Goal: Unclear: Browse casually

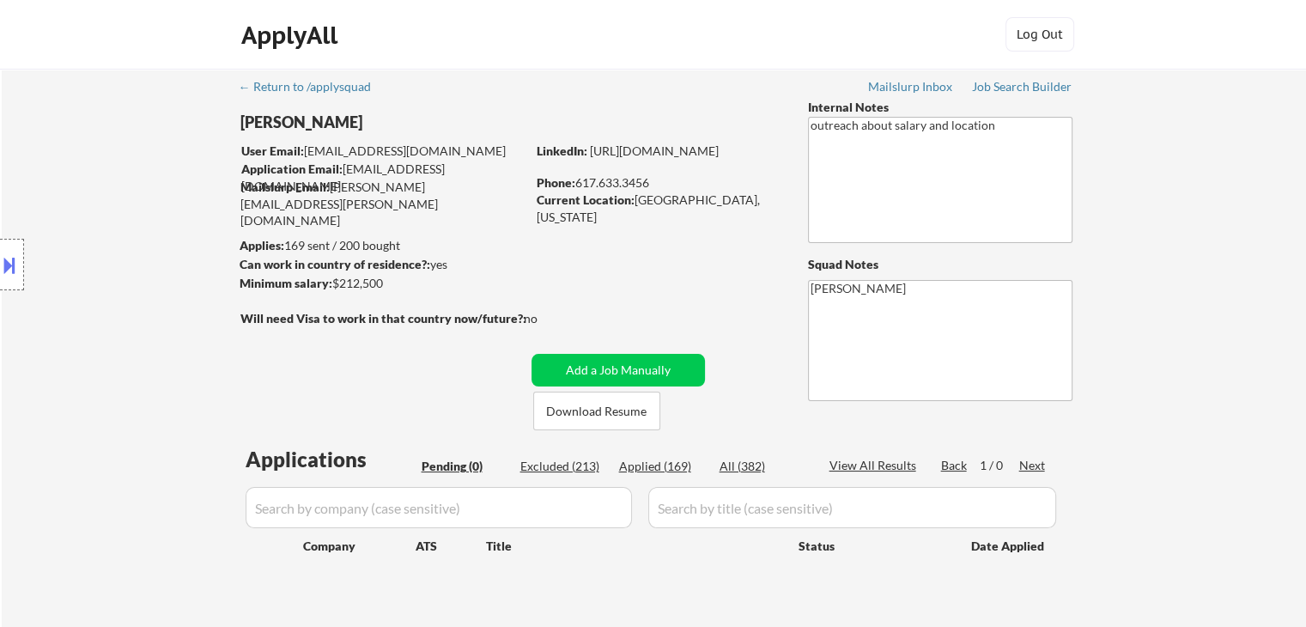
click at [111, 238] on div "Location Inclusions:" at bounding box center [153, 265] width 307 height 319
drag, startPoint x: 109, startPoint y: 234, endPoint x: 106, endPoint y: 224, distance: 10.9
click at [109, 231] on div "Location Inclusions:" at bounding box center [153, 265] width 307 height 319
click at [106, 224] on div "Location Inclusions:" at bounding box center [153, 265] width 307 height 319
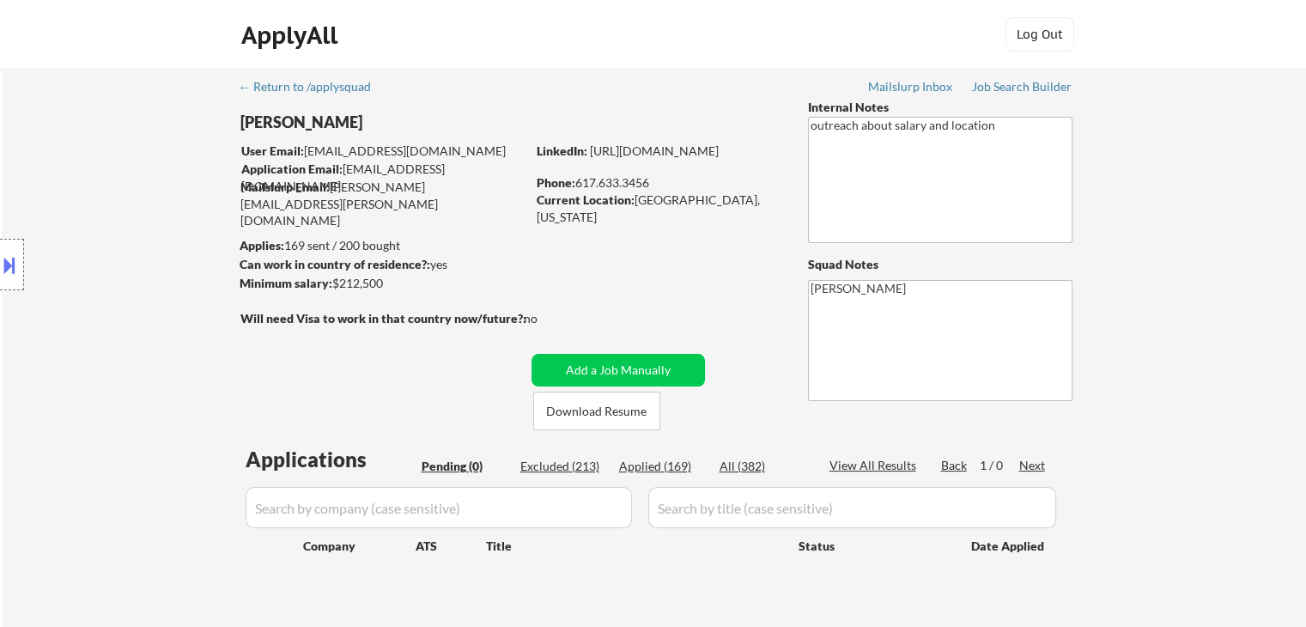
click at [106, 224] on div "Location Inclusions:" at bounding box center [153, 265] width 307 height 319
click at [106, 225] on div "Location Inclusions:" at bounding box center [153, 265] width 307 height 319
click at [106, 226] on div "Location Inclusions:" at bounding box center [153, 265] width 307 height 319
click at [106, 227] on div "Location Inclusions:" at bounding box center [153, 265] width 307 height 319
click at [106, 228] on div "Location Inclusions:" at bounding box center [153, 265] width 307 height 319
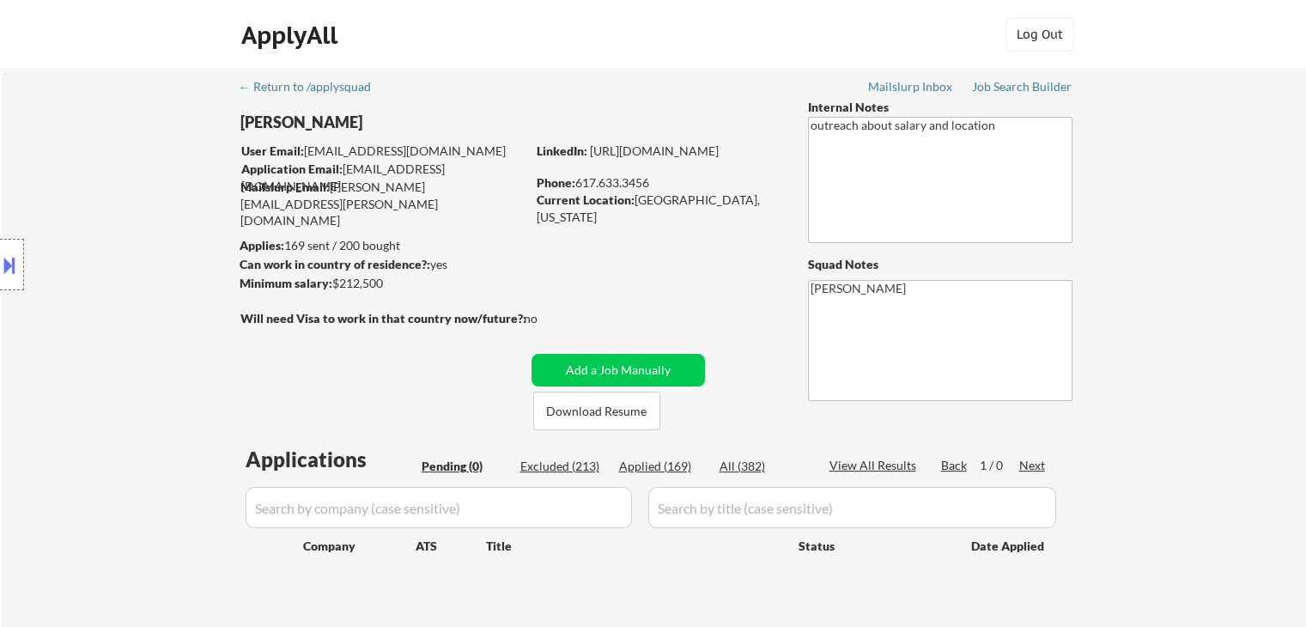
click at [110, 234] on div "Location Inclusions:" at bounding box center [153, 265] width 307 height 319
click at [110, 236] on div "Location Inclusions:" at bounding box center [153, 265] width 307 height 319
click at [102, 231] on div "Location Inclusions:" at bounding box center [153, 265] width 307 height 319
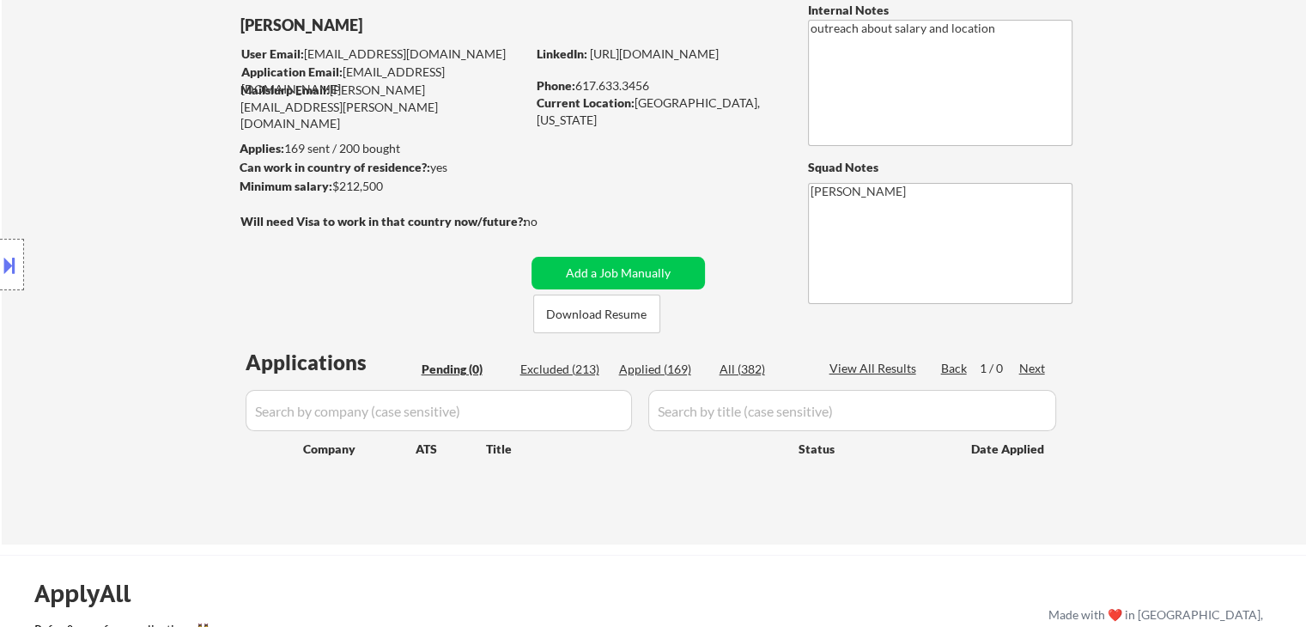
scroll to position [172, 0]
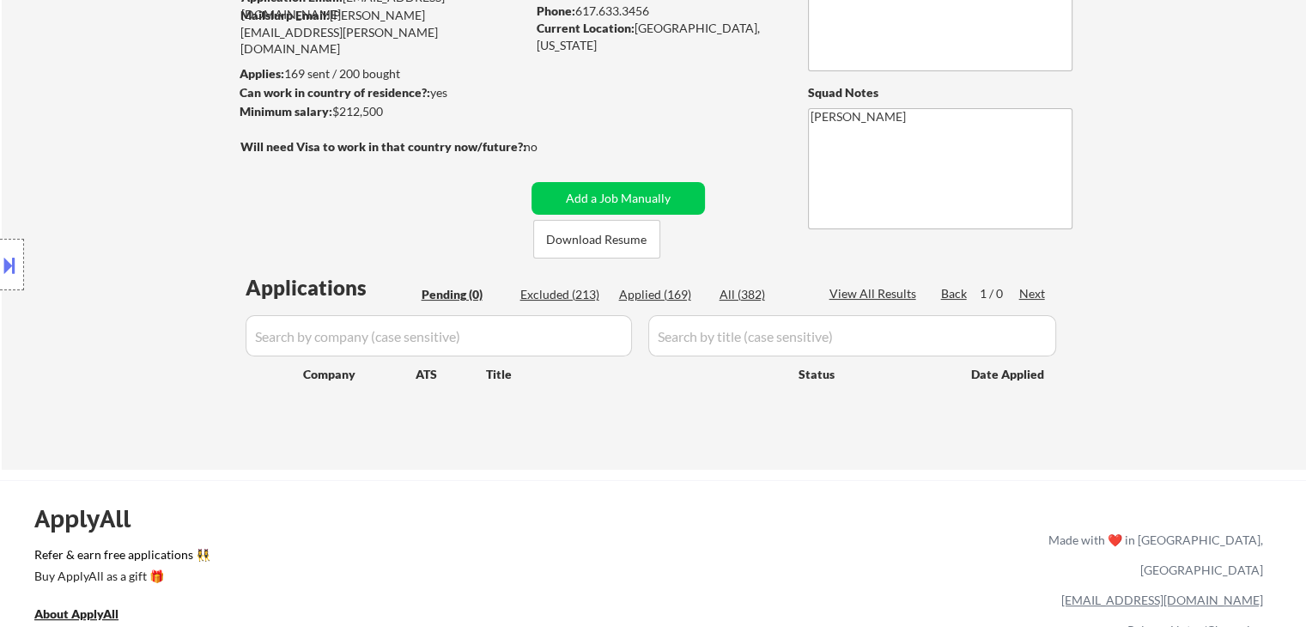
click at [100, 238] on div "Location Inclusions:" at bounding box center [153, 265] width 307 height 319
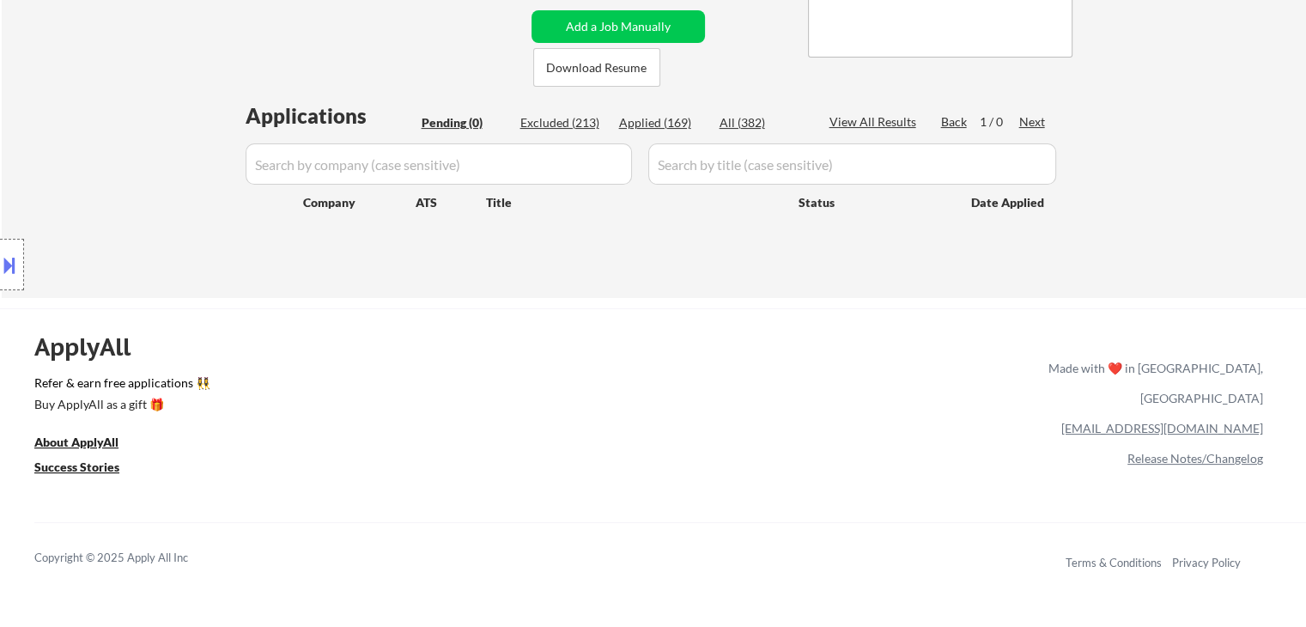
click at [124, 258] on div "Location Inclusions:" at bounding box center [153, 265] width 307 height 319
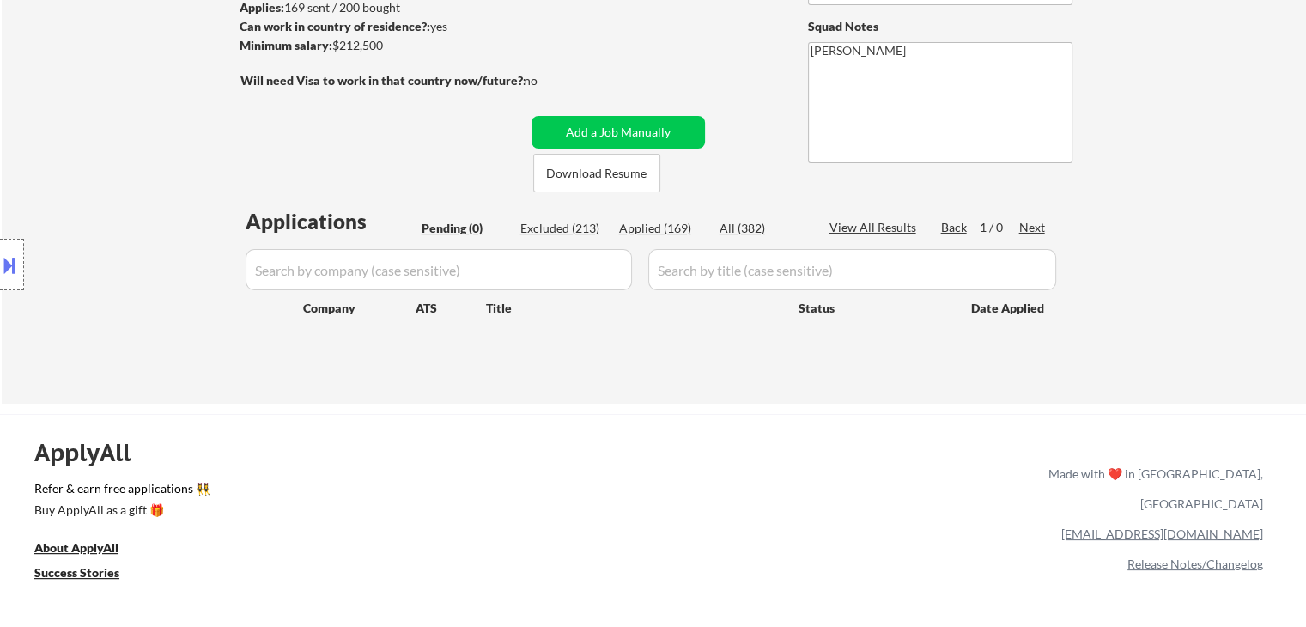
scroll to position [86, 0]
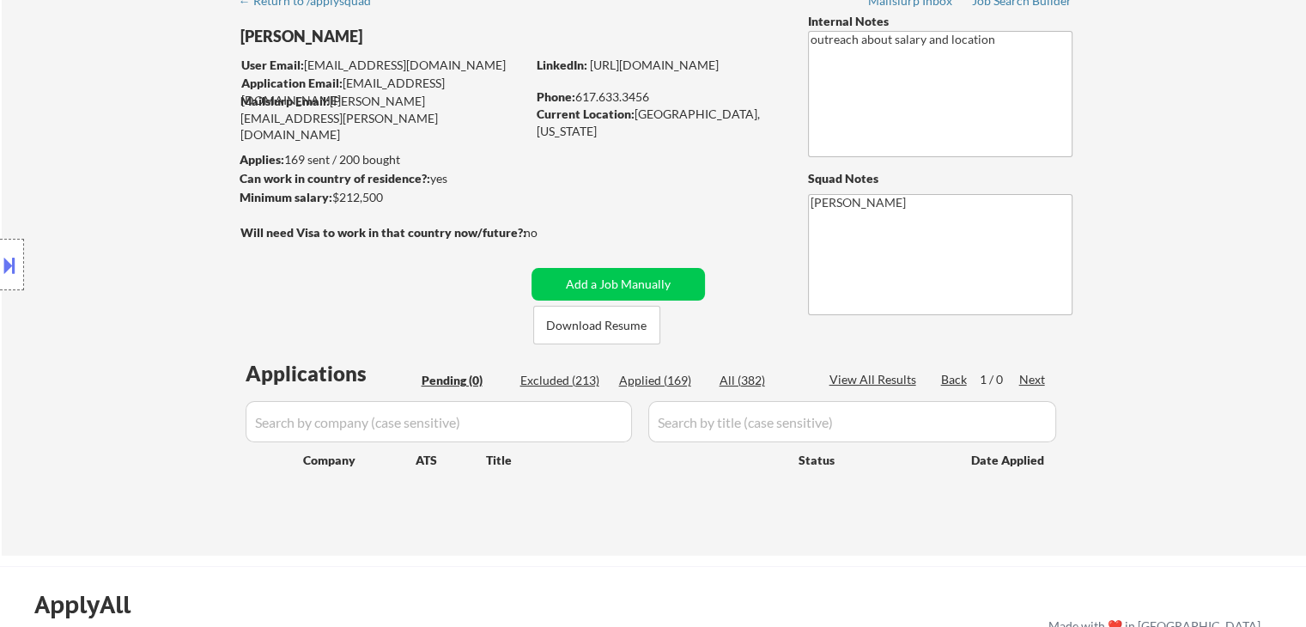
click at [137, 145] on div "Location Inclusions:" at bounding box center [153, 265] width 307 height 319
click at [148, 117] on div "Location Inclusions:" at bounding box center [153, 265] width 307 height 319
click at [149, 123] on div "Location Inclusions:" at bounding box center [153, 265] width 307 height 319
click at [155, 157] on div "Location Inclusions:" at bounding box center [153, 265] width 307 height 319
click at [131, 179] on div "Location Inclusions:" at bounding box center [153, 265] width 307 height 319
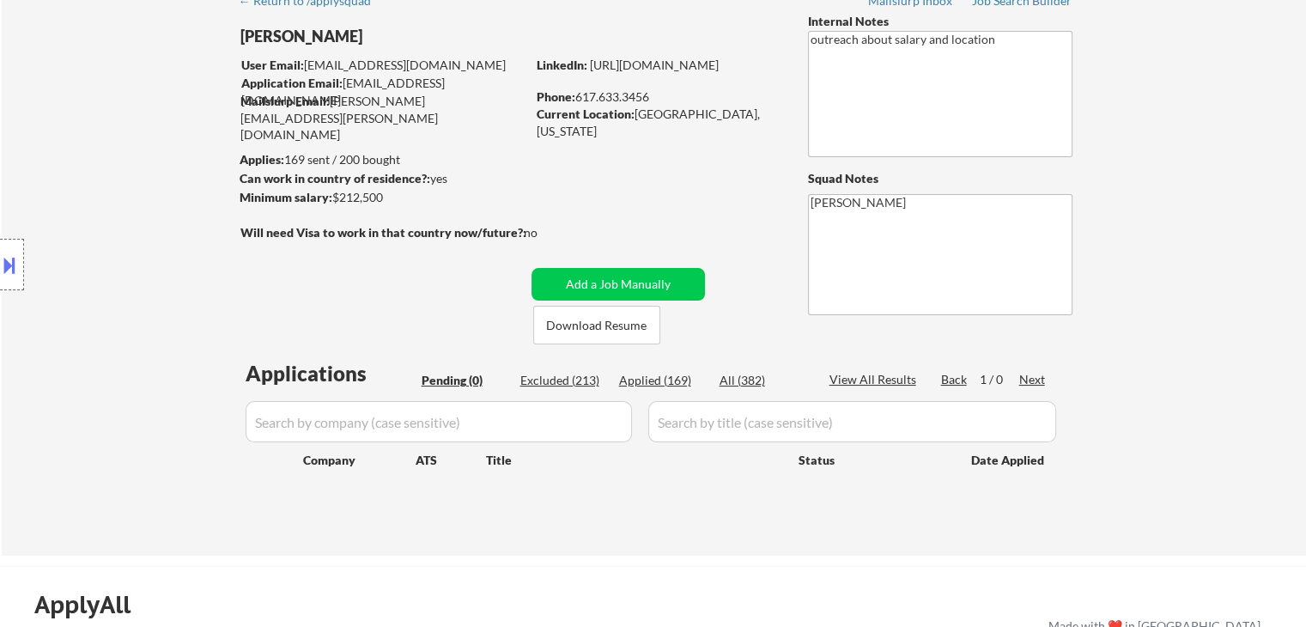
click at [61, 202] on div "Location Inclusions:" at bounding box center [153, 265] width 307 height 319
click at [62, 202] on div "Location Inclusions:" at bounding box center [153, 265] width 307 height 319
click at [62, 203] on div "Location Inclusions:" at bounding box center [153, 265] width 307 height 319
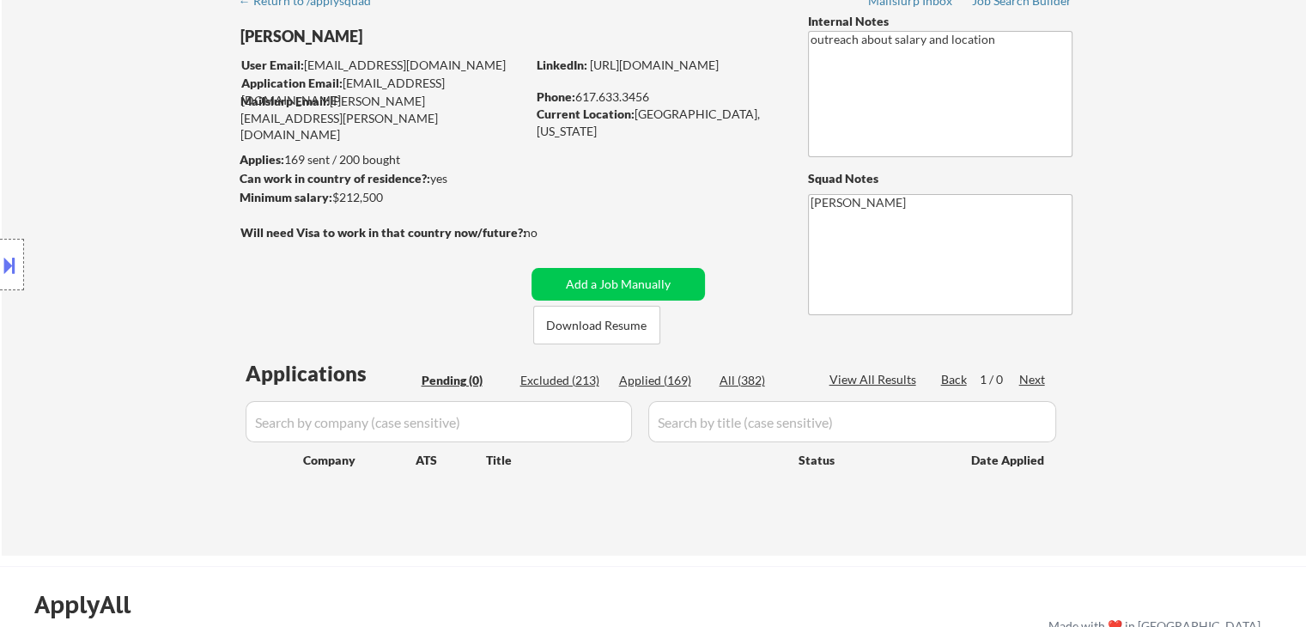
click at [62, 203] on div "Location Inclusions:" at bounding box center [153, 265] width 307 height 319
click at [62, 204] on div "Location Inclusions:" at bounding box center [153, 265] width 307 height 319
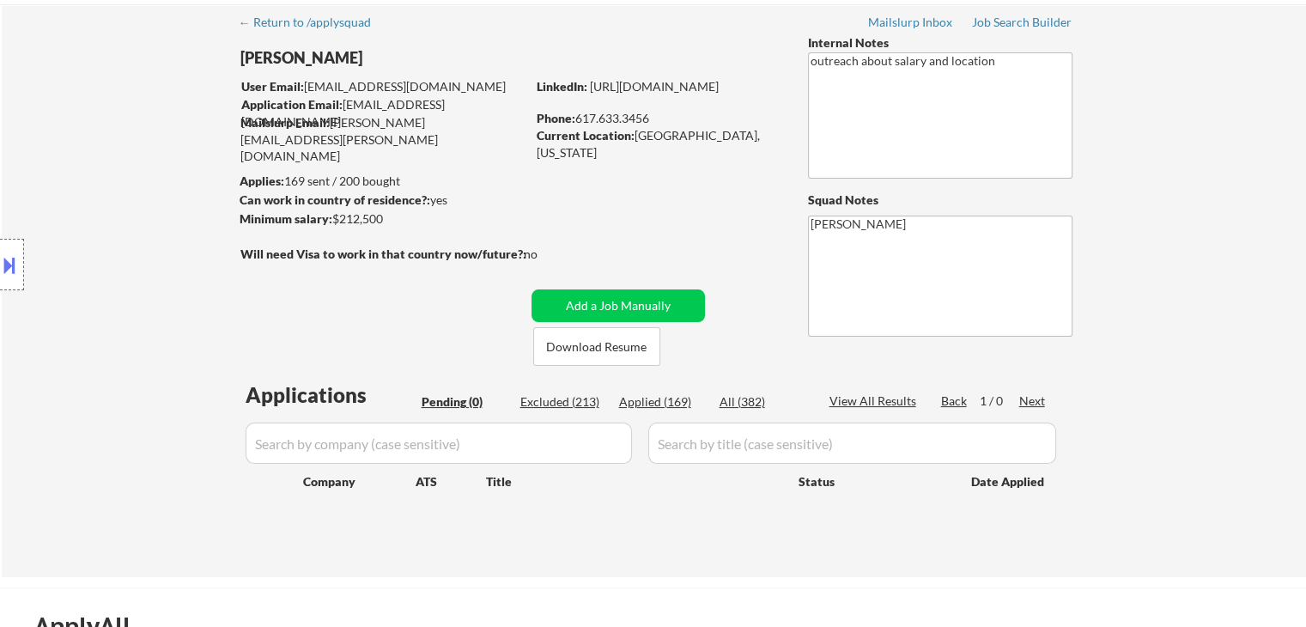
scroll to position [0, 0]
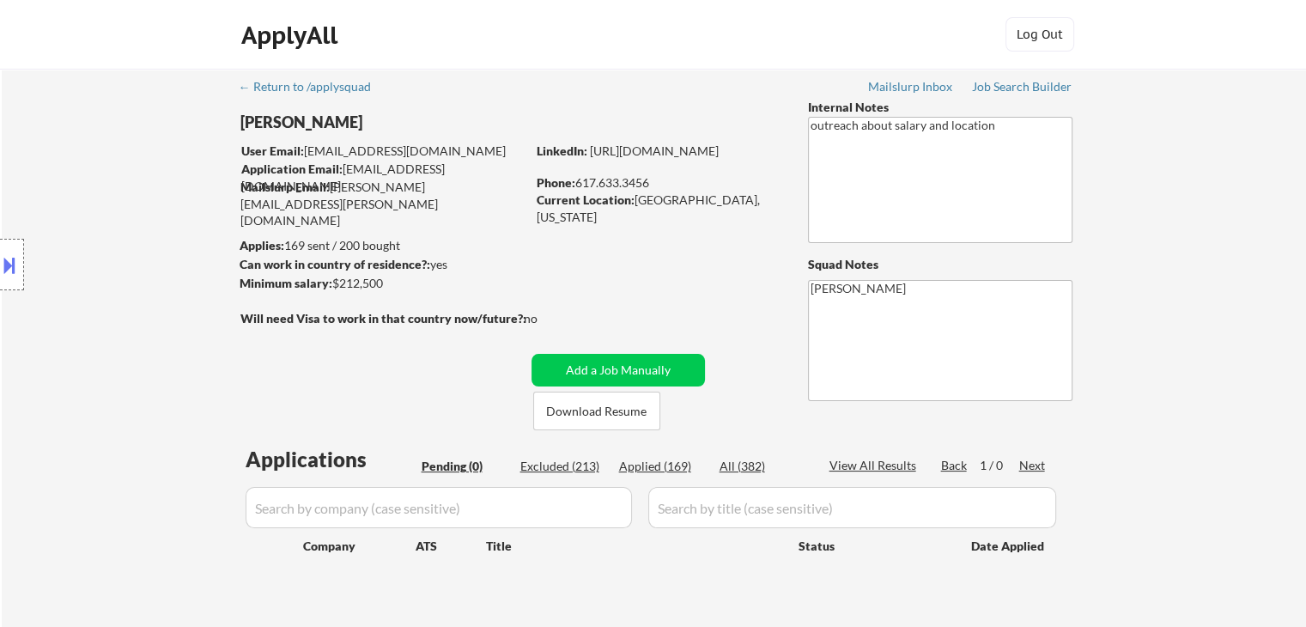
click at [634, 15] on div "ApplyAll Log Out" at bounding box center [653, 35] width 1306 height 70
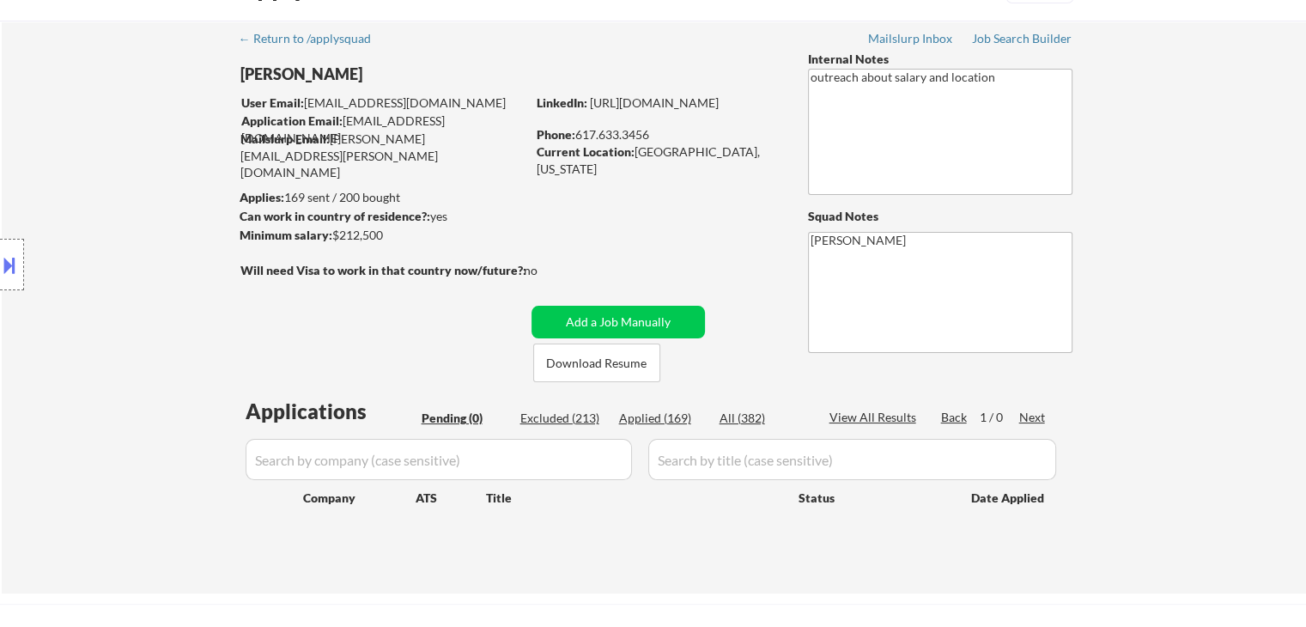
scroll to position [86, 0]
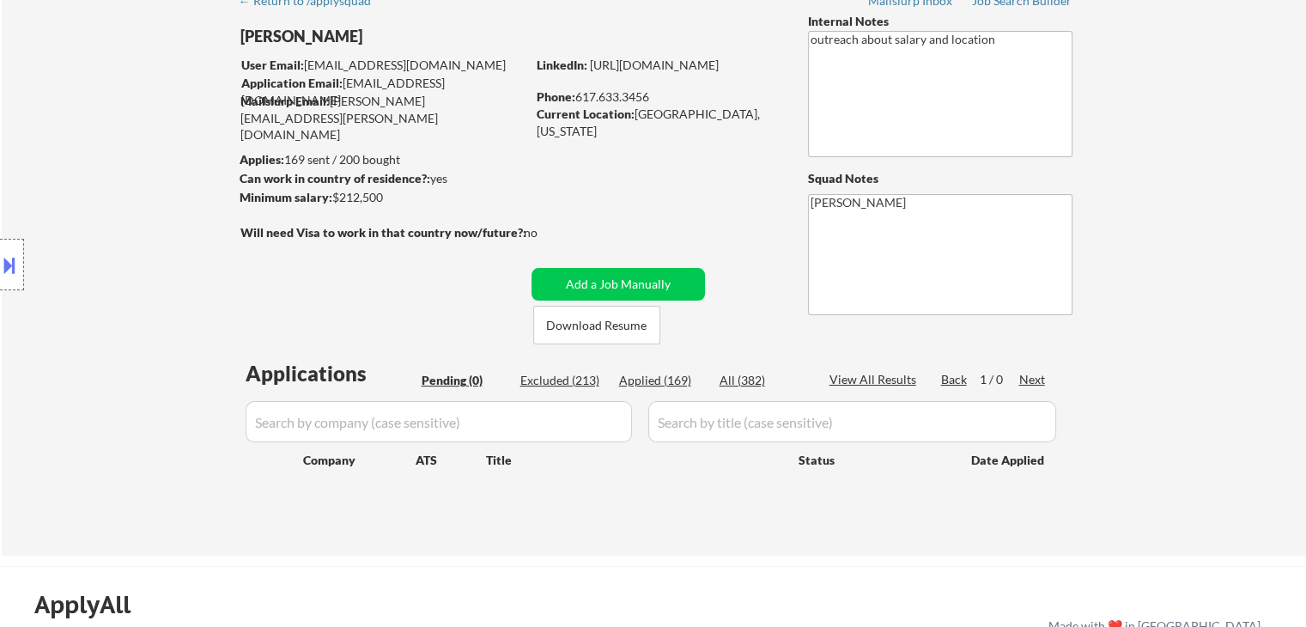
click at [177, 201] on div "Location Inclusions:" at bounding box center [153, 265] width 307 height 319
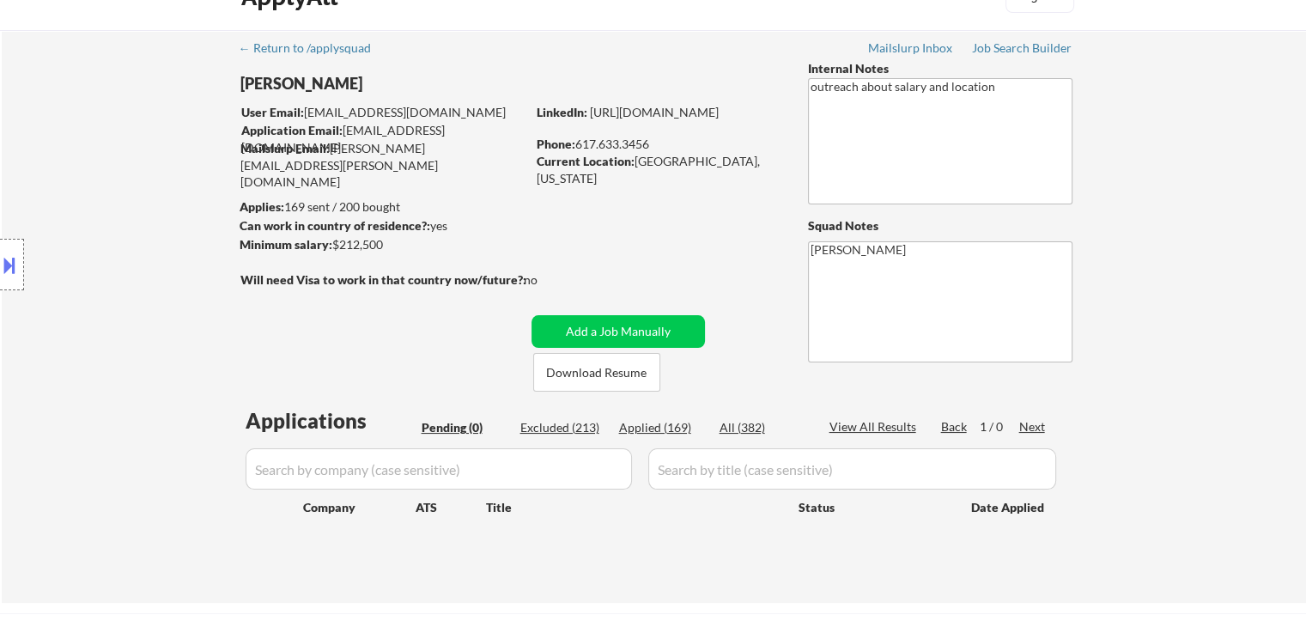
scroll to position [0, 0]
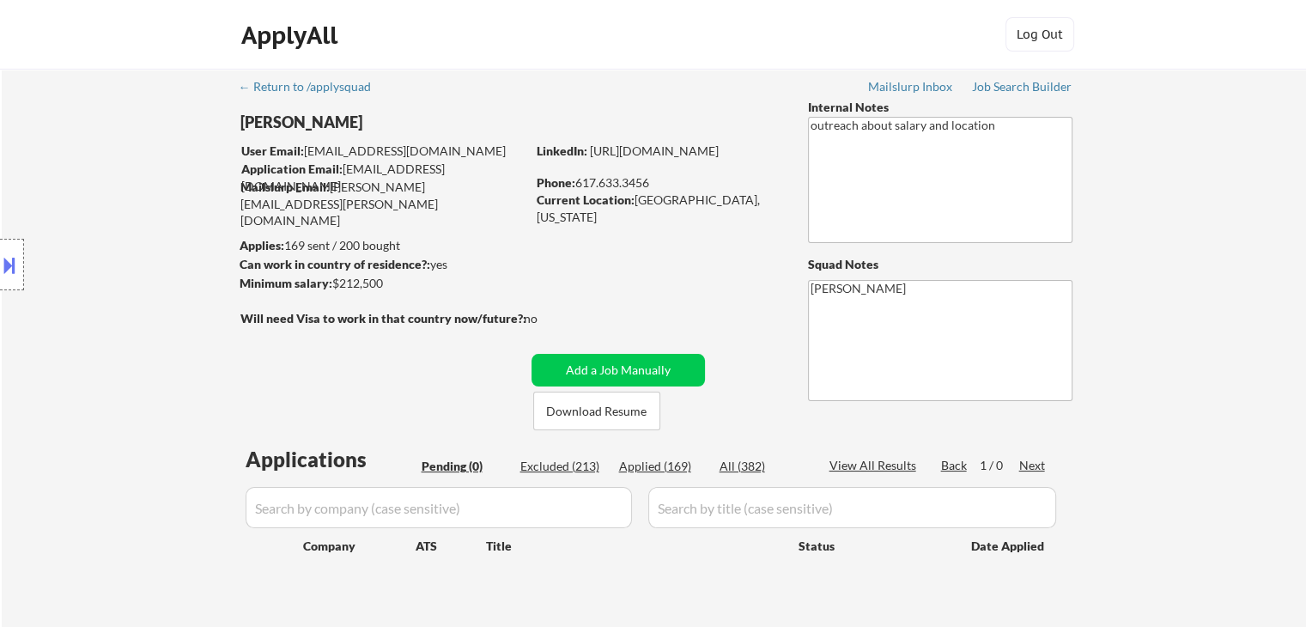
click at [180, 204] on div "Location Inclusions:" at bounding box center [153, 265] width 307 height 319
click at [82, 188] on div "Location Inclusions:" at bounding box center [153, 265] width 307 height 319
click at [54, 144] on div "Location Inclusions:" at bounding box center [153, 265] width 307 height 319
click at [54, 145] on div "Location Inclusions:" at bounding box center [153, 265] width 307 height 319
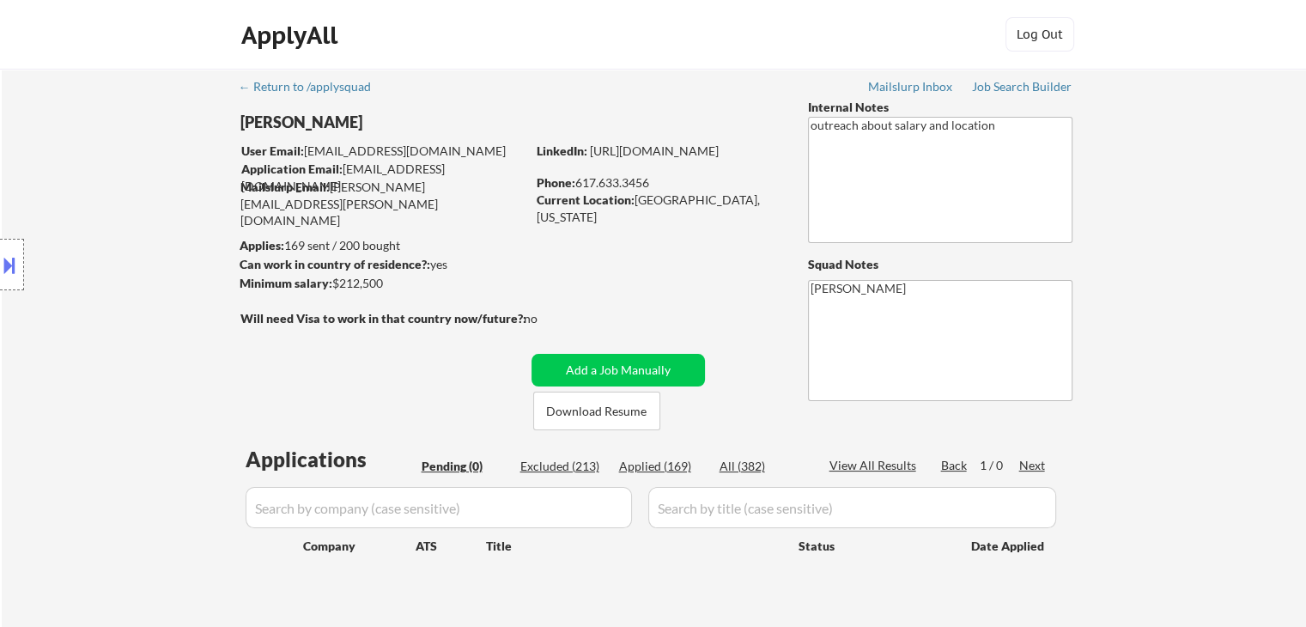
click at [55, 147] on div "Location Inclusions:" at bounding box center [153, 265] width 307 height 319
click at [56, 149] on div "Location Inclusions:" at bounding box center [153, 265] width 307 height 319
click at [91, 172] on div "Location Inclusions:" at bounding box center [153, 265] width 307 height 319
click at [89, 166] on div "Location Inclusions:" at bounding box center [153, 265] width 307 height 319
click at [89, 158] on div "Location Inclusions:" at bounding box center [153, 265] width 307 height 319
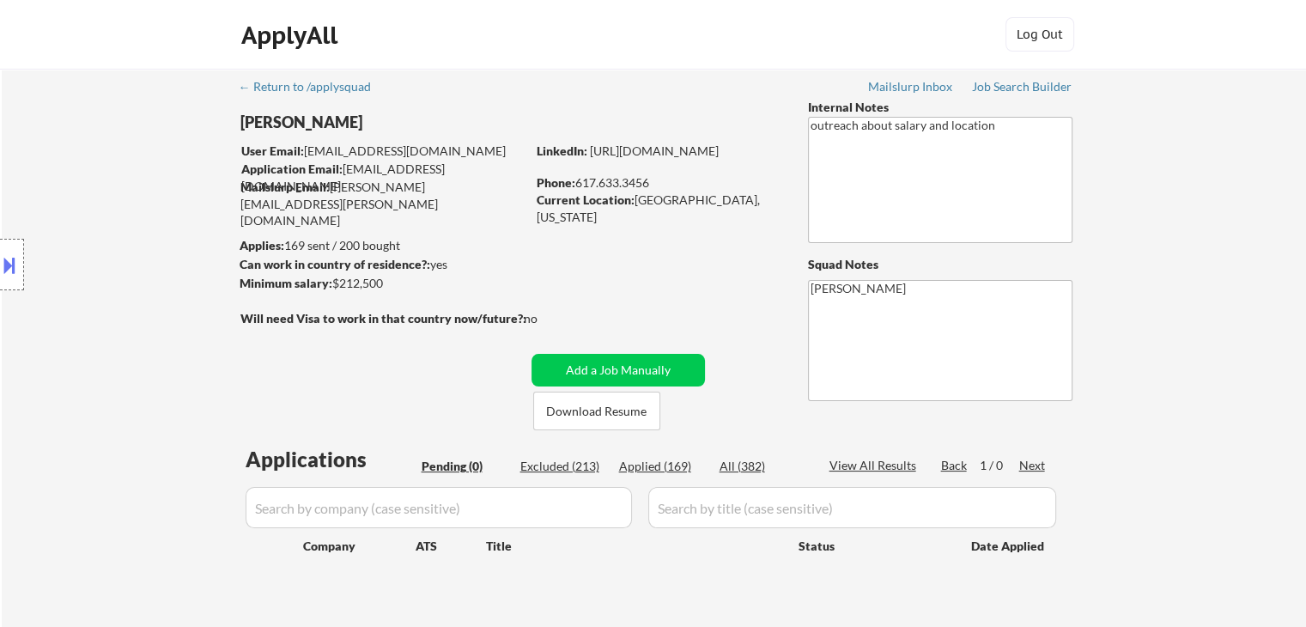
drag, startPoint x: 234, startPoint y: 123, endPoint x: 356, endPoint y: 121, distance: 122.0
click at [356, 121] on body "← Return to /applysquad Mailslurp Inbox Job Search Builder [PERSON_NAME] User E…" at bounding box center [653, 313] width 1306 height 627
click at [102, 149] on div "Location Inclusions:" at bounding box center [153, 265] width 307 height 319
click at [121, 147] on div "Location Inclusions:" at bounding box center [153, 265] width 307 height 319
click at [122, 147] on div "Location Inclusions:" at bounding box center [153, 265] width 307 height 319
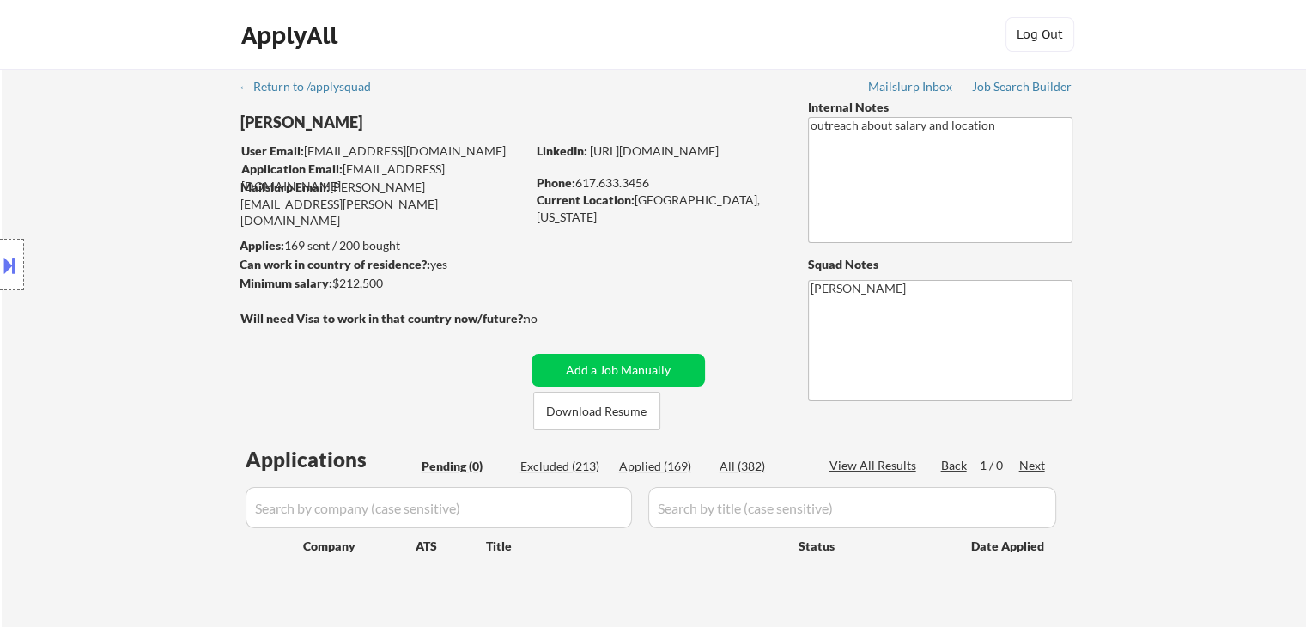
click at [123, 147] on div "Location Inclusions:" at bounding box center [153, 265] width 307 height 319
click at [123, 149] on div "Location Inclusions:" at bounding box center [153, 265] width 307 height 319
click at [124, 149] on div "Location Inclusions:" at bounding box center [153, 265] width 307 height 319
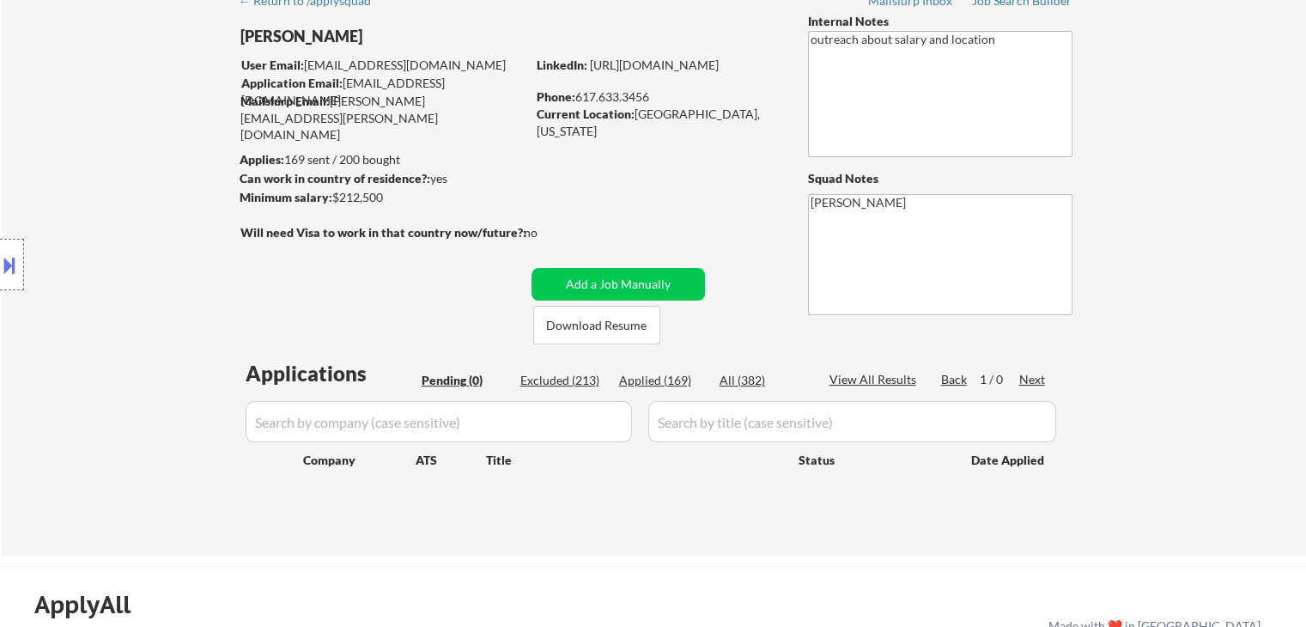
click at [124, 150] on div "Location Inclusions:" at bounding box center [153, 265] width 307 height 319
drag, startPoint x: 136, startPoint y: 128, endPoint x: 113, endPoint y: 135, distance: 23.4
click at [128, 133] on div "Location Inclusions:" at bounding box center [153, 265] width 307 height 319
click at [100, 173] on div "Location Inclusions:" at bounding box center [153, 265] width 307 height 319
click at [101, 174] on div "Location Inclusions:" at bounding box center [153, 265] width 307 height 319
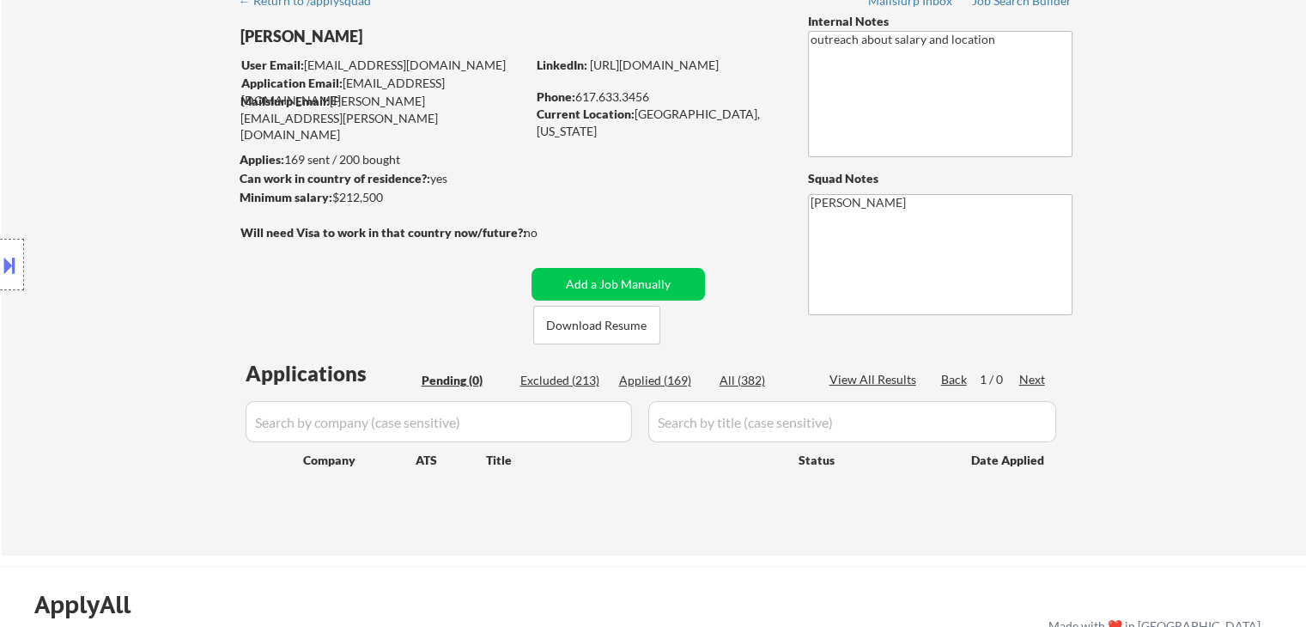
click at [105, 173] on div "Location Inclusions:" at bounding box center [153, 265] width 307 height 319
click at [109, 167] on div "Location Inclusions:" at bounding box center [153, 265] width 307 height 319
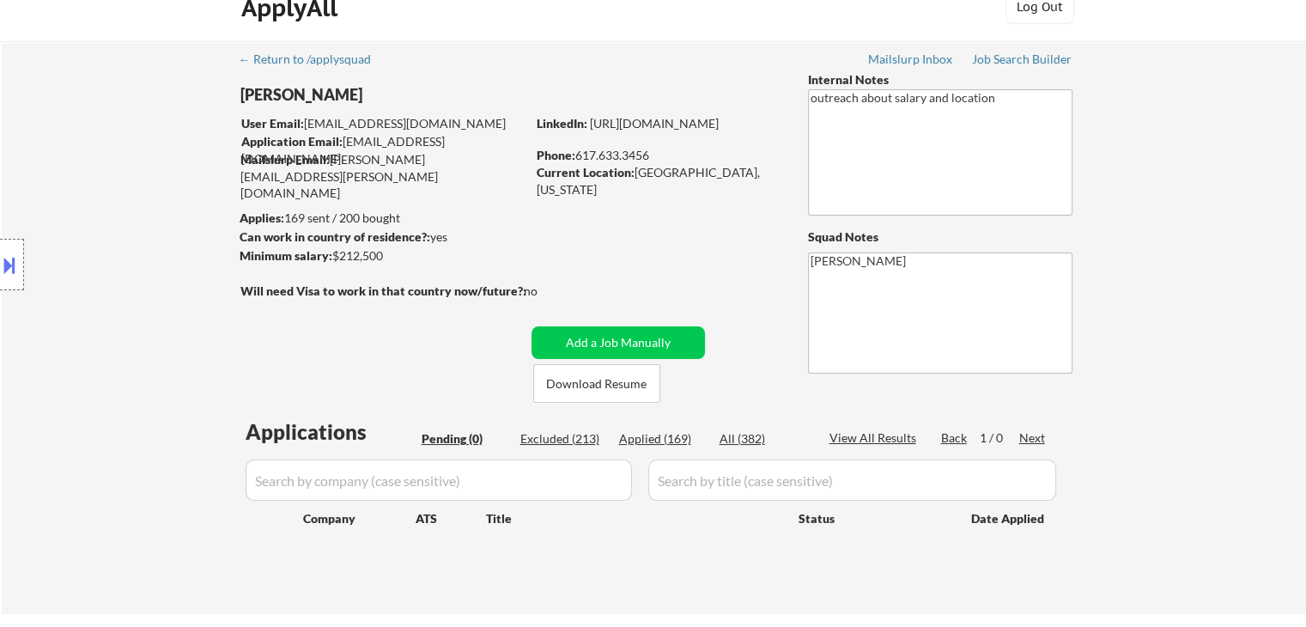
scroll to position [0, 0]
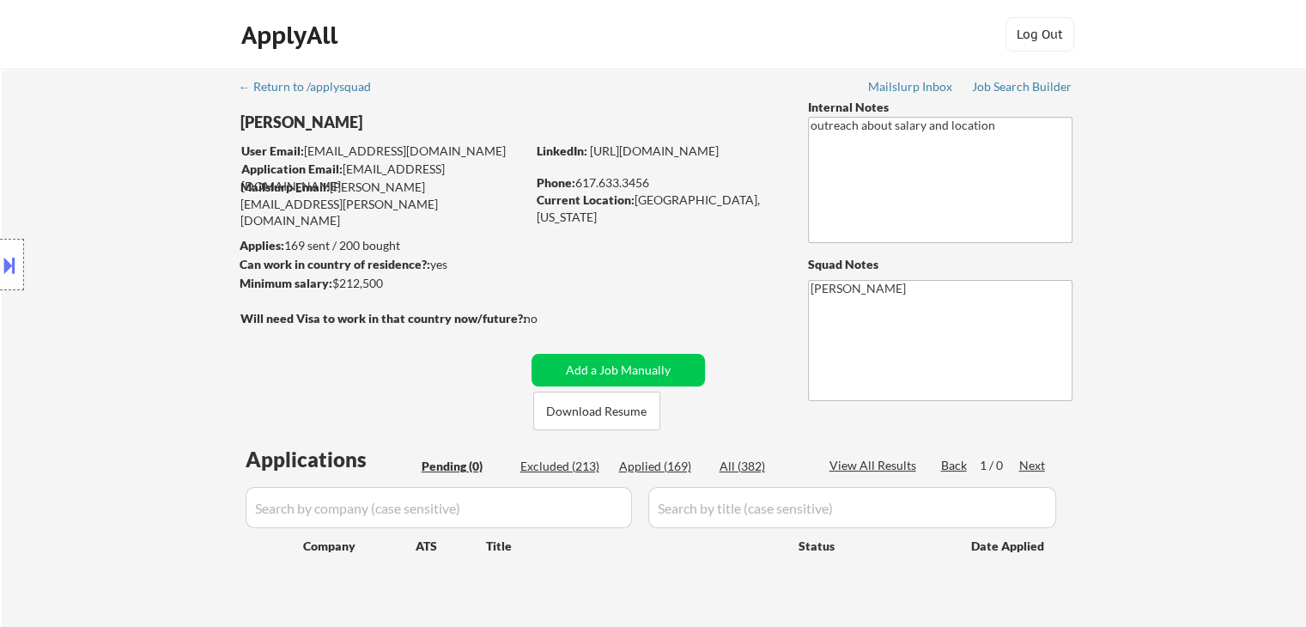
click at [112, 161] on div "Location Inclusions:" at bounding box center [153, 265] width 307 height 319
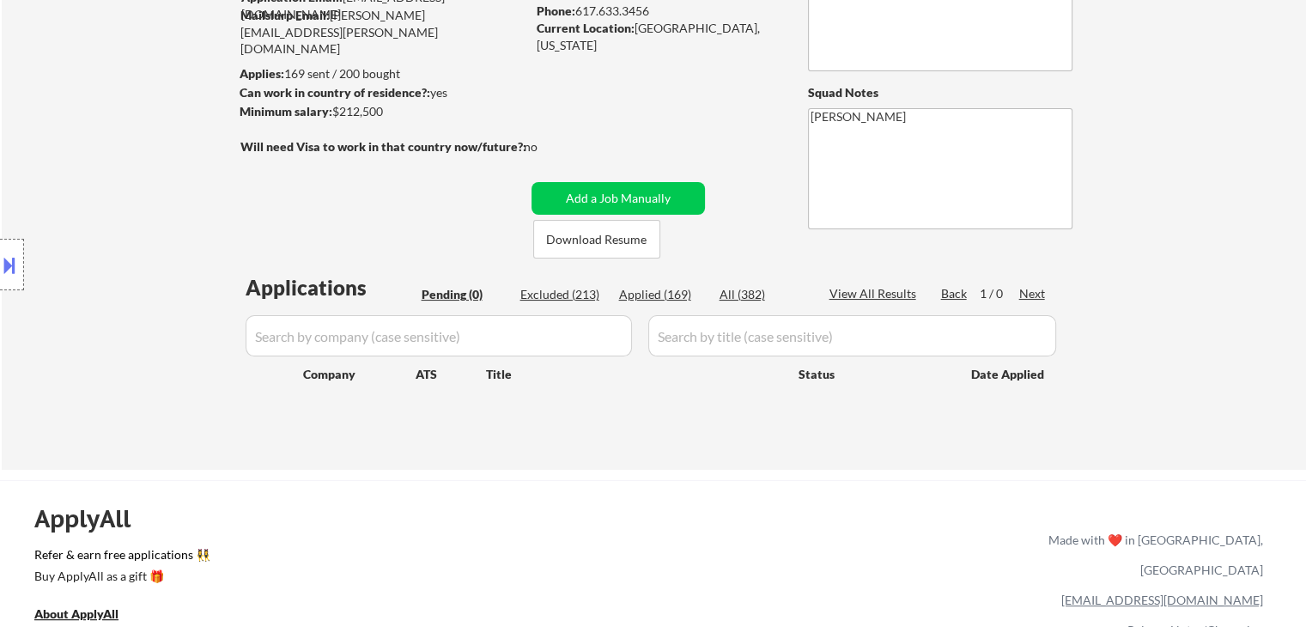
click at [113, 160] on div "Location Inclusions:" at bounding box center [153, 265] width 307 height 319
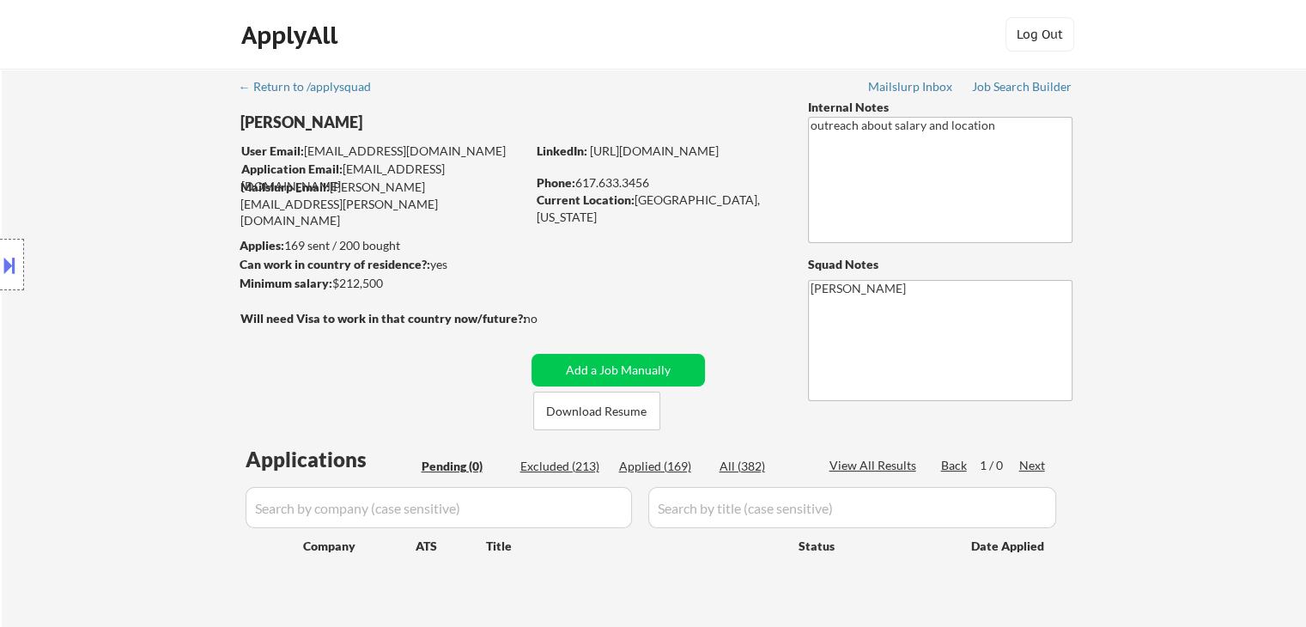
click at [115, 160] on div "Location Inclusions:" at bounding box center [153, 265] width 307 height 319
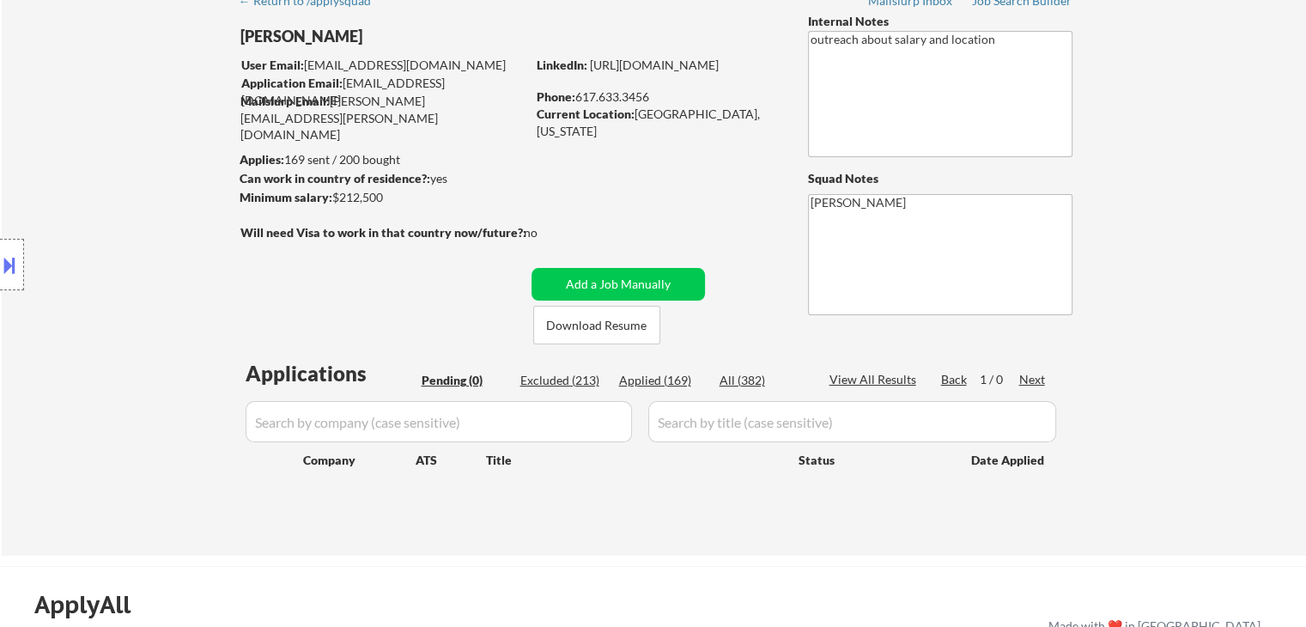
click at [115, 160] on div "Location Inclusions:" at bounding box center [153, 265] width 307 height 319
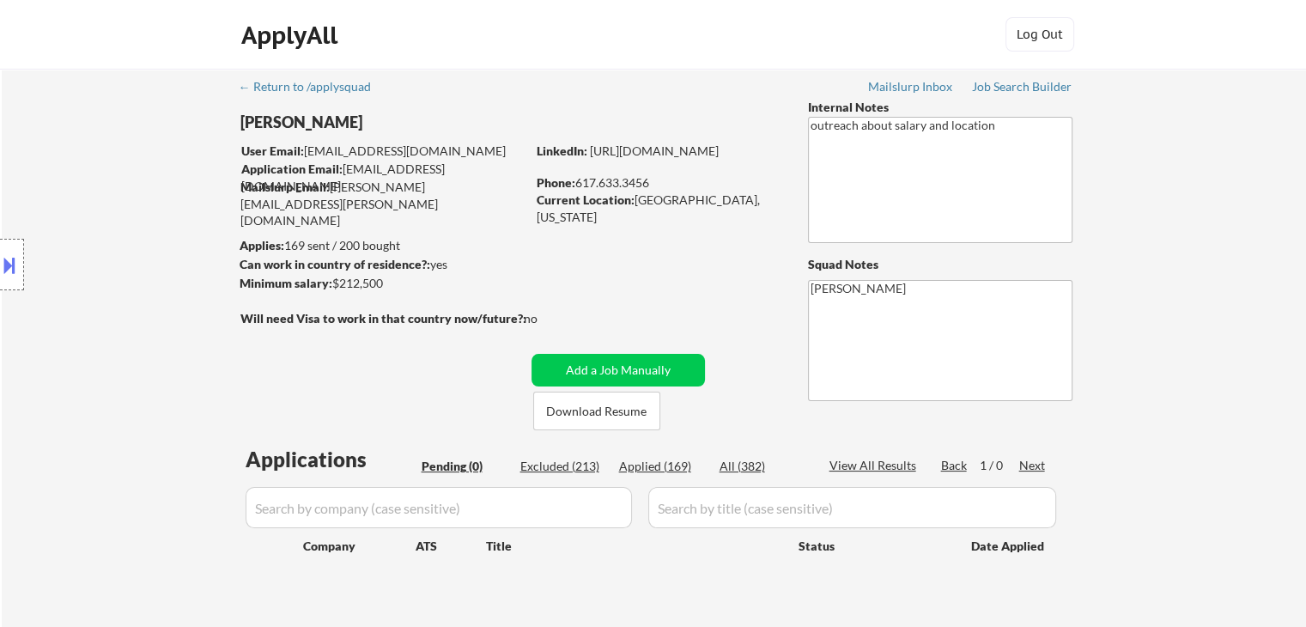
click at [117, 160] on div "Location Inclusions:" at bounding box center [153, 265] width 307 height 319
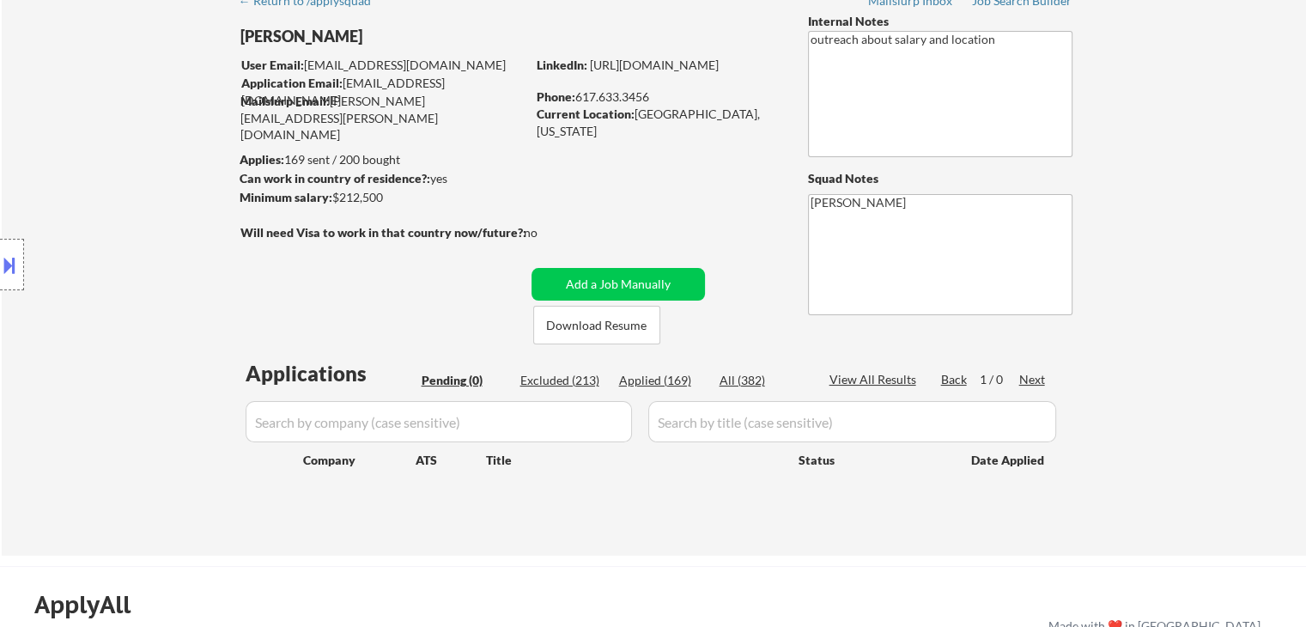
click at [117, 160] on div "Location Inclusions:" at bounding box center [153, 265] width 307 height 319
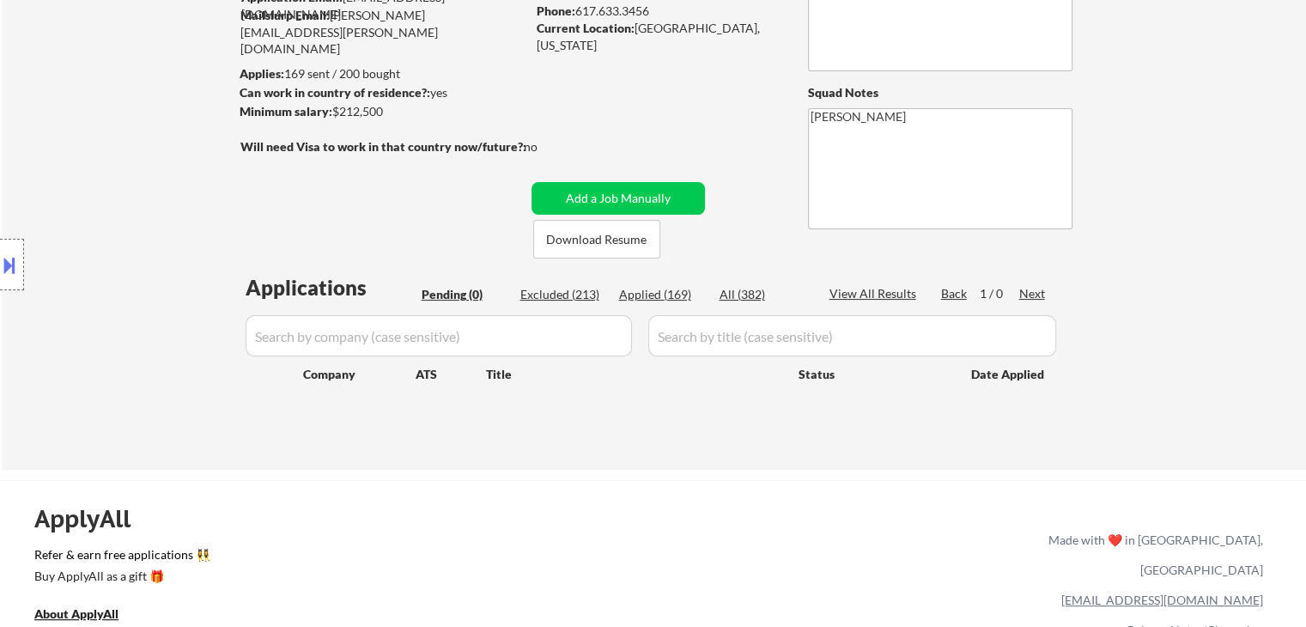
click at [119, 160] on div "Location Inclusions:" at bounding box center [153, 265] width 307 height 319
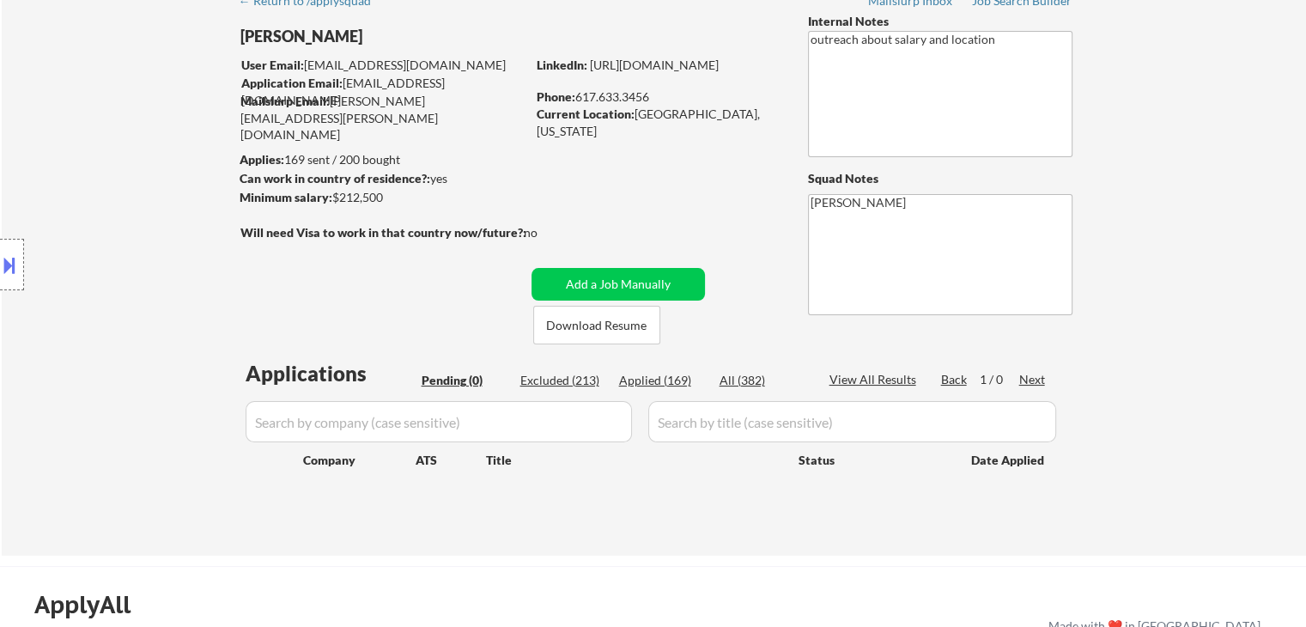
click at [119, 160] on div "Location Inclusions:" at bounding box center [153, 265] width 307 height 319
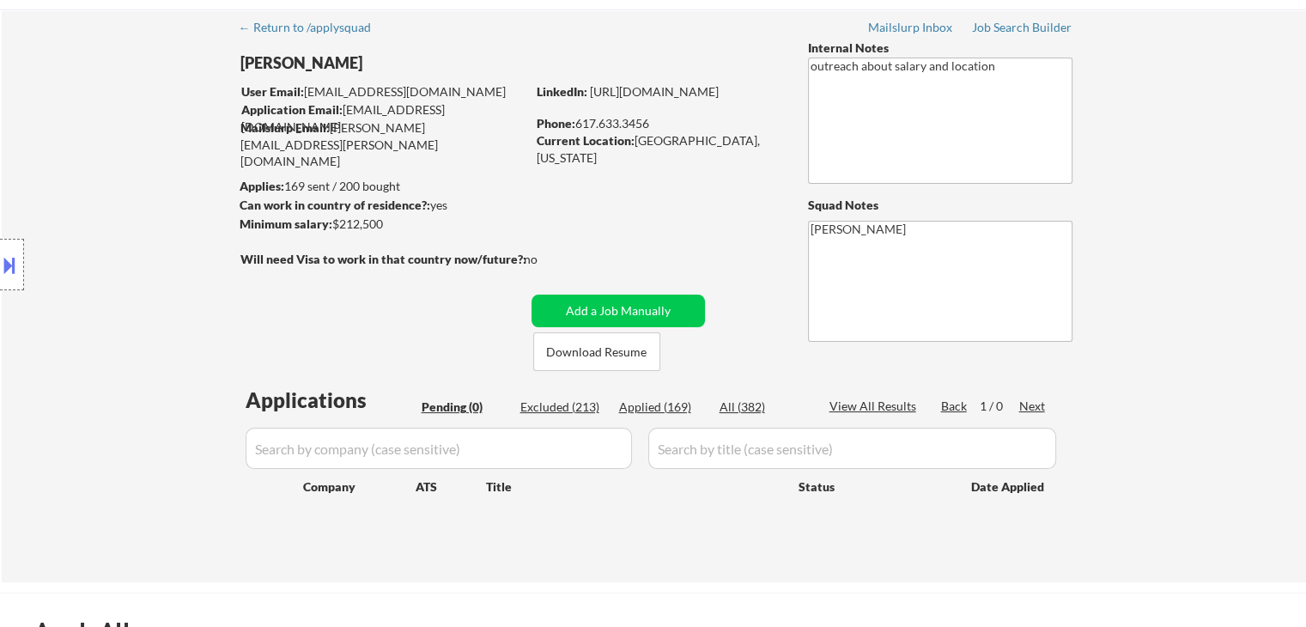
scroll to position [0, 0]
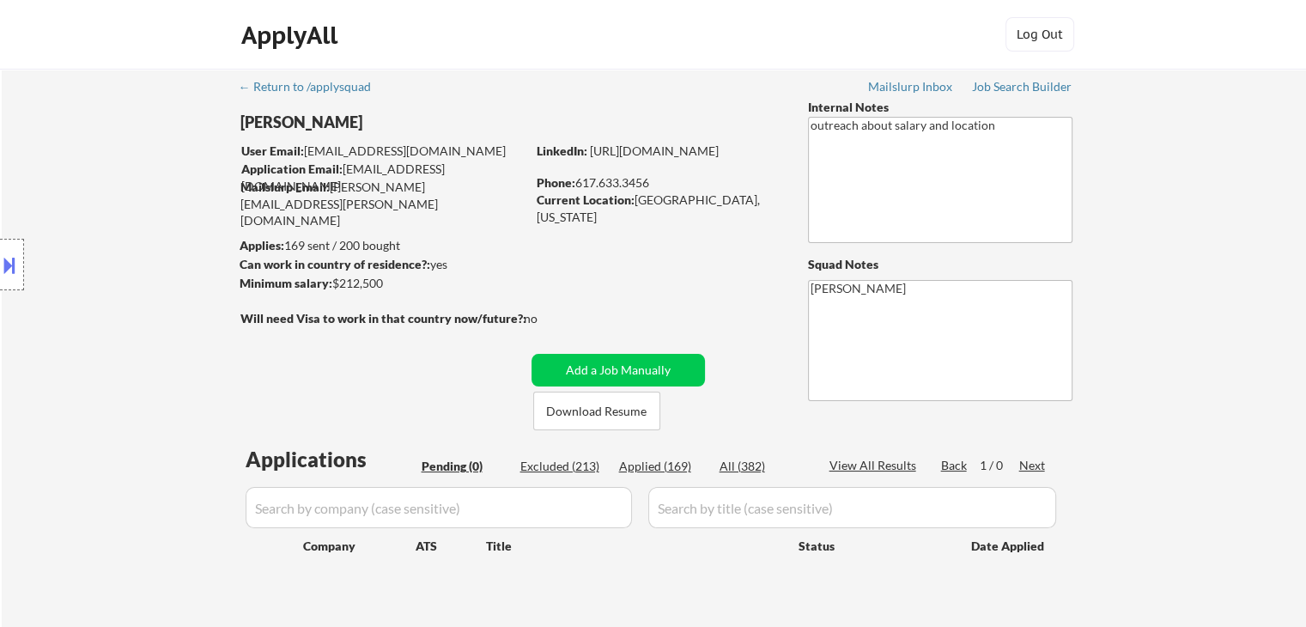
click at [121, 161] on div "Location Inclusions:" at bounding box center [153, 265] width 307 height 319
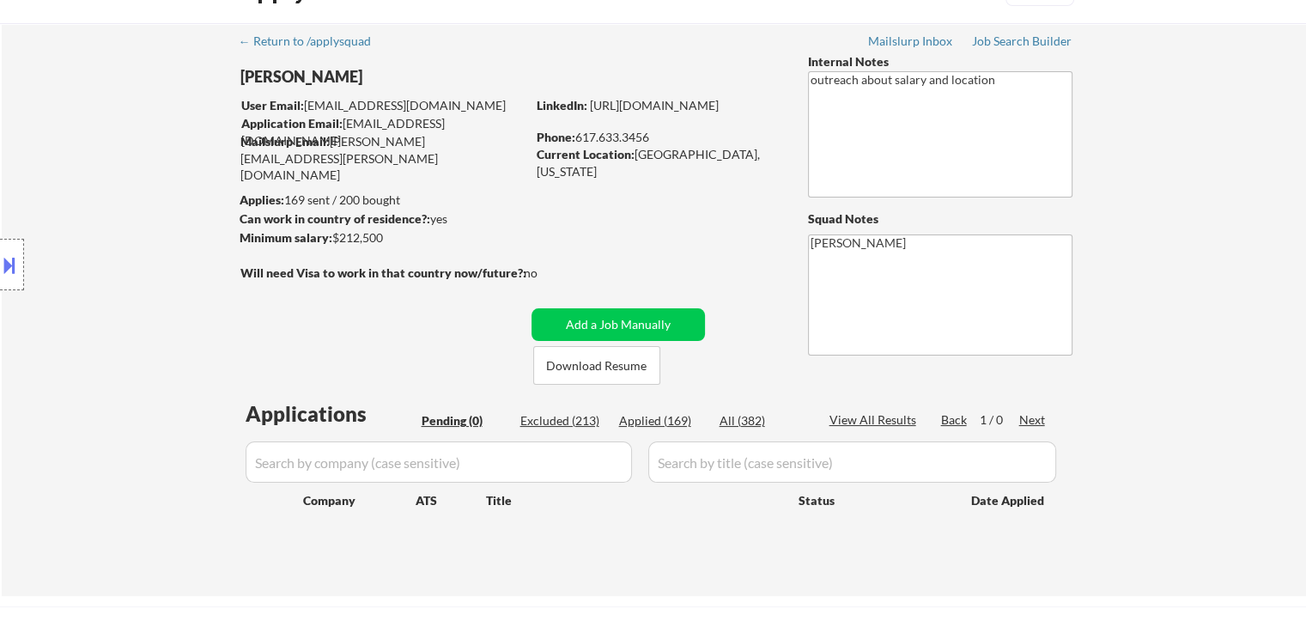
scroll to position [86, 0]
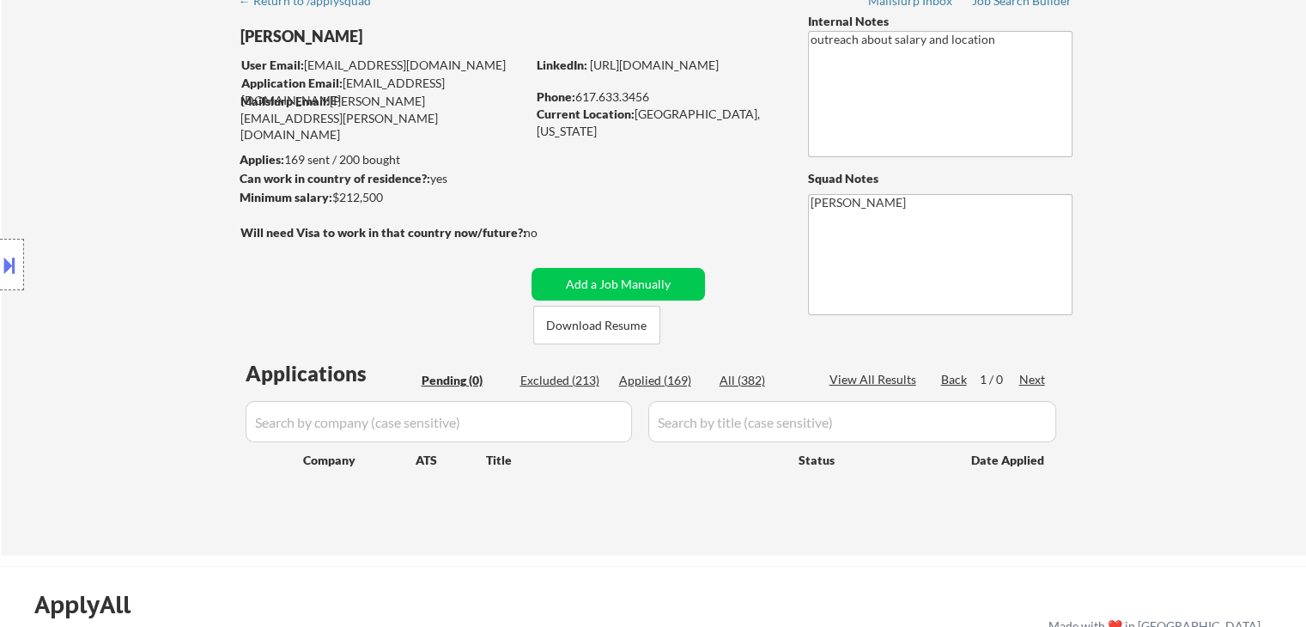
click at [123, 161] on div "Location Inclusions:" at bounding box center [153, 265] width 307 height 319
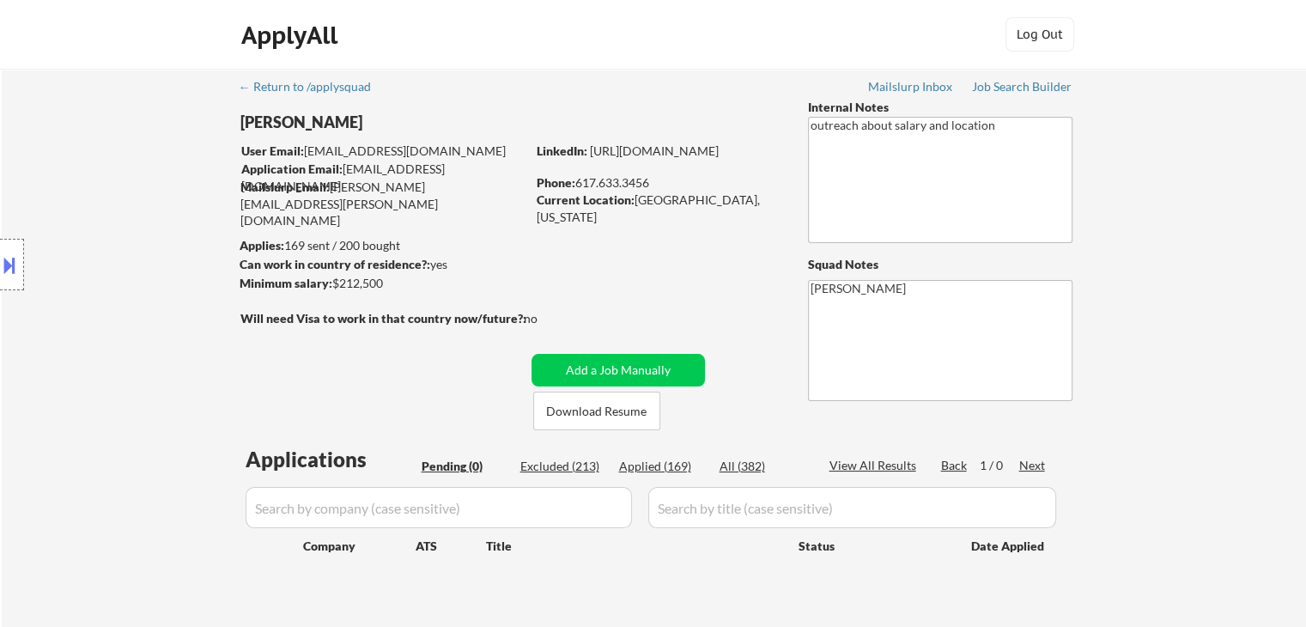
click at [124, 161] on div "Location Inclusions:" at bounding box center [153, 265] width 307 height 319
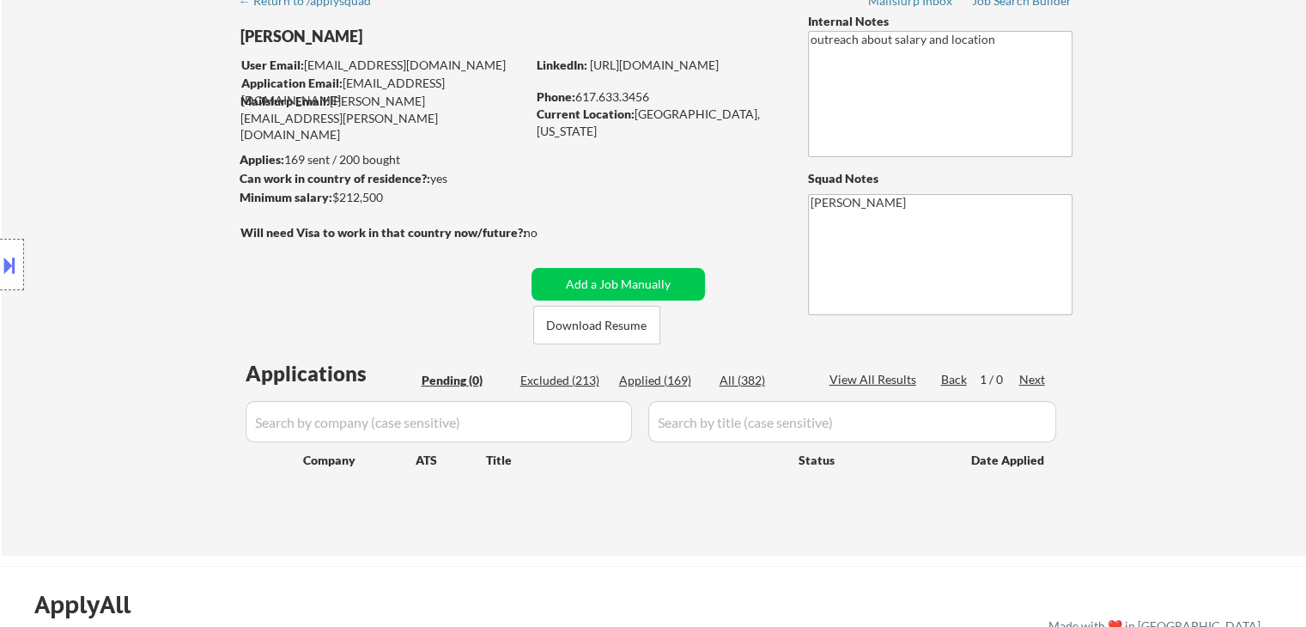
click at [124, 161] on div "Location Inclusions:" at bounding box center [153, 265] width 307 height 319
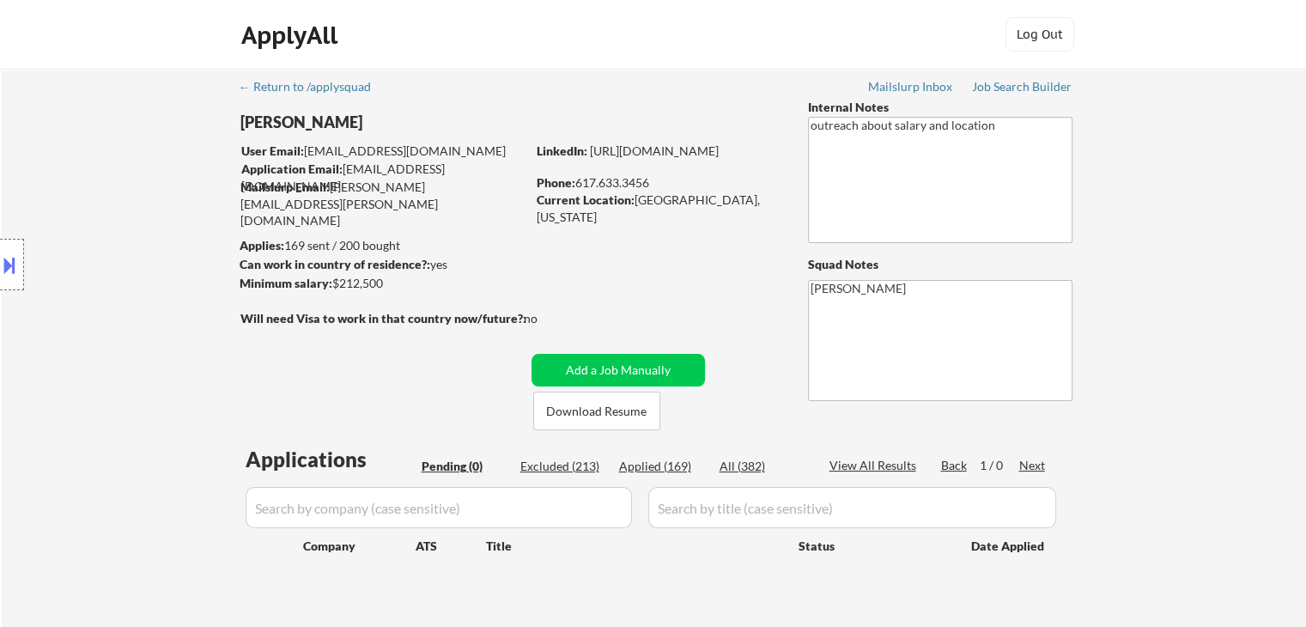
click at [131, 152] on div "Location Inclusions:" at bounding box center [153, 265] width 307 height 319
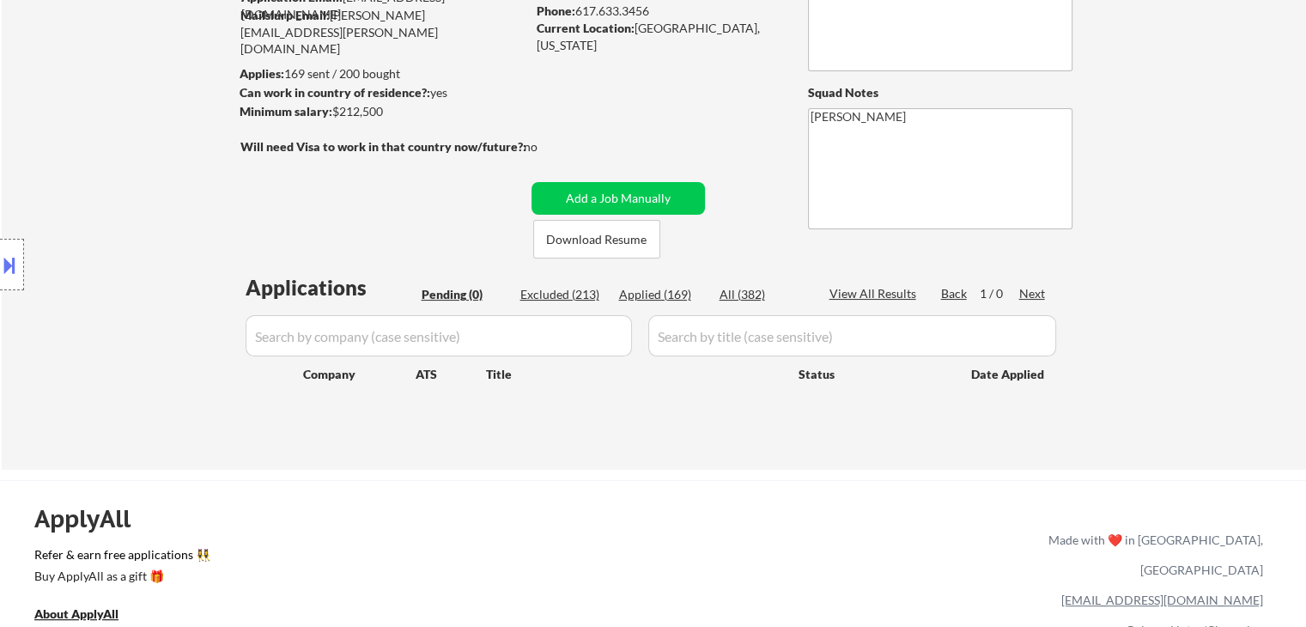
click at [133, 155] on div "Location Inclusions:" at bounding box center [153, 265] width 307 height 319
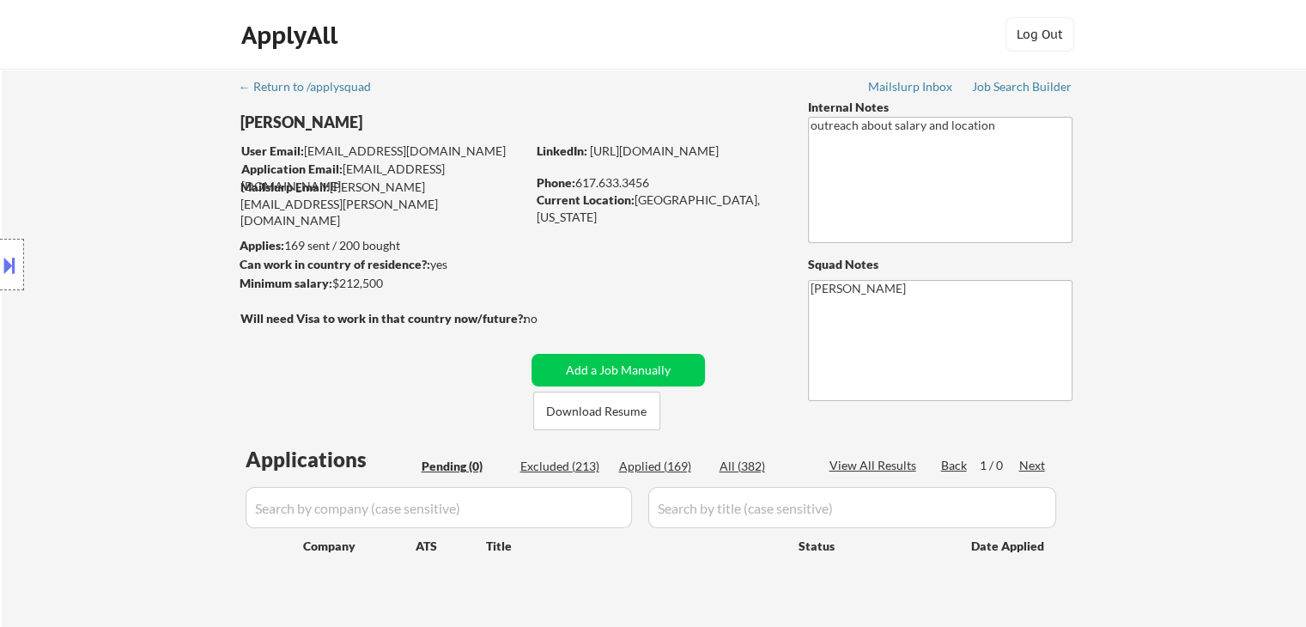
click at [151, 42] on div "ApplyAll Log Out" at bounding box center [653, 35] width 1306 height 70
drag, startPoint x: 457, startPoint y: 18, endPoint x: 505, endPoint y: 17, distance: 48.1
click at [505, 17] on div "ApplyAll Log Out" at bounding box center [653, 35] width 1306 height 70
click at [76, 160] on div "Location Inclusions:" at bounding box center [153, 265] width 307 height 319
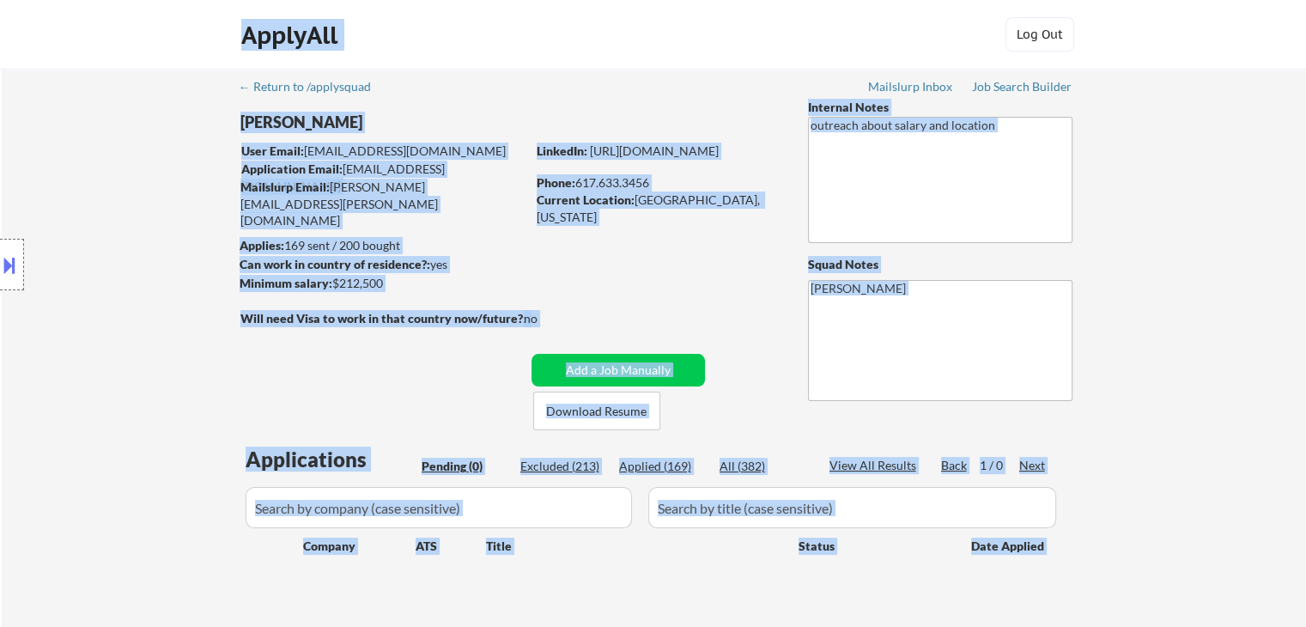
drag, startPoint x: 114, startPoint y: 41, endPoint x: 550, endPoint y: 227, distance: 473.2
click at [550, 227] on body "← Return to /applysquad Mailslurp Inbox Job Search Builder [PERSON_NAME] User E…" at bounding box center [653, 313] width 1306 height 627
click at [52, 150] on div "Location Inclusions:" at bounding box center [153, 265] width 307 height 319
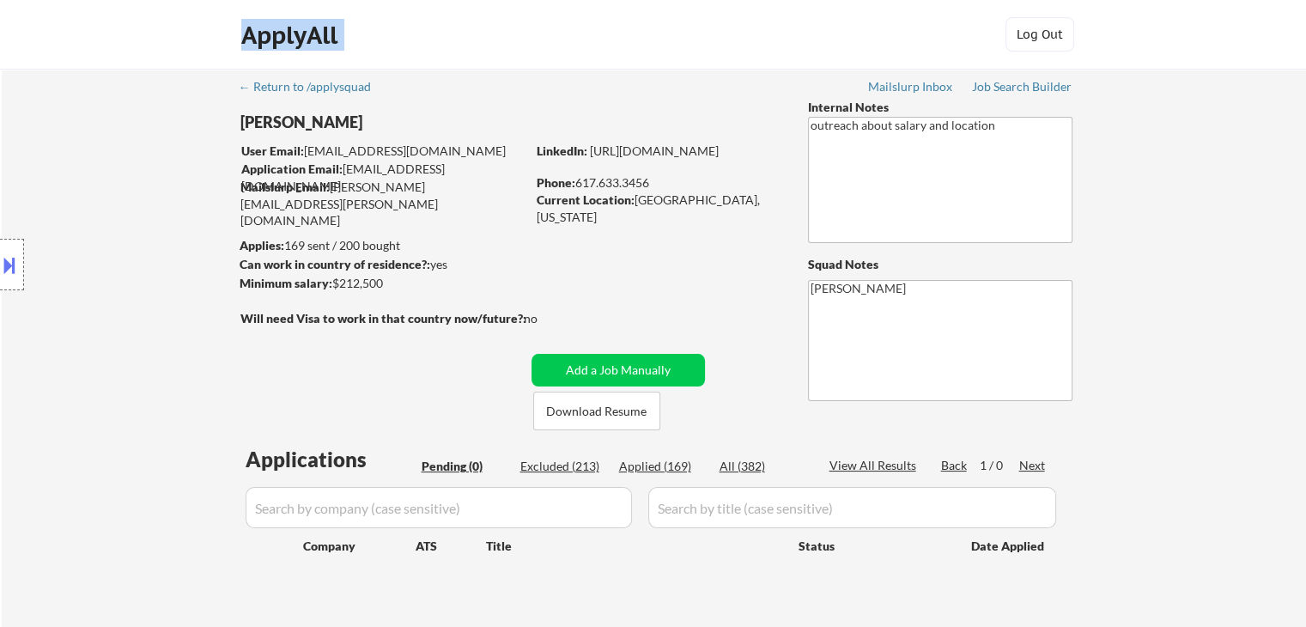
drag, startPoint x: 93, startPoint y: 11, endPoint x: 339, endPoint y: 75, distance: 254.5
click at [342, 63] on div "ApplyAll Log Out" at bounding box center [653, 35] width 1306 height 70
click at [35, 76] on div "← Return to /applysquad Mailslurp Inbox Job Search Builder [PERSON_NAME] User E…" at bounding box center [654, 355] width 1304 height 573
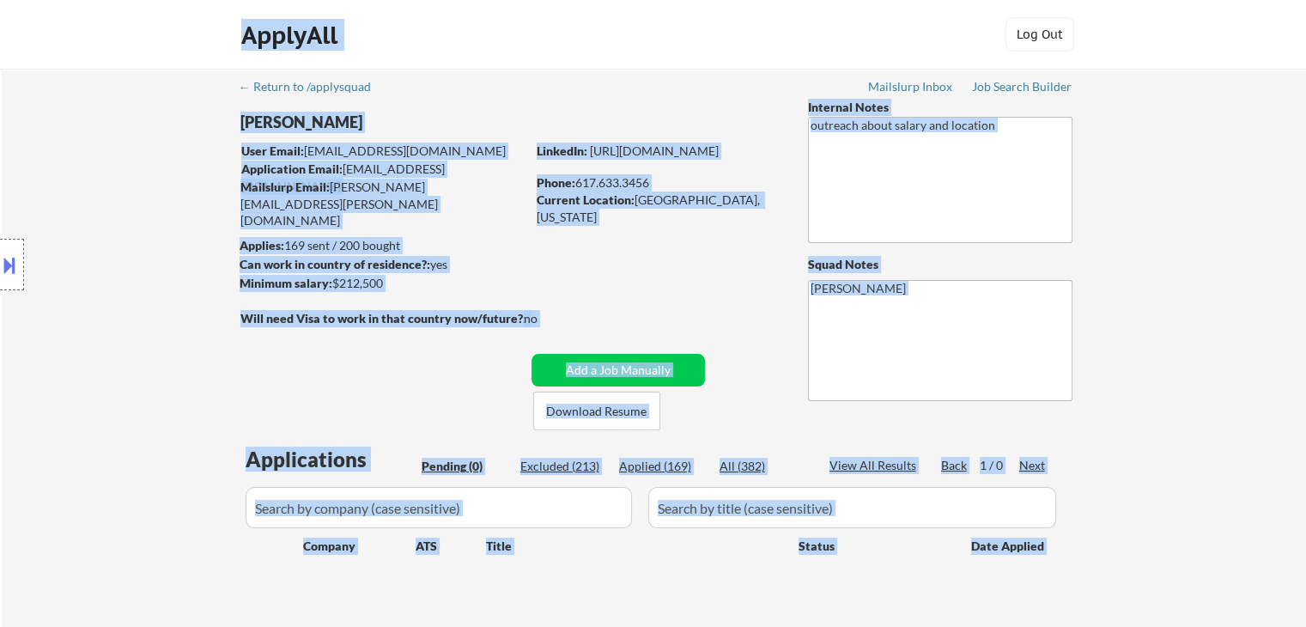
drag, startPoint x: 74, startPoint y: 41, endPoint x: 361, endPoint y: 76, distance: 288.9
click at [361, 76] on body "← Return to /applysquad Mailslurp Inbox Job Search Builder [PERSON_NAME] User E…" at bounding box center [653, 313] width 1306 height 627
click at [89, 197] on div "Location Inclusions:" at bounding box center [153, 265] width 307 height 319
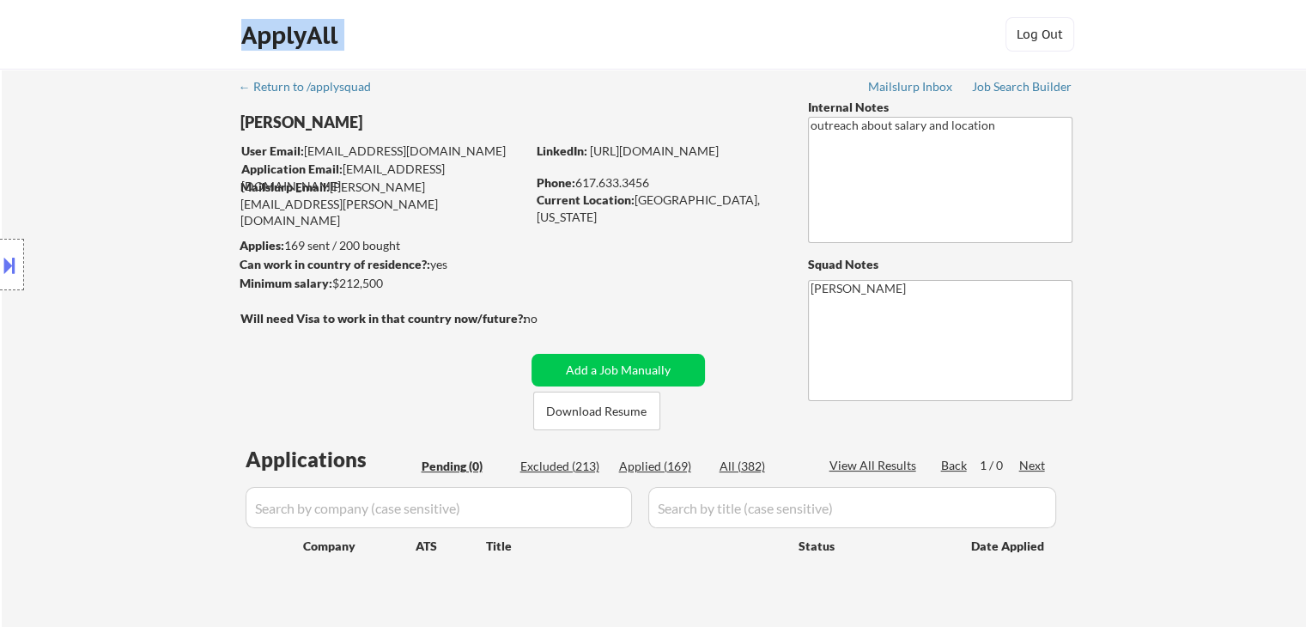
drag, startPoint x: 287, startPoint y: 10, endPoint x: 239, endPoint y: 46, distance: 59.6
click at [239, 46] on div "ApplyAll Log Out" at bounding box center [653, 35] width 1306 height 70
click at [209, 51] on div "ApplyAll Log Out" at bounding box center [653, 35] width 1306 height 70
drag, startPoint x: 209, startPoint y: 44, endPoint x: 443, endPoint y: 52, distance: 234.6
click at [443, 52] on div "ApplyAll Log Out" at bounding box center [653, 35] width 1306 height 70
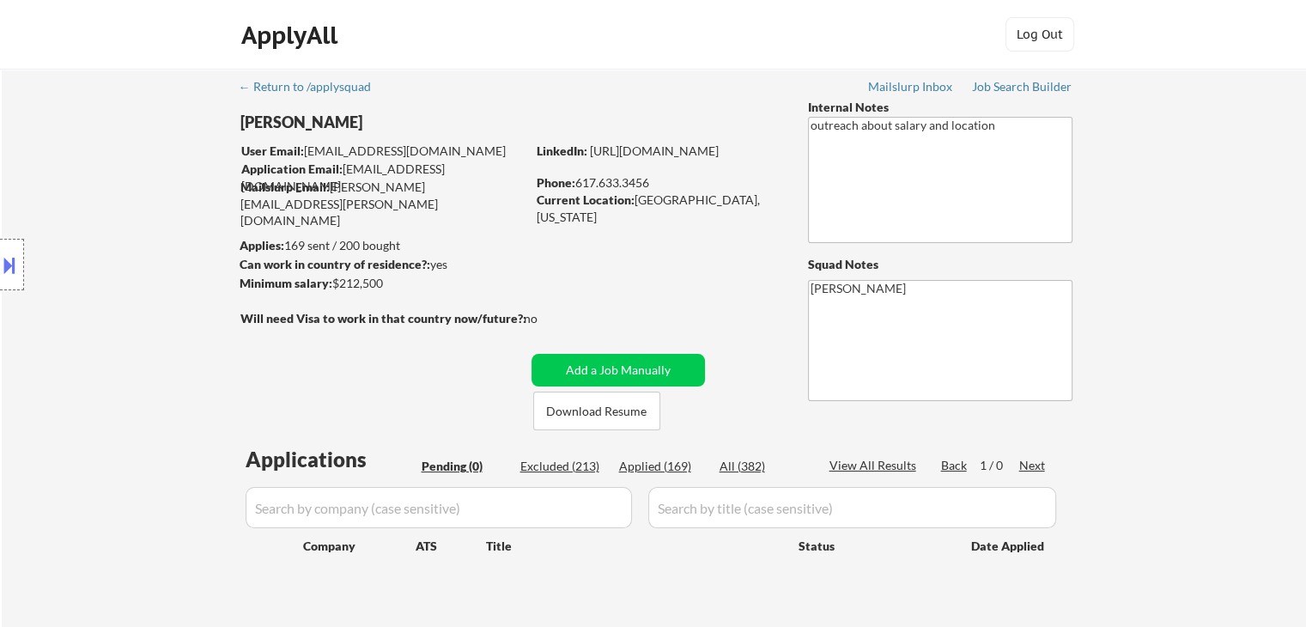
click at [90, 70] on div "← Return to /applysquad Mailslurp Inbox Job Search Builder [PERSON_NAME] User E…" at bounding box center [654, 355] width 1304 height 573
drag, startPoint x: 160, startPoint y: 46, endPoint x: 368, endPoint y: 41, distance: 208.7
click at [368, 41] on div "ApplyAll Log Out" at bounding box center [653, 35] width 1306 height 70
click at [175, 51] on div "ApplyAll Log Out" at bounding box center [653, 35] width 1306 height 70
drag, startPoint x: 160, startPoint y: 49, endPoint x: 326, endPoint y: 46, distance: 166.6
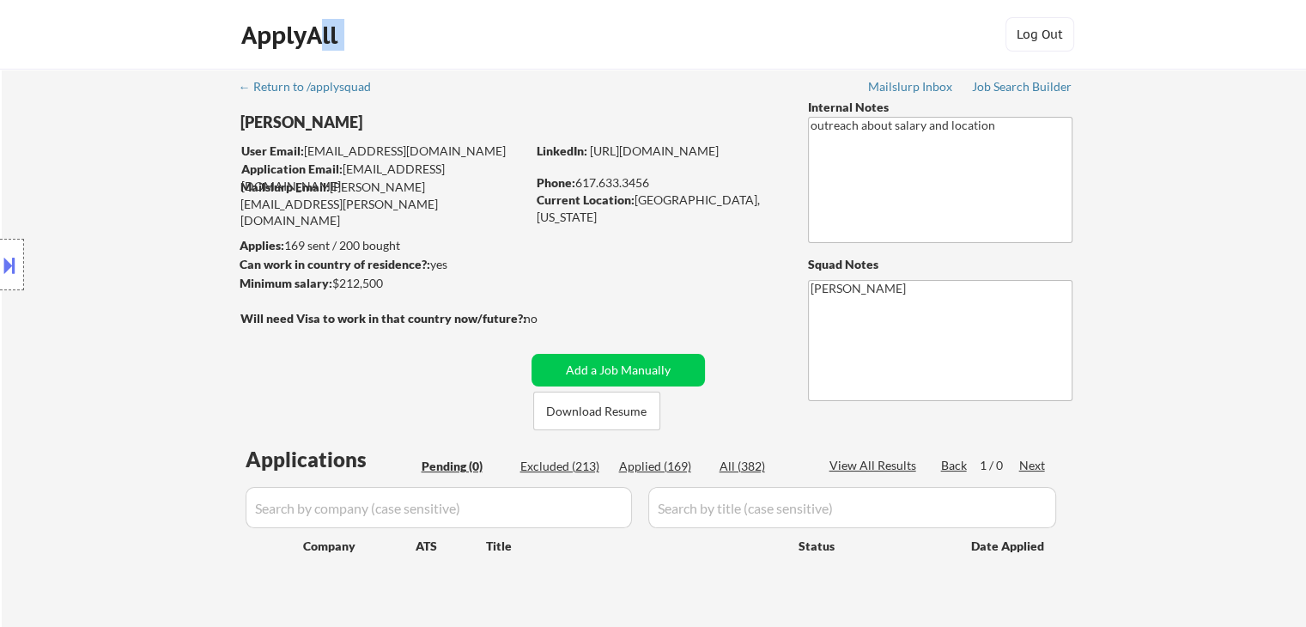
click at [326, 46] on div "ApplyAll Log Out" at bounding box center [653, 35] width 1306 height 70
click at [77, 70] on div "← Return to /applysquad Mailslurp Inbox Job Search Builder [PERSON_NAME] User E…" at bounding box center [654, 355] width 1304 height 573
drag, startPoint x: 313, startPoint y: 41, endPoint x: 363, endPoint y: 46, distance: 50.8
click at [363, 46] on div "ApplyAll Log Out" at bounding box center [653, 38] width 859 height 43
click at [112, 52] on div "ApplyAll Log Out" at bounding box center [653, 35] width 1306 height 70
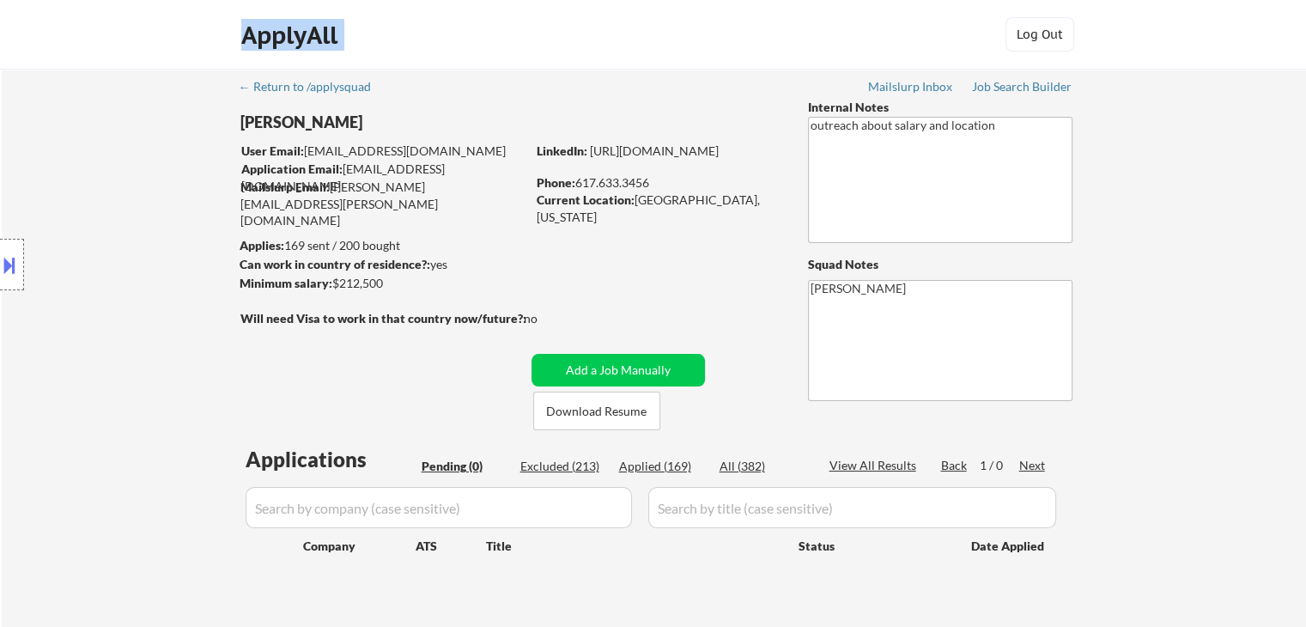
drag, startPoint x: 239, startPoint y: 51, endPoint x: 450, endPoint y: 51, distance: 211.2
click at [450, 51] on div "ApplyAll Log Out" at bounding box center [653, 35] width 1306 height 70
click at [203, 46] on div "ApplyAll Log Out" at bounding box center [653, 35] width 1306 height 70
drag, startPoint x: 222, startPoint y: 43, endPoint x: 447, endPoint y: 43, distance: 224.1
click at [447, 43] on div "ApplyAll Log Out" at bounding box center [653, 35] width 1306 height 70
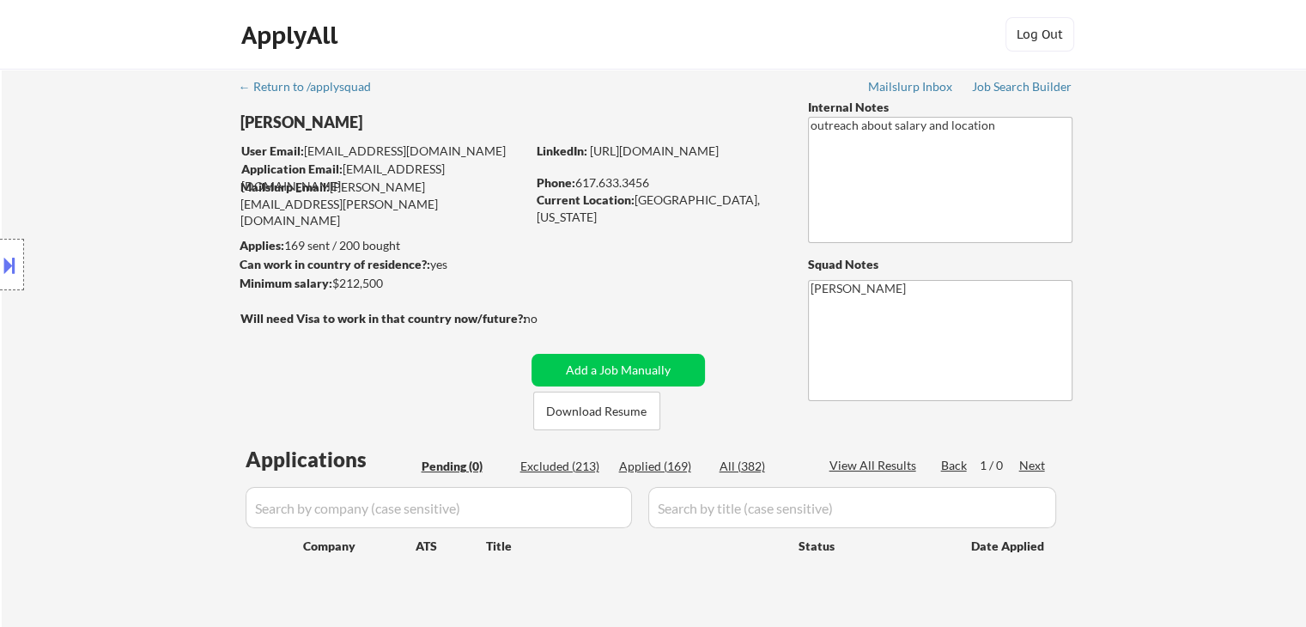
click at [91, 76] on div "← Return to /applysquad Mailslurp Inbox Job Search Builder [PERSON_NAME] User E…" at bounding box center [654, 355] width 1304 height 573
drag, startPoint x: 192, startPoint y: 46, endPoint x: 398, endPoint y: 46, distance: 205.2
click at [398, 46] on div "ApplyAll Log Out" at bounding box center [653, 35] width 1306 height 70
click at [161, 51] on div "ApplyAll Log Out" at bounding box center [653, 35] width 1306 height 70
drag, startPoint x: 225, startPoint y: 35, endPoint x: 398, endPoint y: 35, distance: 172.6
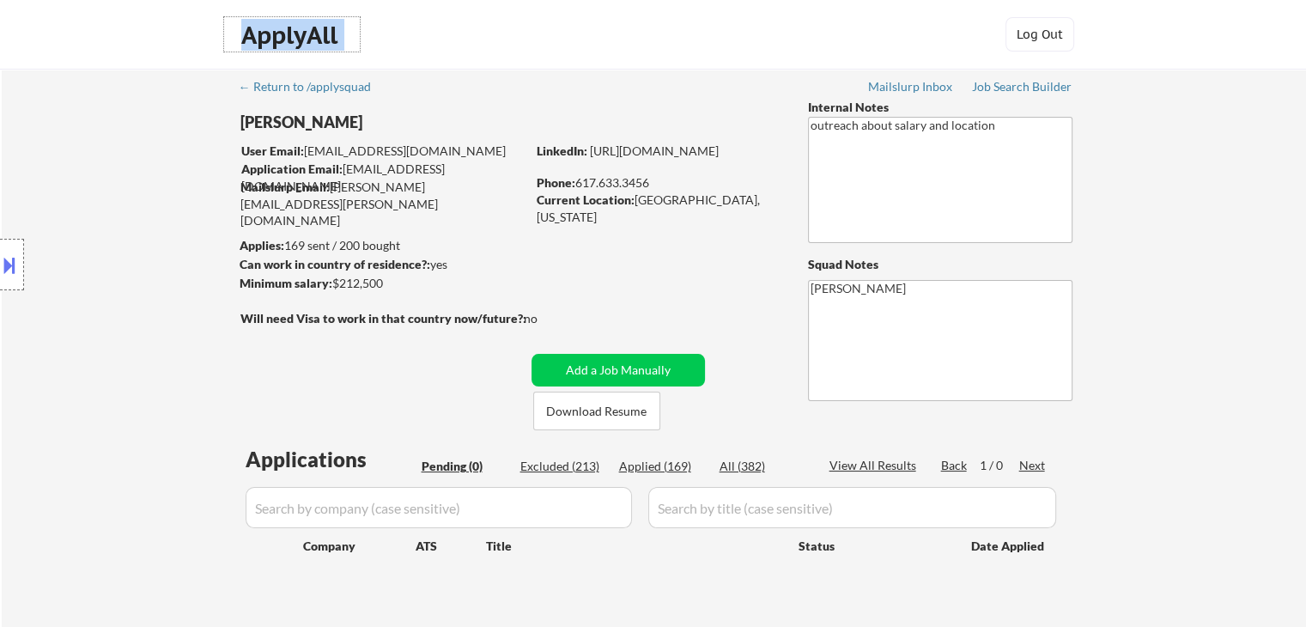
click at [398, 35] on div "ApplyAll Log Out" at bounding box center [653, 38] width 859 height 43
click at [150, 47] on div "ApplyAll Log Out" at bounding box center [653, 35] width 1306 height 70
drag, startPoint x: 191, startPoint y: 42, endPoint x: 343, endPoint y: 42, distance: 152.9
click at [343, 42] on div "ApplyAll Log Out" at bounding box center [653, 35] width 1306 height 70
click at [86, 47] on div "ApplyAll Log Out" at bounding box center [653, 35] width 1306 height 70
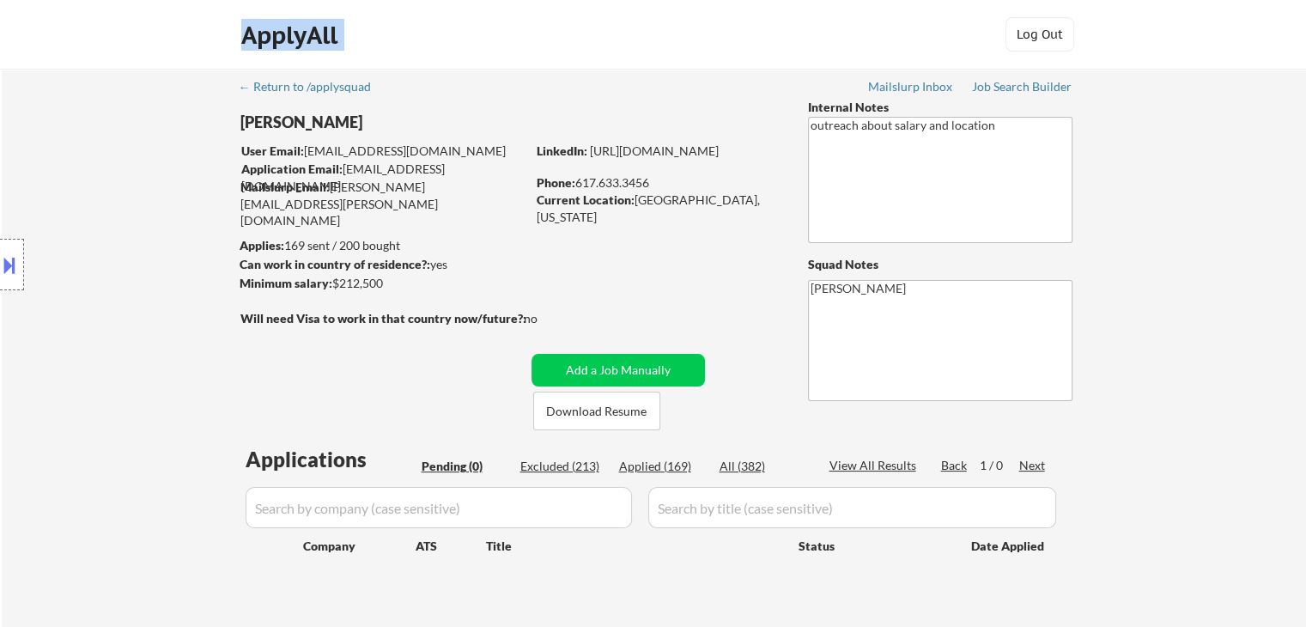
drag, startPoint x: 213, startPoint y: 46, endPoint x: 399, endPoint y: 33, distance: 186.8
click at [399, 33] on div "ApplyAll Log Out" at bounding box center [653, 35] width 1306 height 70
click at [138, 42] on div "ApplyAll Log Out" at bounding box center [653, 35] width 1306 height 70
drag, startPoint x: 191, startPoint y: 38, endPoint x: 419, endPoint y: 38, distance: 228.4
click at [419, 38] on div "ApplyAll Log Out" at bounding box center [653, 35] width 1306 height 70
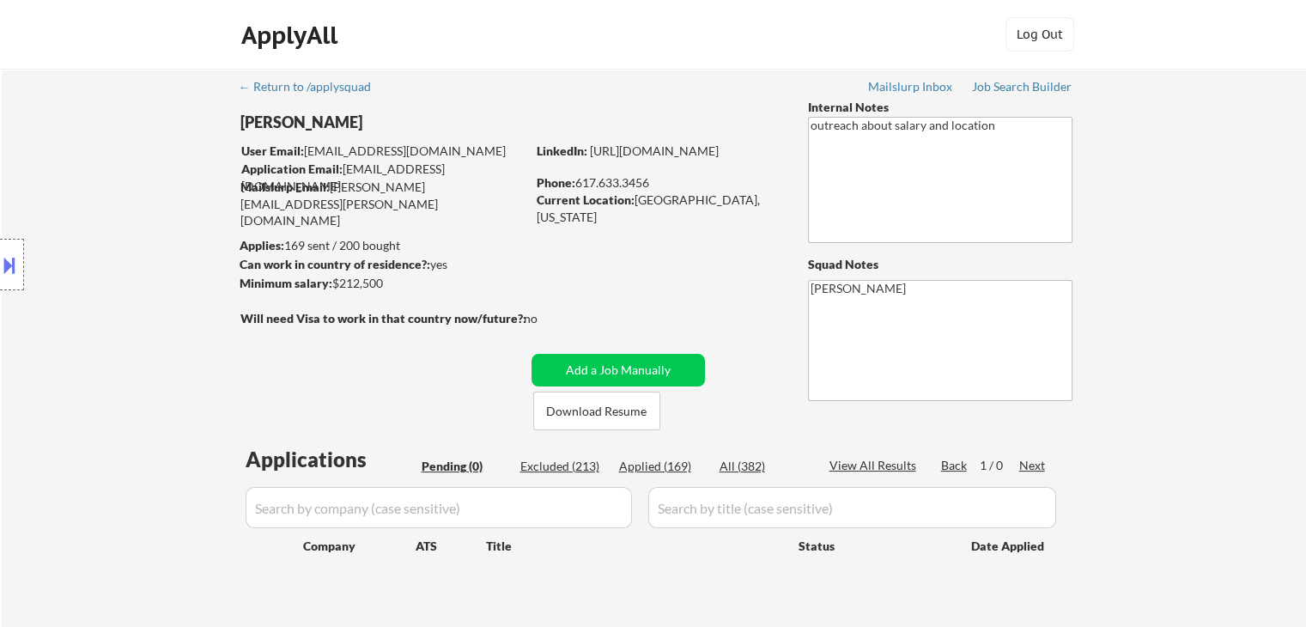
click at [211, 52] on div "ApplyAll Log Out" at bounding box center [653, 35] width 1306 height 70
drag, startPoint x: 211, startPoint y: 48, endPoint x: 375, endPoint y: 46, distance: 164.0
click at [375, 46] on div "ApplyAll Log Out" at bounding box center [653, 35] width 1306 height 70
click at [169, 56] on div "ApplyAll Log Out" at bounding box center [653, 35] width 1306 height 70
drag, startPoint x: 204, startPoint y: 46, endPoint x: 380, endPoint y: 50, distance: 176.1
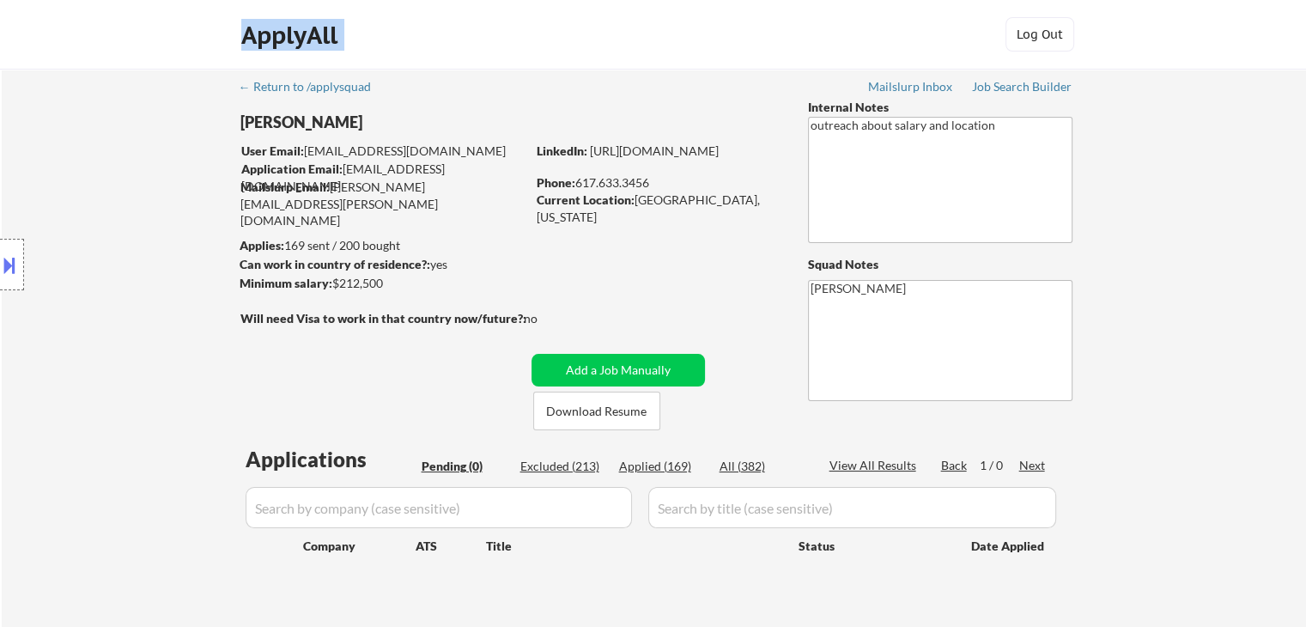
click at [380, 50] on div "ApplyAll Log Out" at bounding box center [653, 35] width 1306 height 70
click at [155, 46] on div "ApplyAll Log Out" at bounding box center [653, 35] width 1306 height 70
drag, startPoint x: 179, startPoint y: 39, endPoint x: 356, endPoint y: 39, distance: 176.0
click at [356, 39] on div "ApplyAll Log Out" at bounding box center [653, 35] width 1306 height 70
click at [188, 45] on div "ApplyAll Log Out" at bounding box center [653, 35] width 1306 height 70
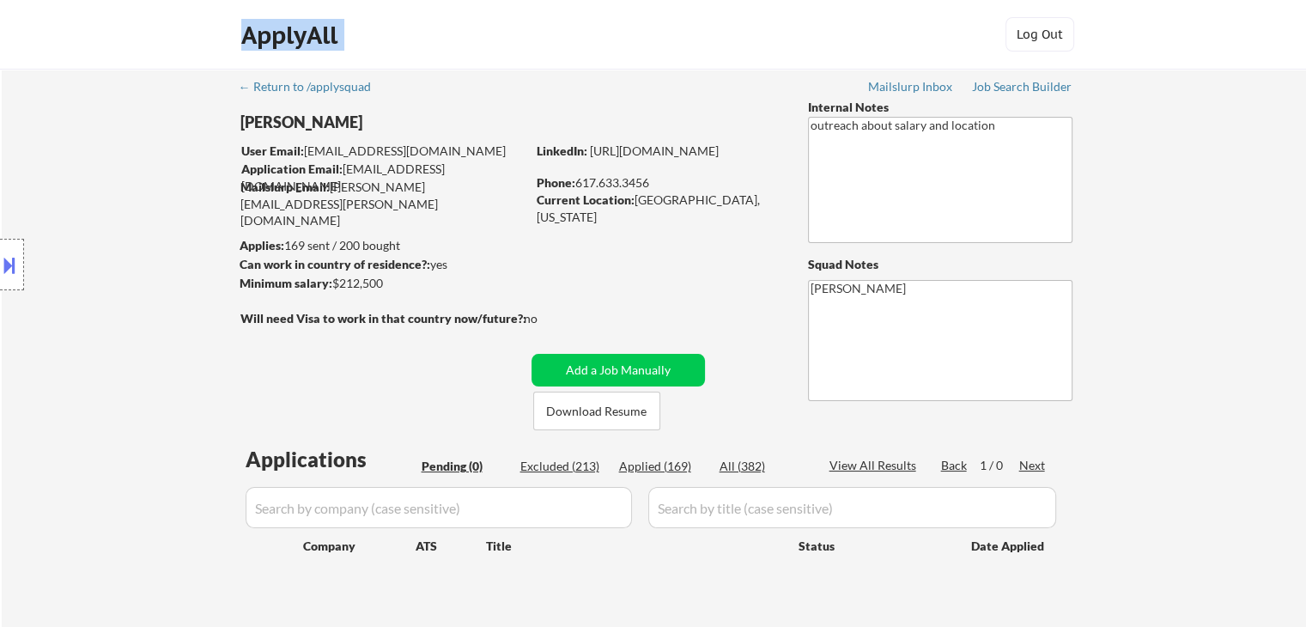
drag, startPoint x: 197, startPoint y: 42, endPoint x: 368, endPoint y: 42, distance: 171.7
click at [368, 42] on div "ApplyAll Log Out" at bounding box center [653, 35] width 1306 height 70
click at [128, 49] on div "ApplyAll Log Out" at bounding box center [653, 35] width 1306 height 70
drag, startPoint x: 218, startPoint y: 42, endPoint x: 346, endPoint y: 42, distance: 128.0
click at [346, 42] on div "ApplyAll Log Out" at bounding box center [653, 35] width 1306 height 70
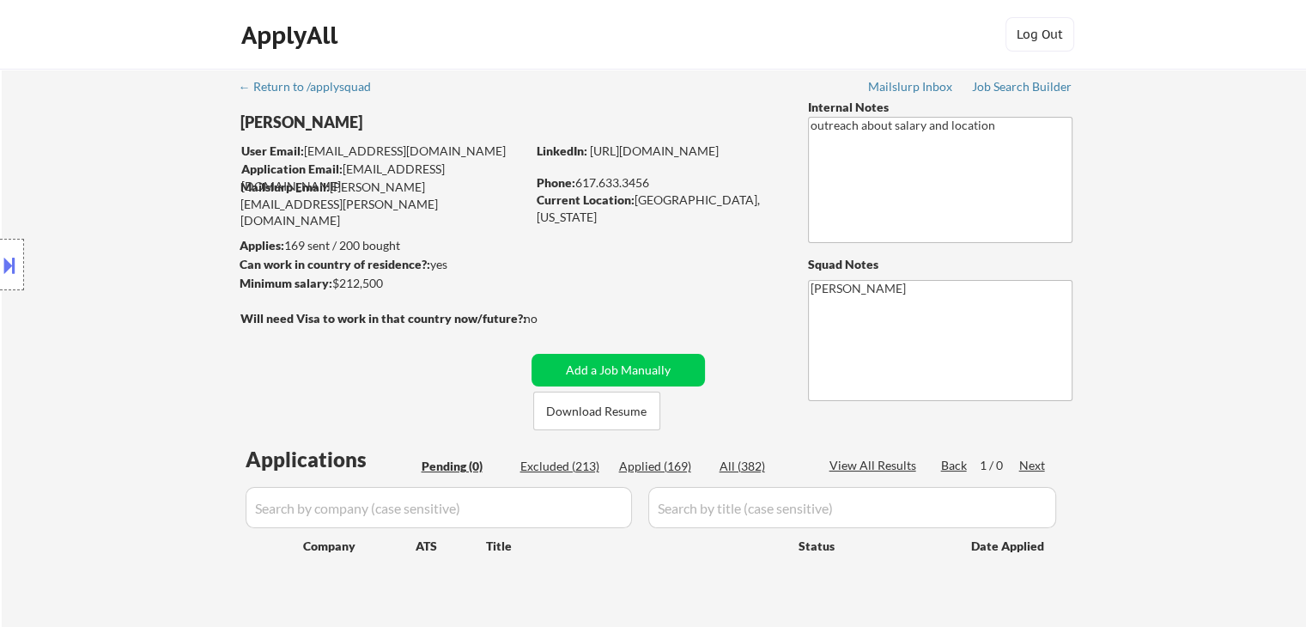
click at [197, 52] on div "ApplyAll Log Out" at bounding box center [653, 35] width 1306 height 70
drag, startPoint x: 305, startPoint y: 38, endPoint x: 343, endPoint y: 37, distance: 38.7
click at [343, 37] on div "ApplyAll Log Out" at bounding box center [653, 35] width 1306 height 70
click at [200, 46] on div "ApplyAll Log Out" at bounding box center [653, 35] width 1306 height 70
drag, startPoint x: 208, startPoint y: 45, endPoint x: 342, endPoint y: 46, distance: 134.0
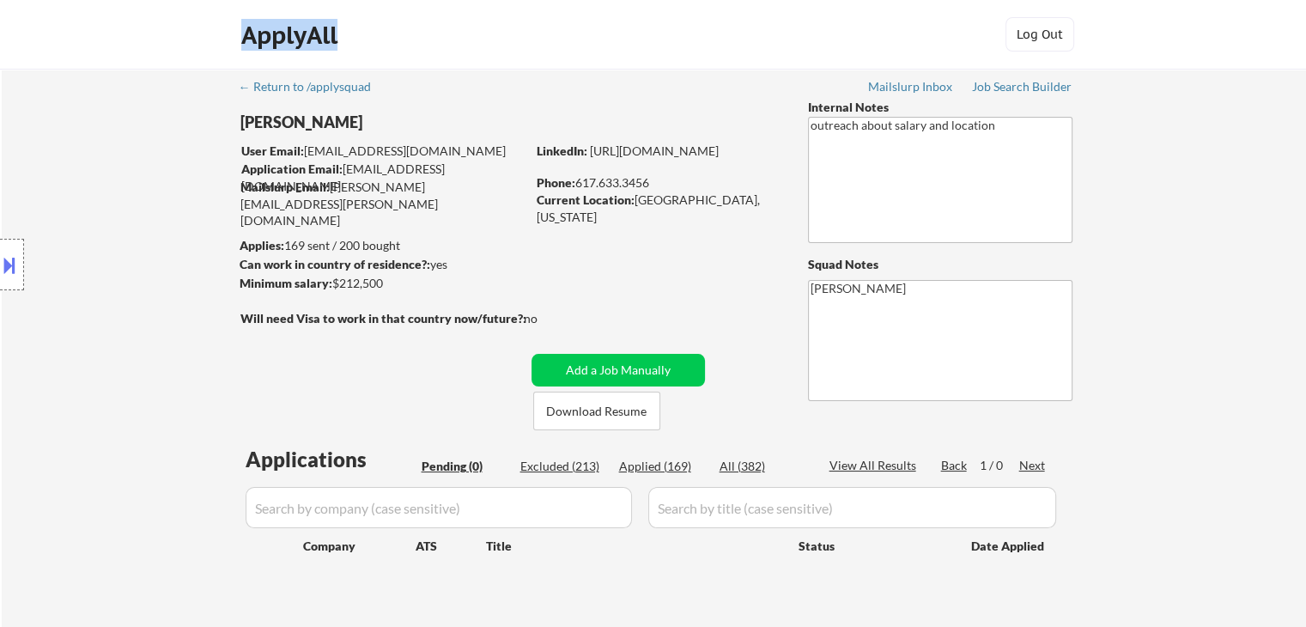
click at [343, 46] on div "ApplyAll Log Out" at bounding box center [653, 35] width 1306 height 70
click at [189, 52] on div "ApplyAll Log Out" at bounding box center [653, 35] width 1306 height 70
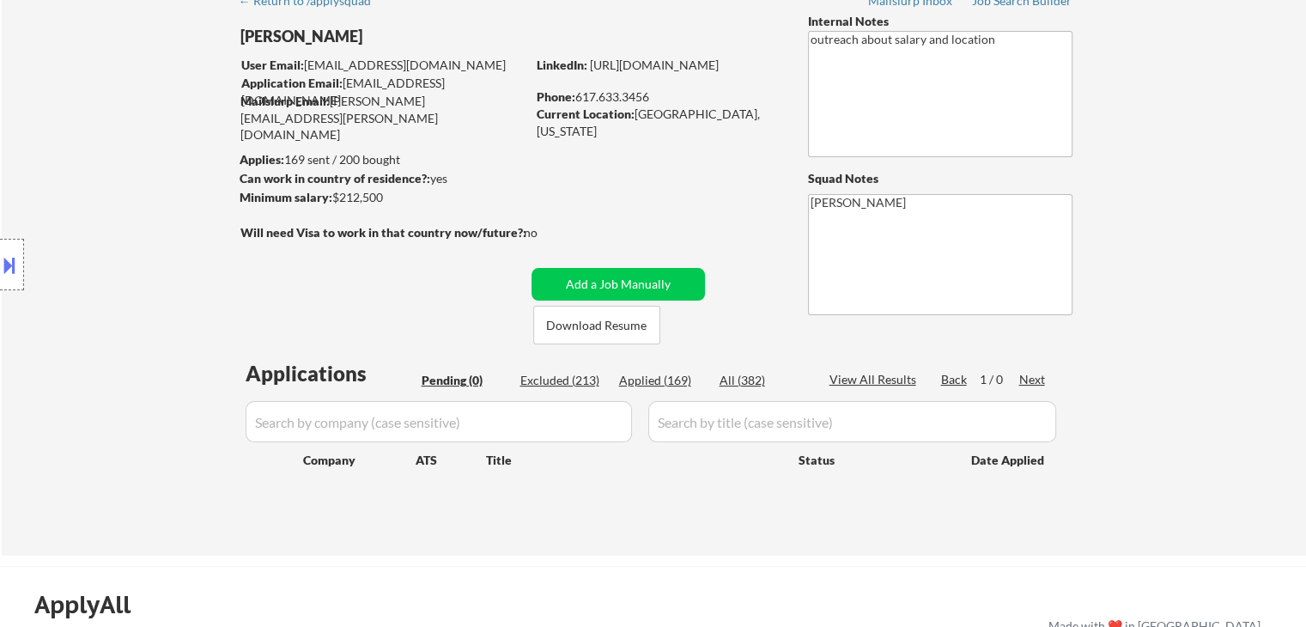
click at [144, 161] on div "Location Inclusions:" at bounding box center [153, 265] width 307 height 319
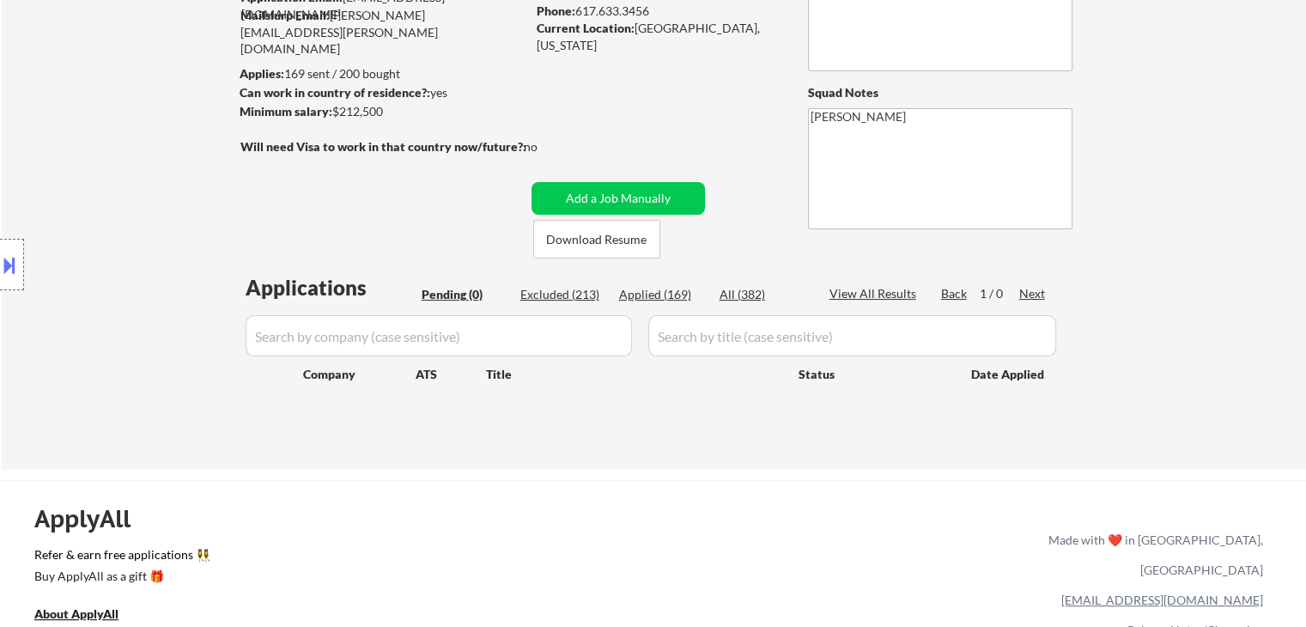
click at [134, 148] on div "Location Inclusions:" at bounding box center [153, 265] width 307 height 319
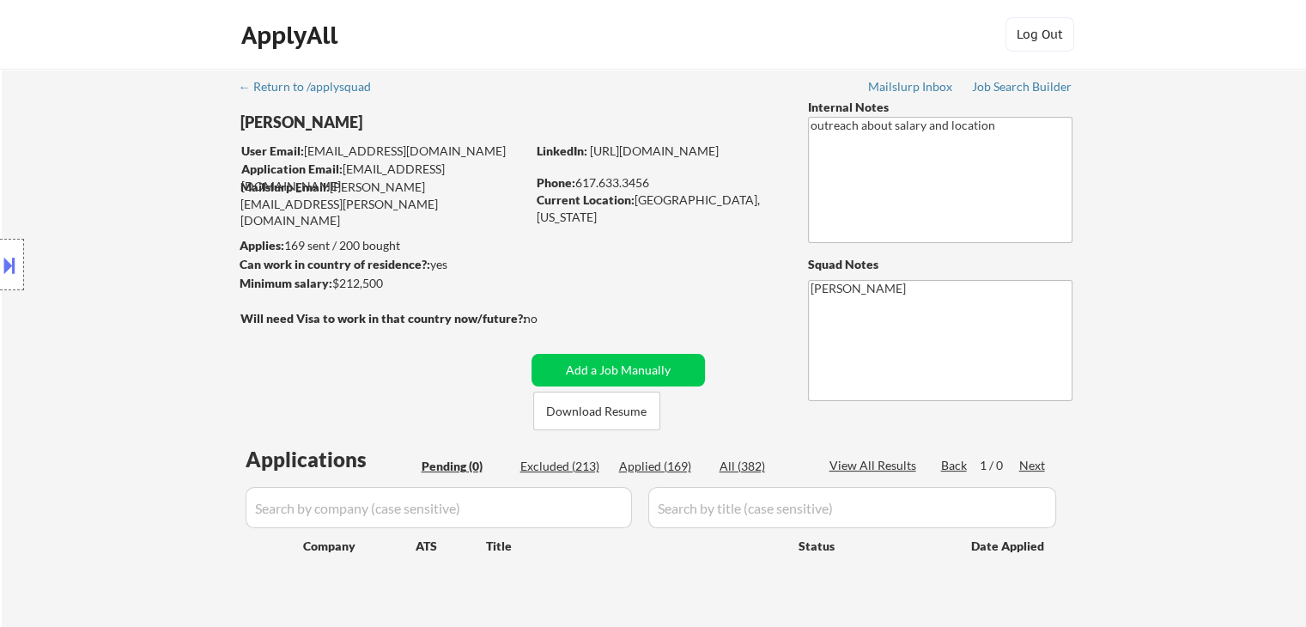
drag, startPoint x: 426, startPoint y: 240, endPoint x: 149, endPoint y: 242, distance: 277.4
click at [275, 237] on body "← Return to /applysquad Mailslurp Inbox Job Search Builder [PERSON_NAME] User E…" at bounding box center [653, 313] width 1306 height 627
click at [141, 233] on div "Location Inclusions:" at bounding box center [153, 265] width 307 height 319
click at [98, 228] on div "Location Inclusions:" at bounding box center [153, 265] width 307 height 319
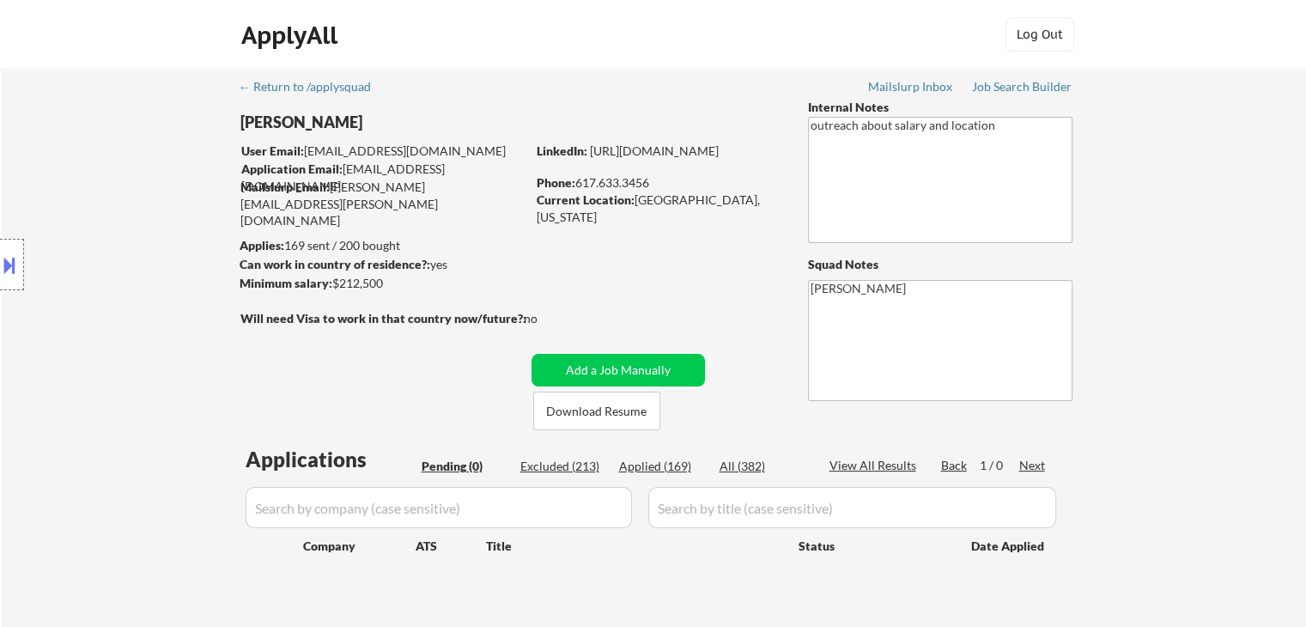
click at [100, 228] on div "Location Inclusions:" at bounding box center [153, 265] width 307 height 319
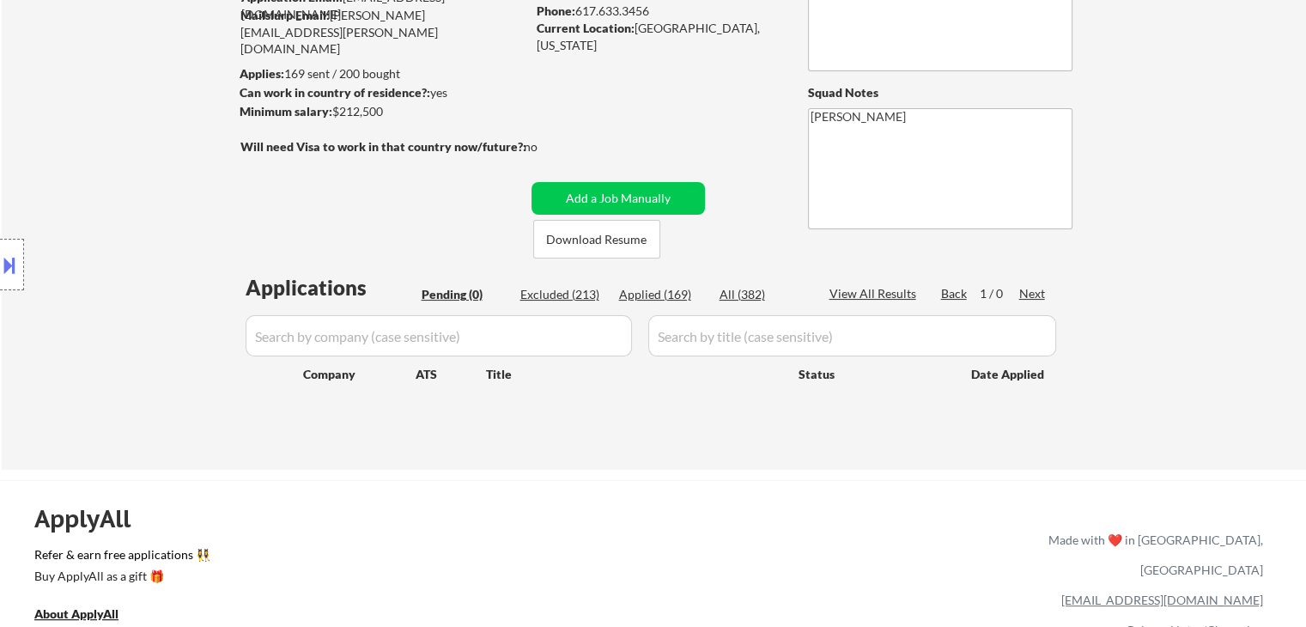
click at [120, 224] on div "Location Inclusions:" at bounding box center [153, 265] width 307 height 319
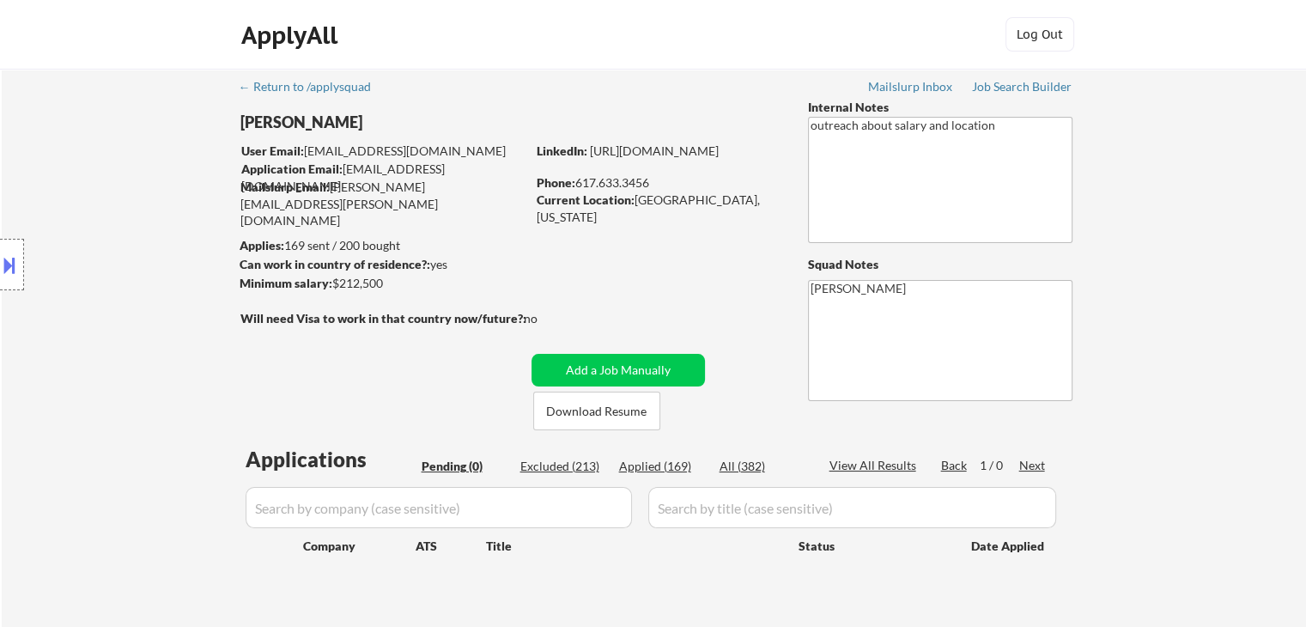
click at [117, 218] on div "Location Inclusions:" at bounding box center [153, 265] width 307 height 319
drag, startPoint x: 419, startPoint y: 251, endPoint x: 286, endPoint y: 248, distance: 133.1
click at [286, 248] on body "← Return to /applysquad Mailslurp Inbox Job Search Builder [PERSON_NAME] User E…" at bounding box center [653, 313] width 1306 height 627
click at [159, 242] on div "Location Inclusions:" at bounding box center [153, 265] width 307 height 319
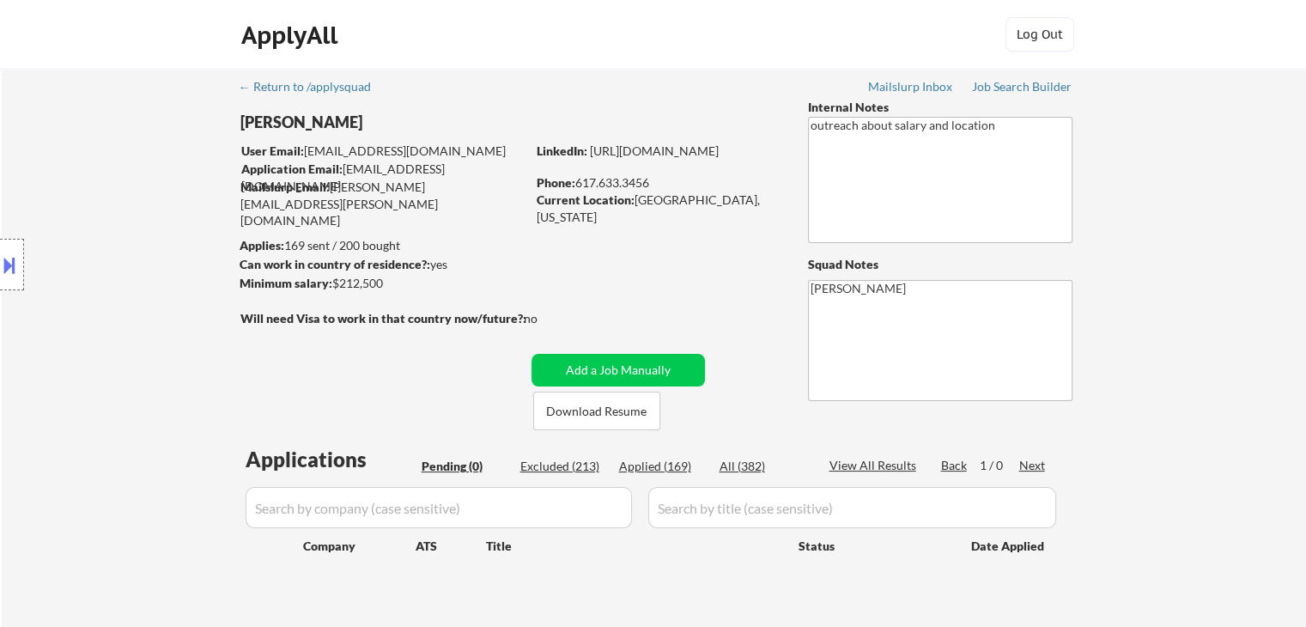
click at [131, 244] on div "Location Inclusions:" at bounding box center [153, 265] width 307 height 319
click at [120, 236] on div "Location Inclusions:" at bounding box center [153, 265] width 307 height 319
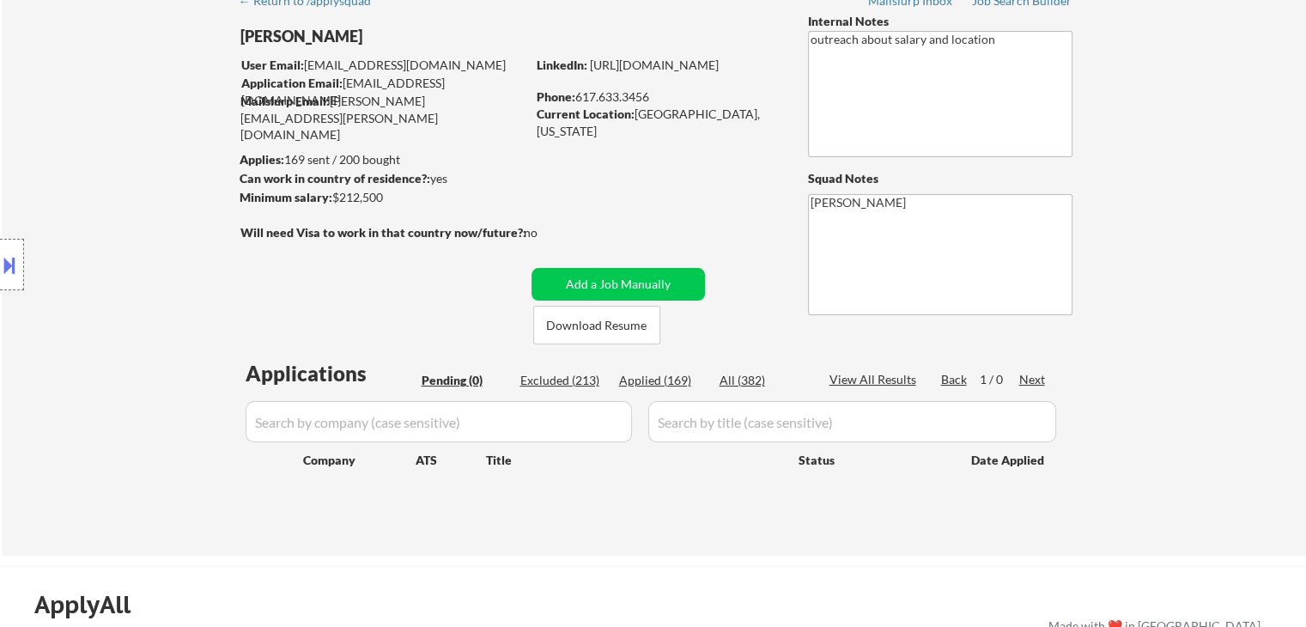
click at [123, 240] on div "Location Inclusions:" at bounding box center [153, 265] width 307 height 319
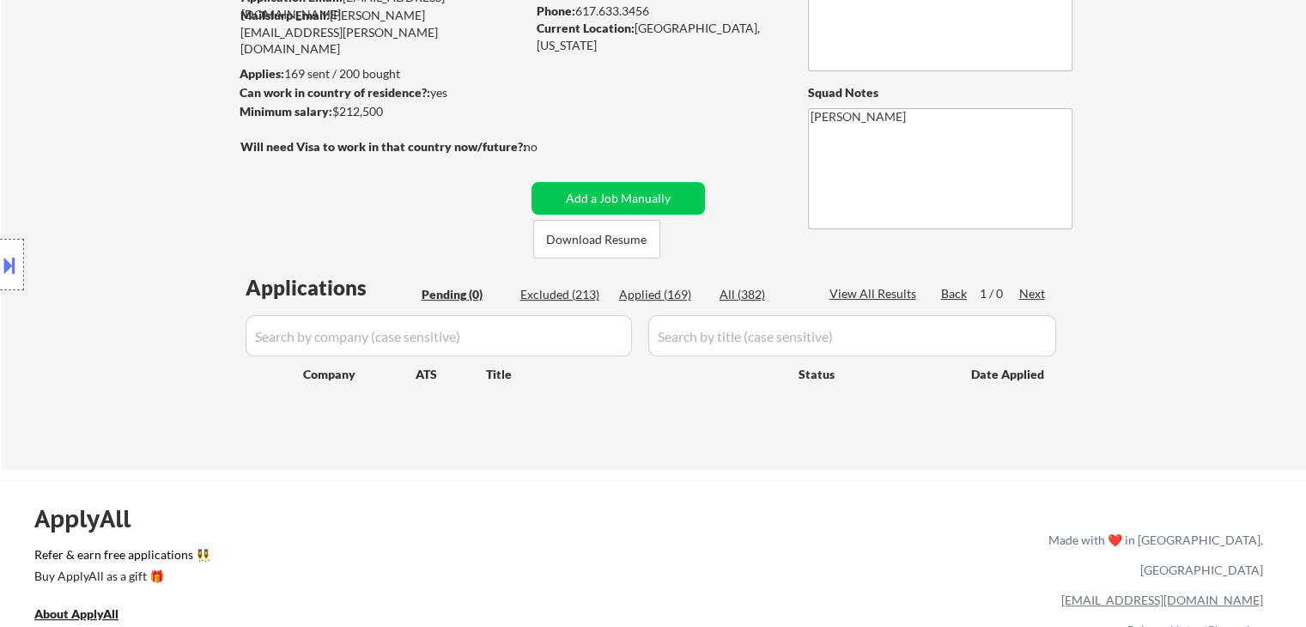
click at [125, 240] on div "Location Inclusions:" at bounding box center [153, 265] width 307 height 319
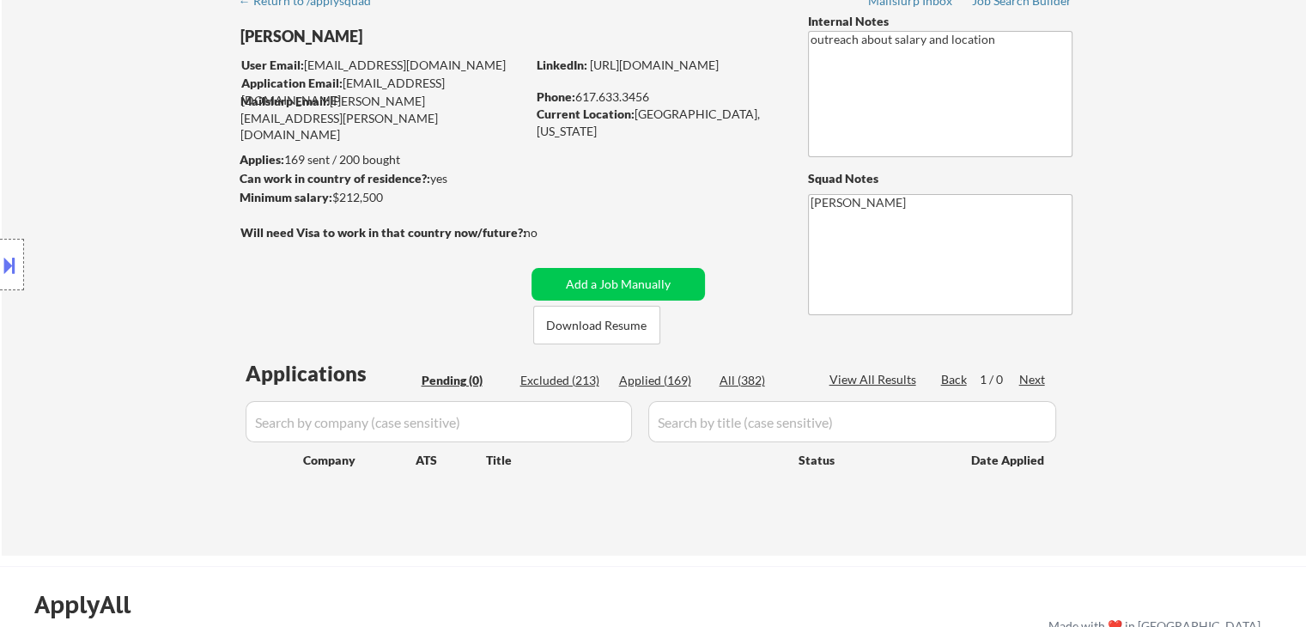
click at [125, 240] on div "Location Inclusions:" at bounding box center [153, 265] width 307 height 319
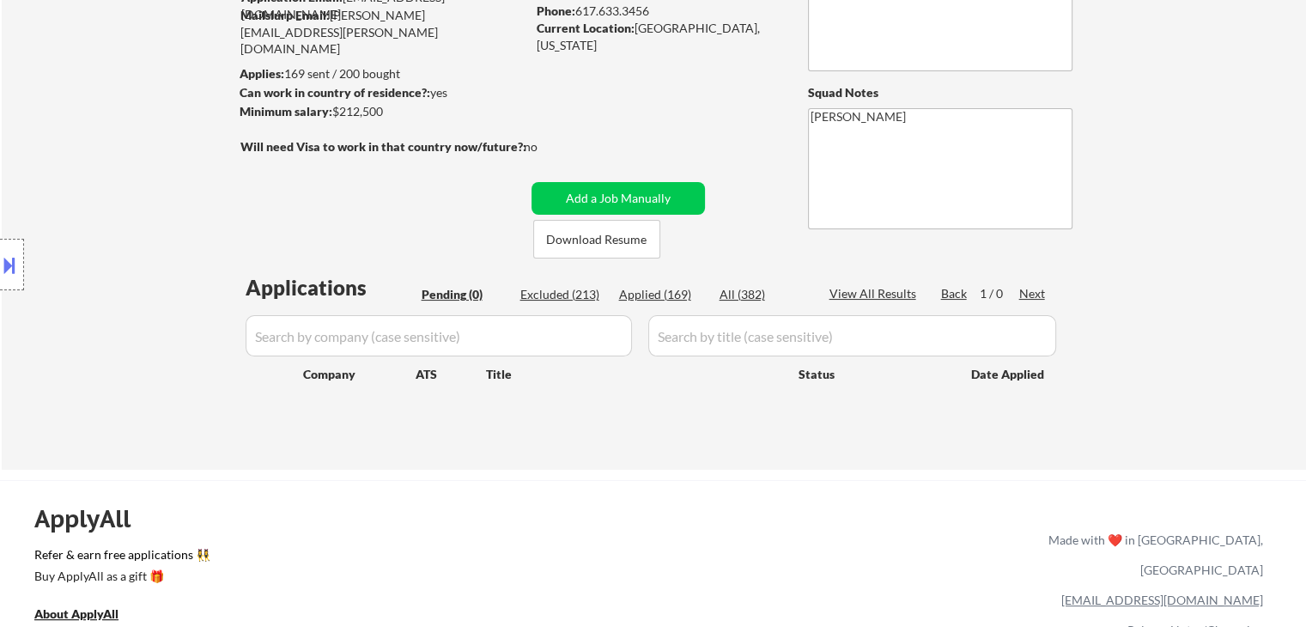
click at [127, 248] on div "Location Inclusions:" at bounding box center [153, 265] width 307 height 319
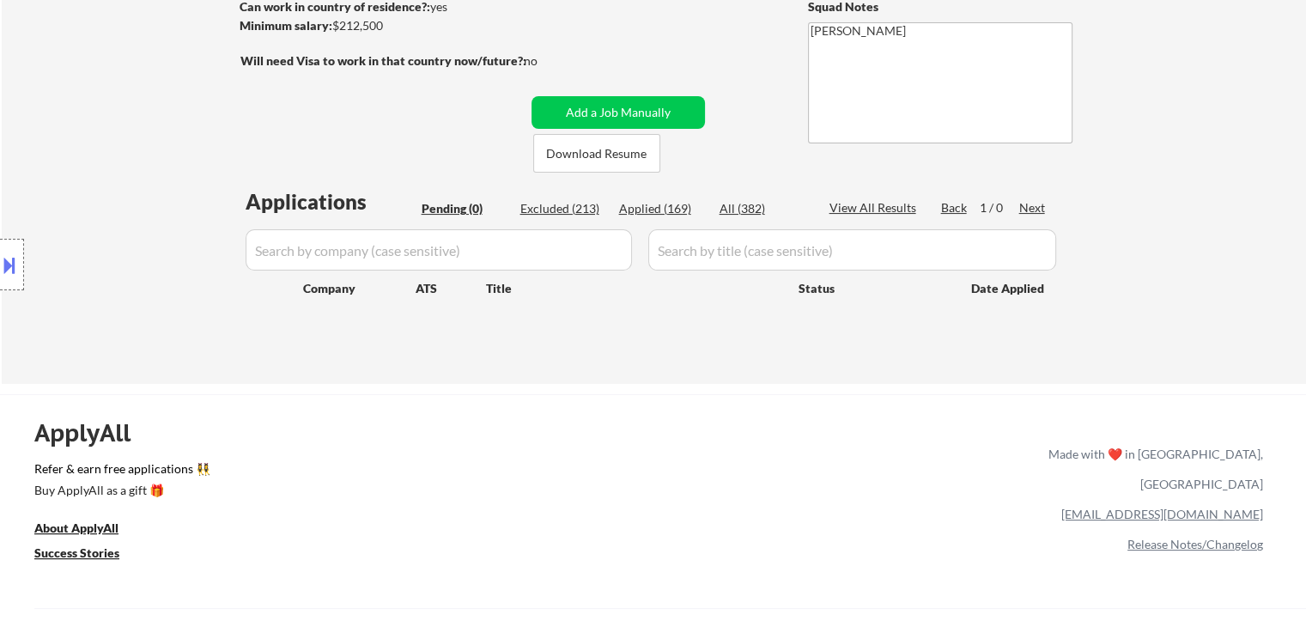
click at [130, 248] on div "Location Inclusions:" at bounding box center [153, 265] width 307 height 319
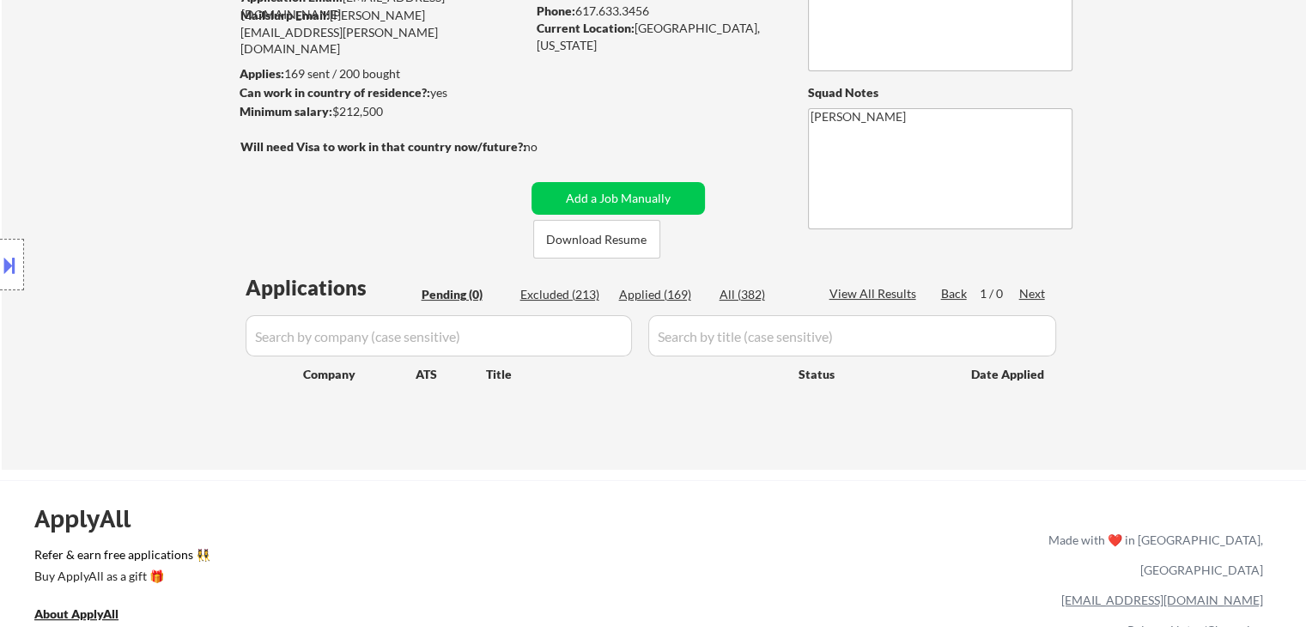
click at [130, 248] on div "Location Inclusions:" at bounding box center [153, 265] width 307 height 319
click at [131, 248] on div "Location Inclusions:" at bounding box center [153, 265] width 307 height 319
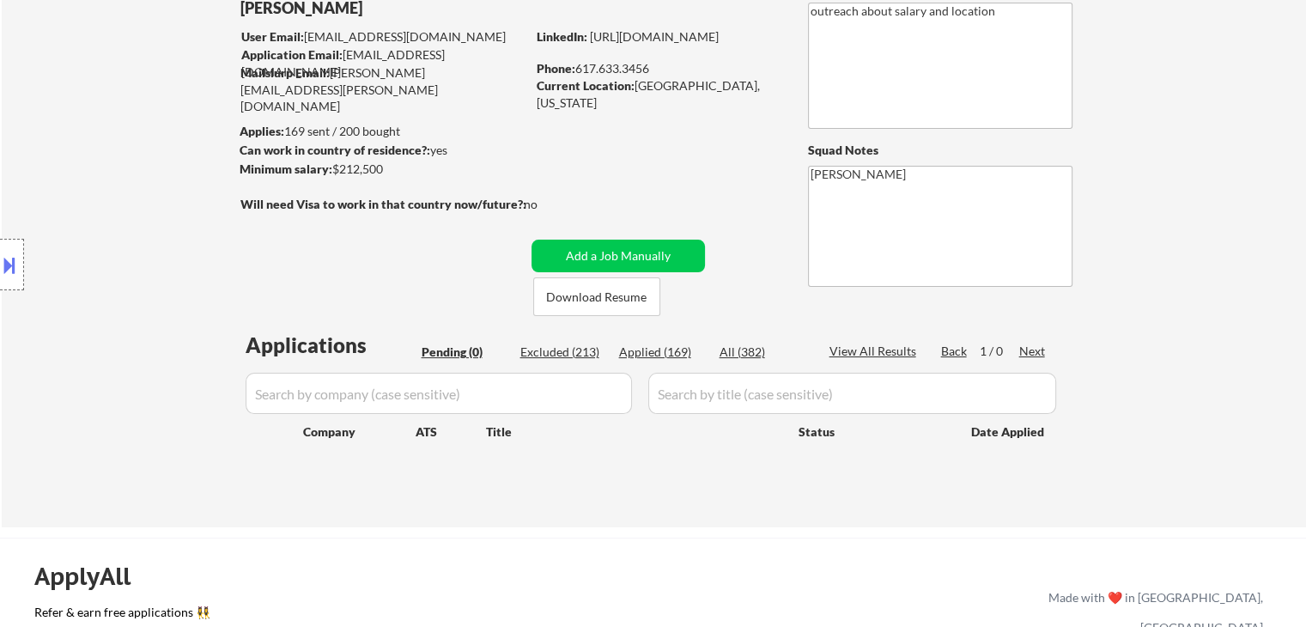
scroll to position [86, 0]
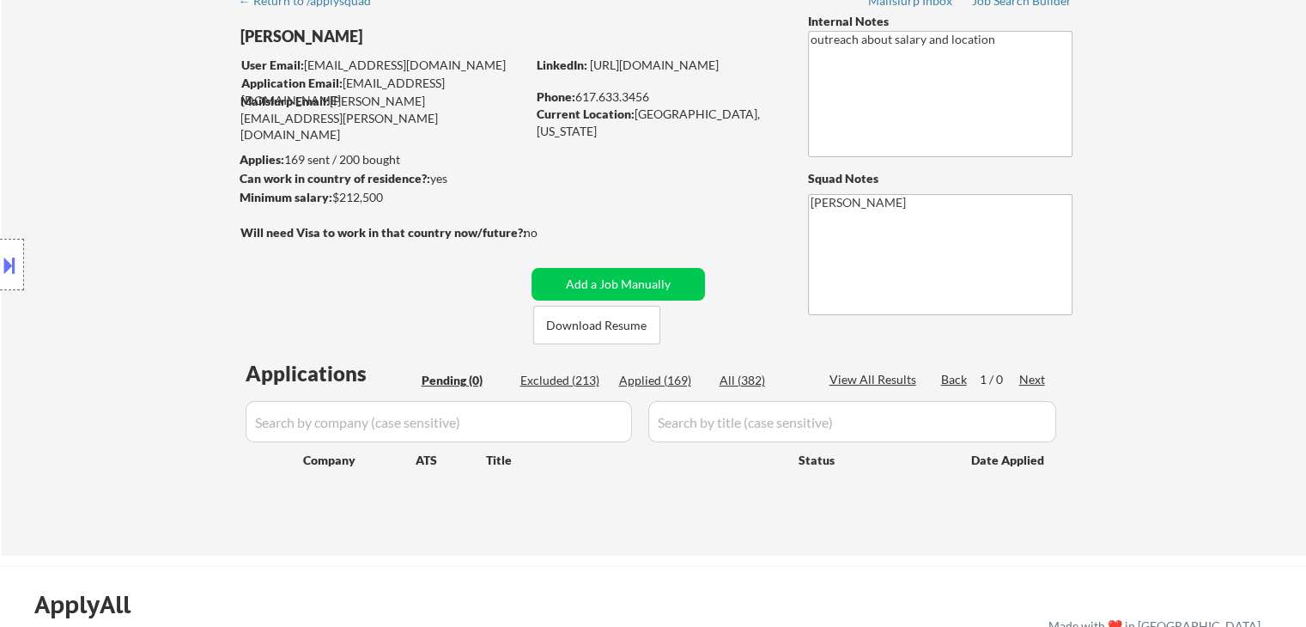
click at [131, 248] on div "Location Inclusions:" at bounding box center [153, 265] width 307 height 319
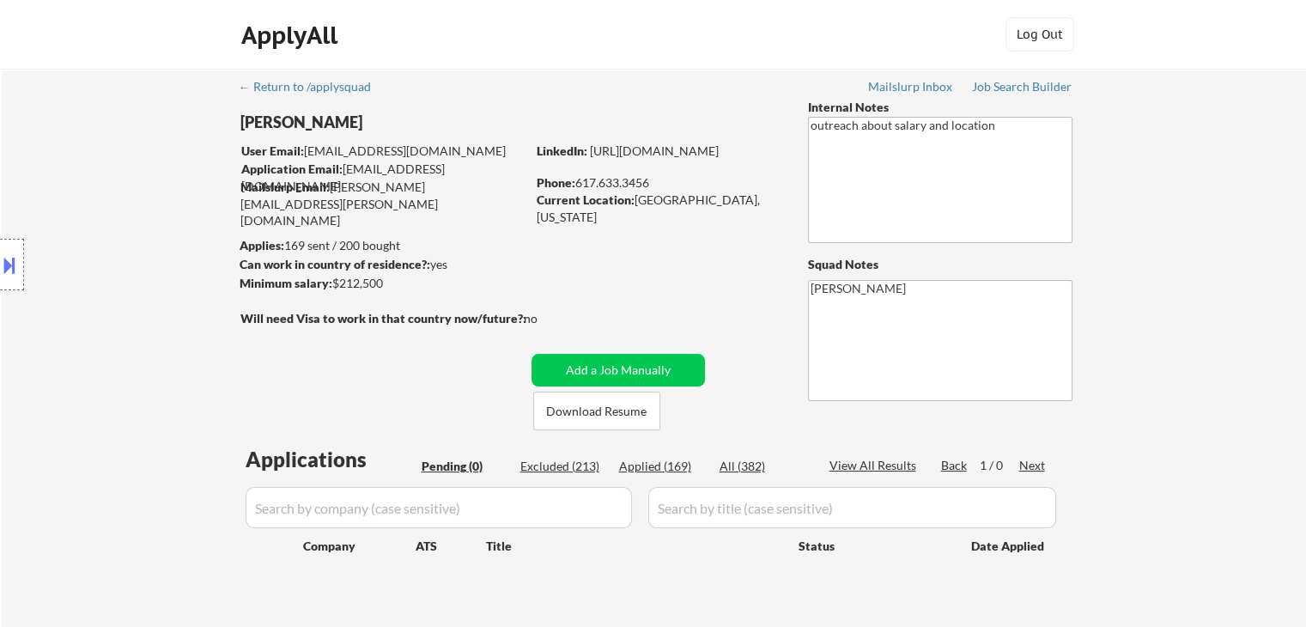
scroll to position [0, 0]
click at [131, 248] on div "Location Inclusions:" at bounding box center [153, 265] width 307 height 319
click at [133, 244] on div "Location Inclusions:" at bounding box center [153, 265] width 307 height 319
click at [131, 224] on div "Location Inclusions:" at bounding box center [153, 265] width 307 height 319
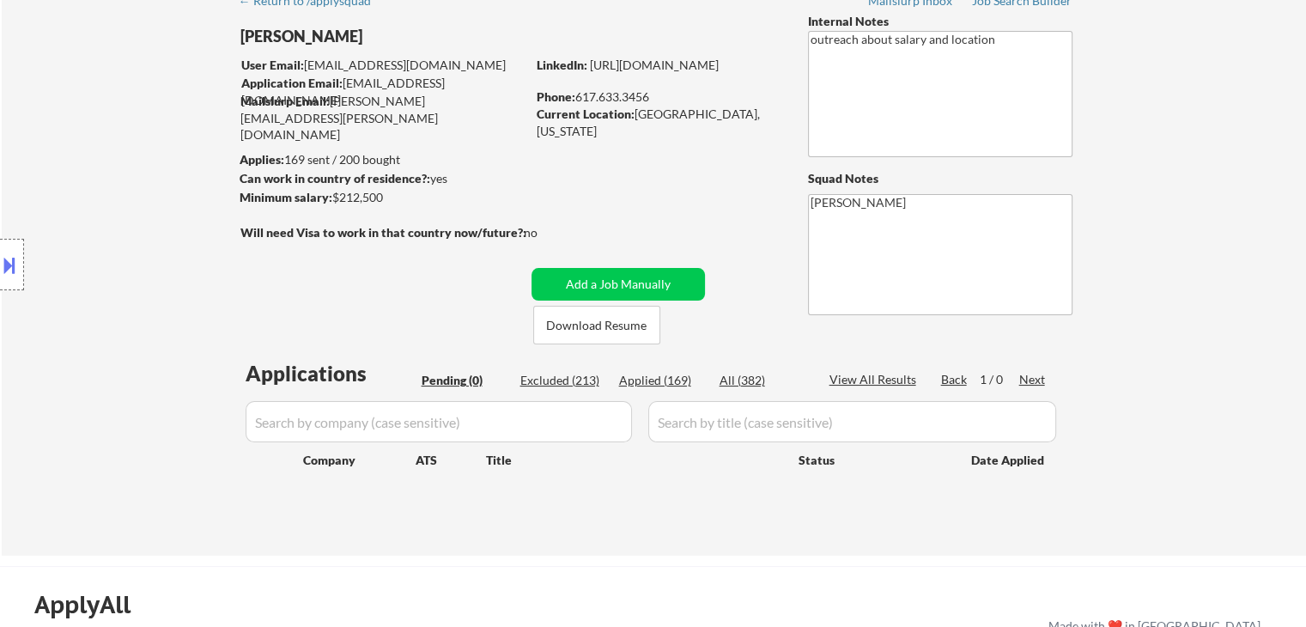
click at [131, 213] on div "Location Inclusions:" at bounding box center [153, 265] width 307 height 319
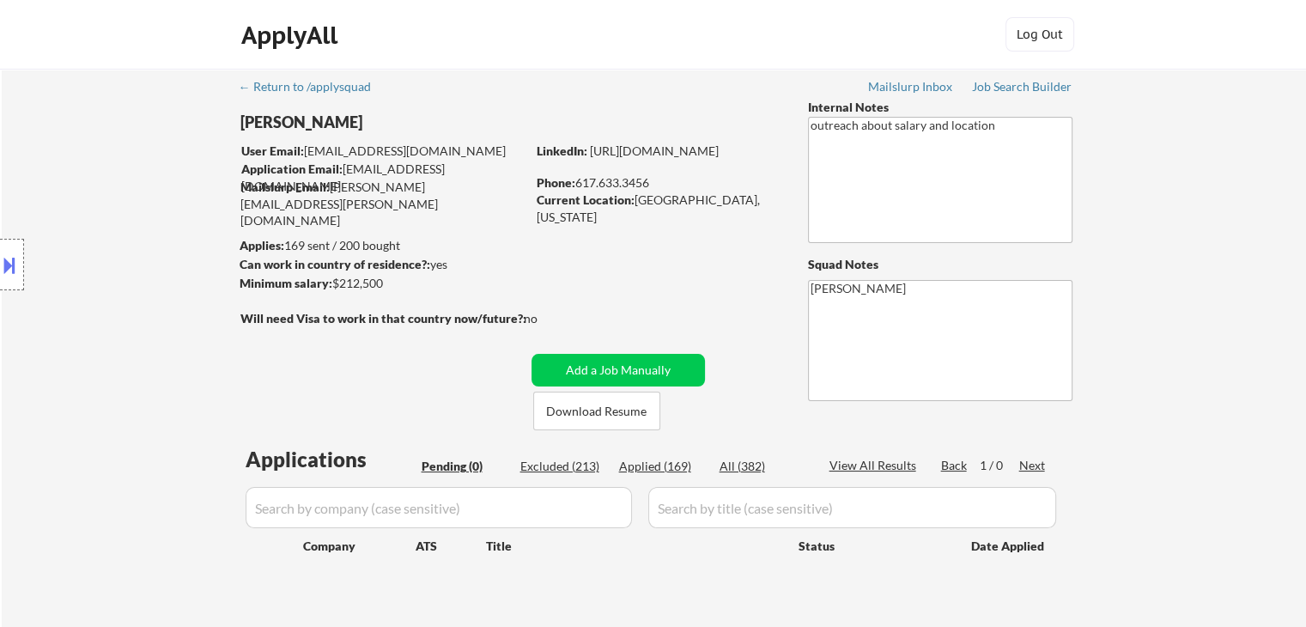
click at [125, 210] on div "Location Inclusions:" at bounding box center [153, 265] width 307 height 319
click at [118, 210] on div "Location Inclusions:" at bounding box center [153, 265] width 307 height 319
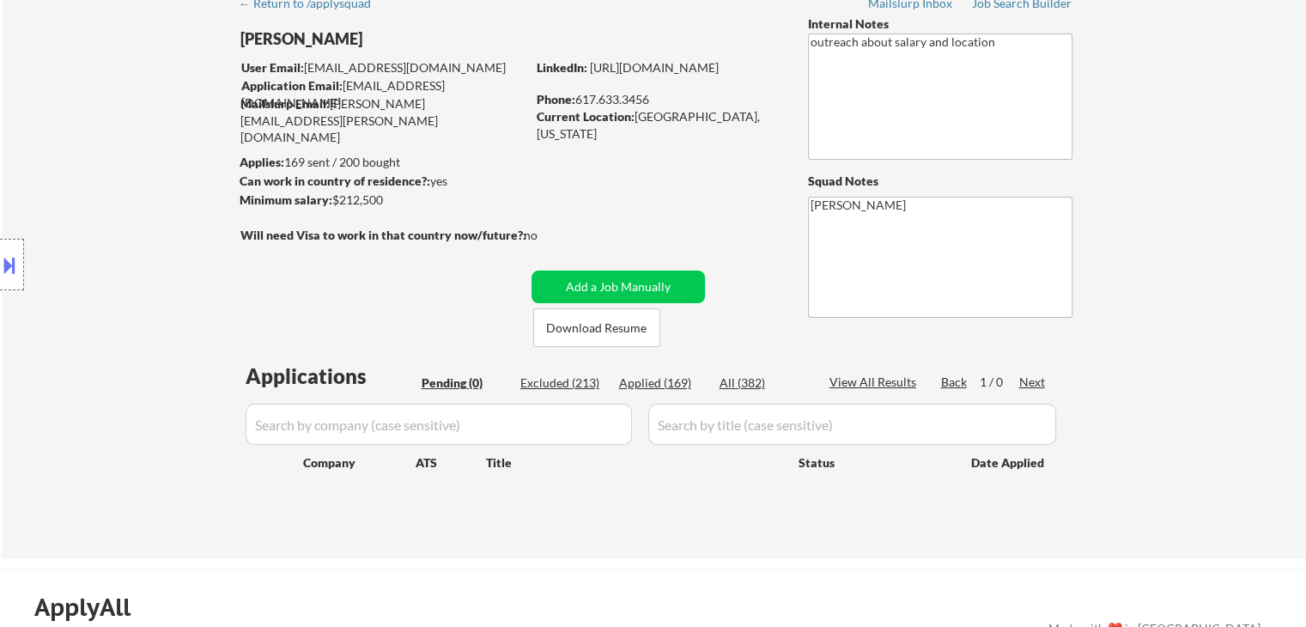
scroll to position [172, 0]
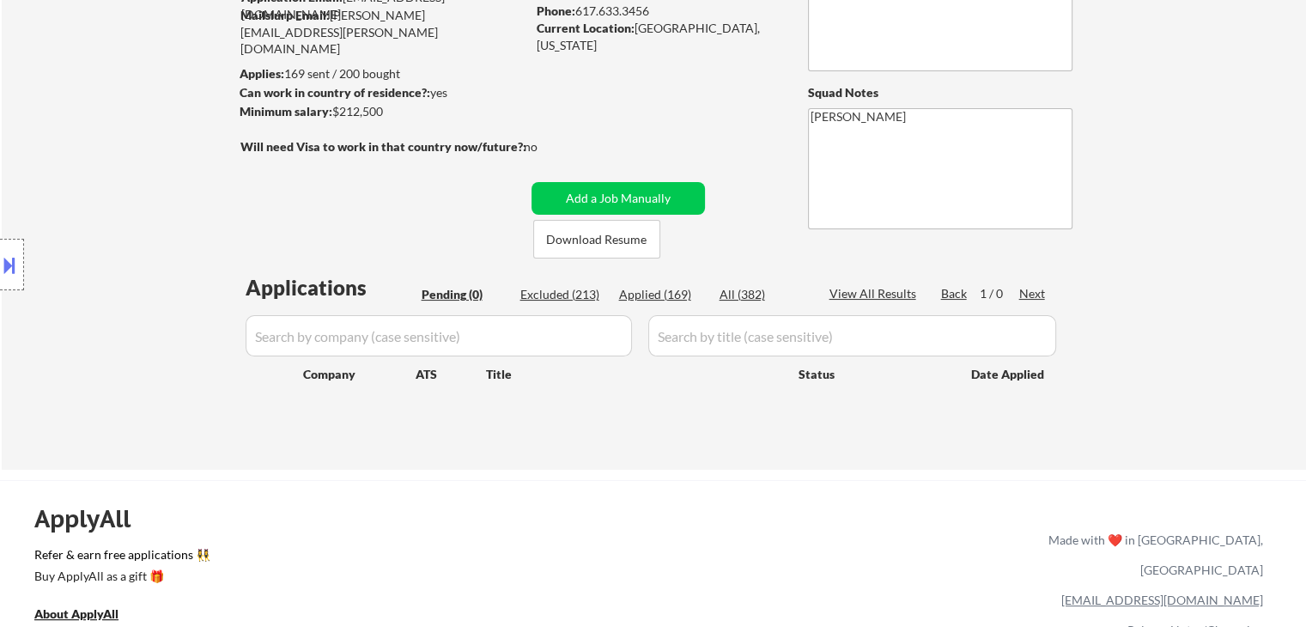
click at [114, 212] on div "Location Inclusions:" at bounding box center [153, 265] width 307 height 319
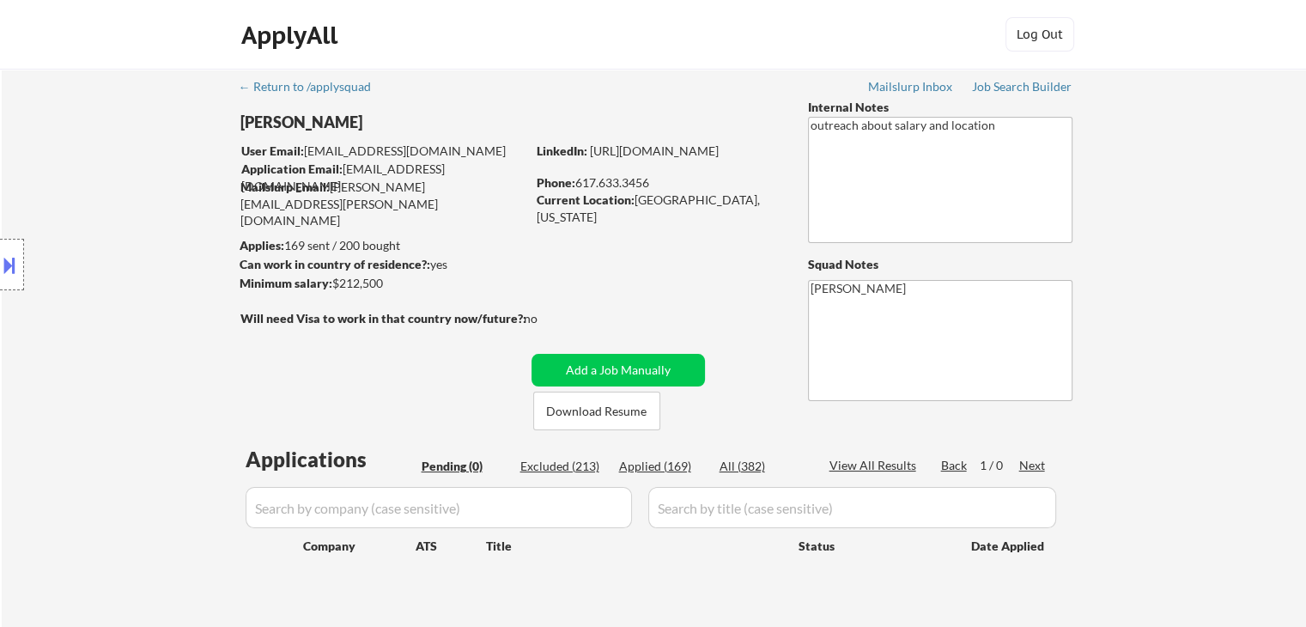
click at [116, 214] on div "Location Inclusions:" at bounding box center [153, 265] width 307 height 319
drag, startPoint x: 402, startPoint y: 243, endPoint x: 293, endPoint y: 238, distance: 109.2
click at [293, 238] on body "← Return to /applysquad Mailslurp Inbox Job Search Builder [PERSON_NAME] User E…" at bounding box center [653, 313] width 1306 height 627
click at [88, 232] on div "Location Inclusions:" at bounding box center [153, 265] width 307 height 319
click at [155, 220] on div "Location Inclusions:" at bounding box center [153, 265] width 307 height 319
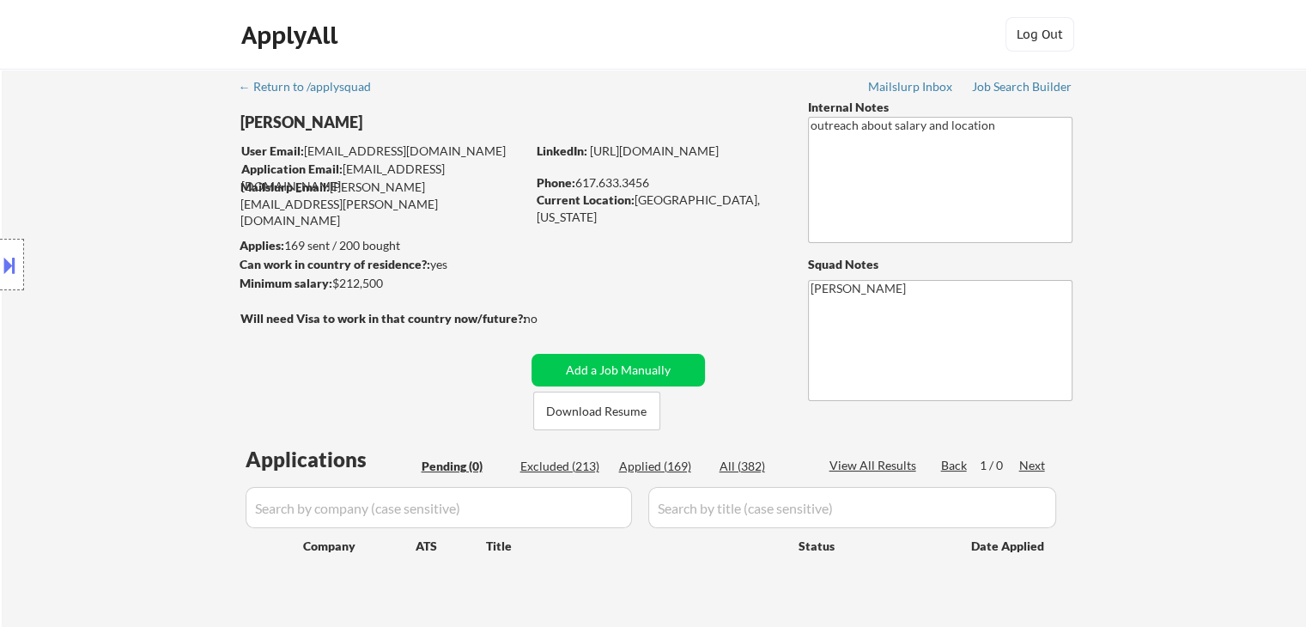
click at [577, 82] on div "← Return to /applysquad Mailslurp Inbox Job Search Builder [PERSON_NAME] User E…" at bounding box center [654, 348] width 857 height 559
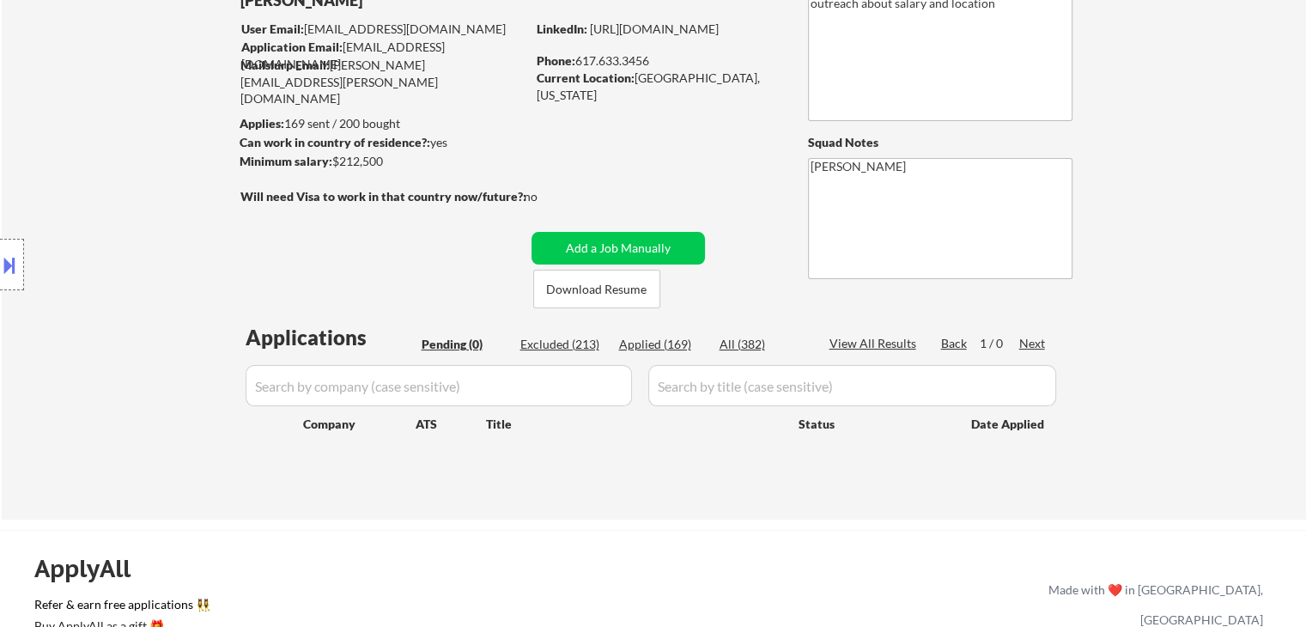
scroll to position [172, 0]
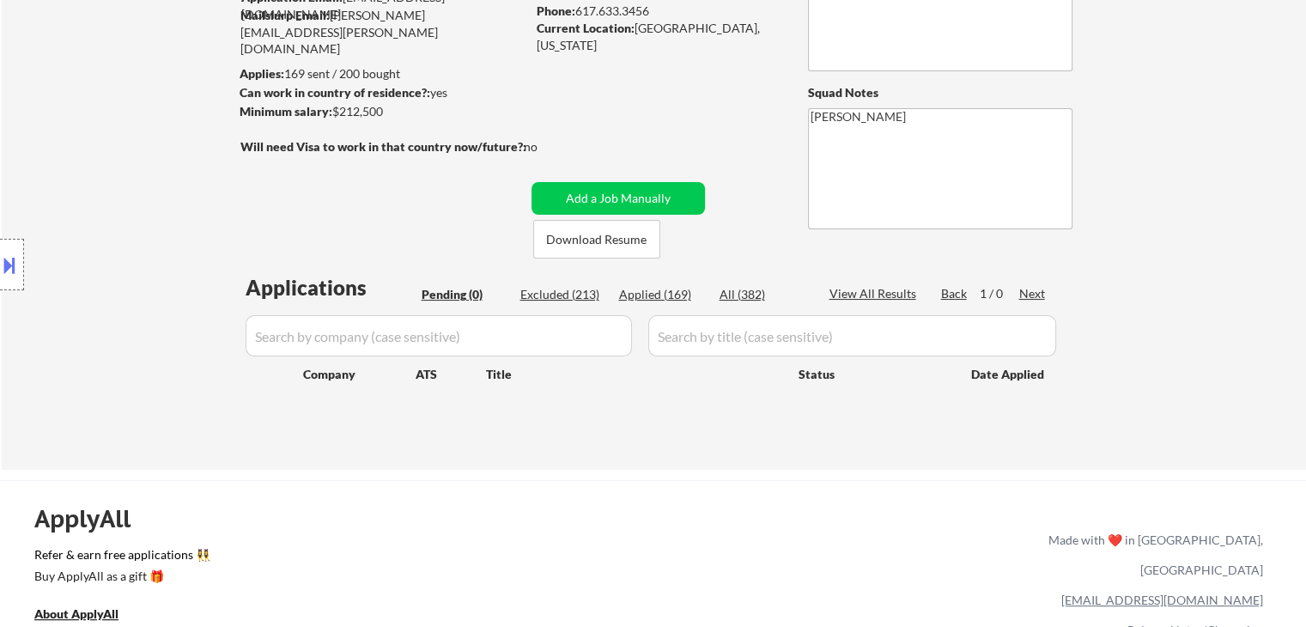
click at [139, 228] on div "Location Inclusions:" at bounding box center [153, 265] width 307 height 319
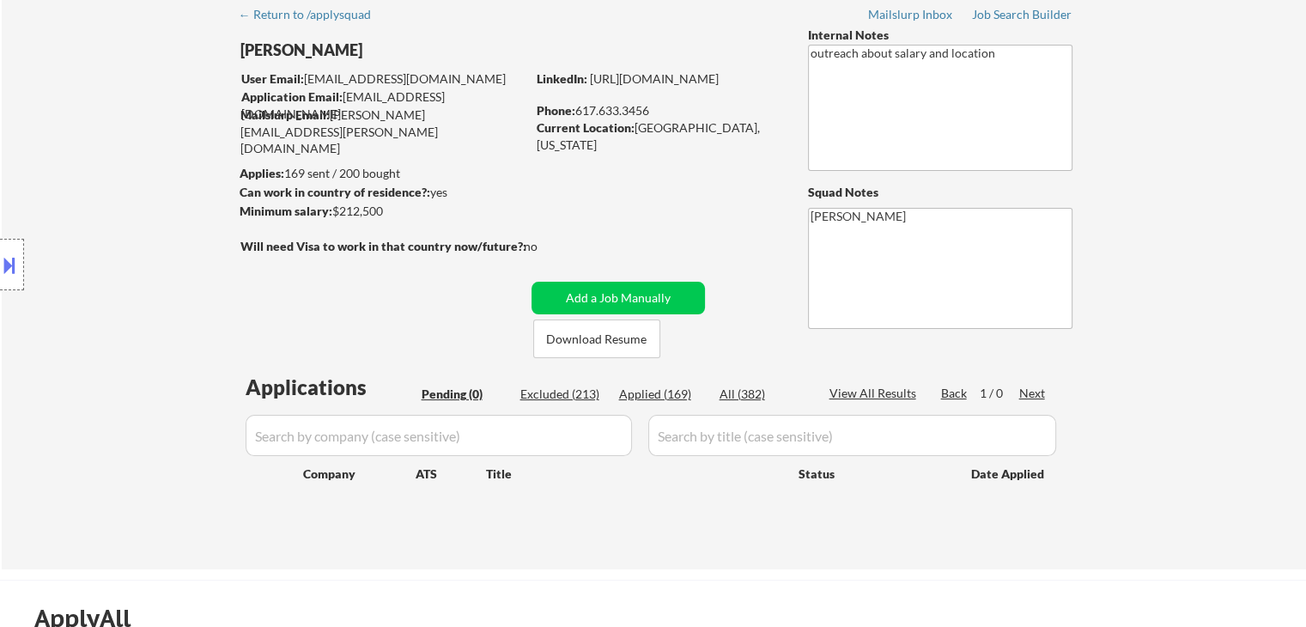
scroll to position [0, 0]
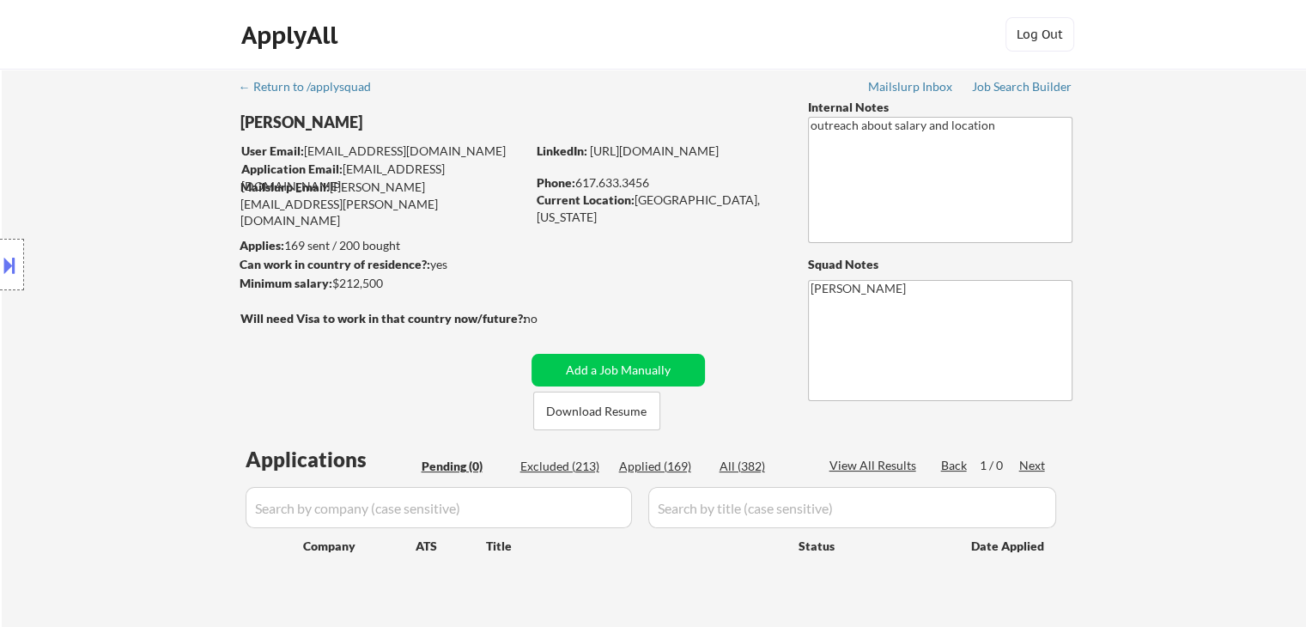
click at [137, 228] on div "Location Inclusions:" at bounding box center [153, 265] width 307 height 319
drag, startPoint x: 495, startPoint y: 189, endPoint x: 331, endPoint y: 188, distance: 164.0
click at [331, 188] on div "Mailslurp Email: [PERSON_NAME][EMAIL_ADDRESS][PERSON_NAME][DOMAIN_NAME]" at bounding box center [382, 204] width 285 height 51
click at [176, 204] on div "Location Inclusions:" at bounding box center [153, 265] width 307 height 319
click at [174, 203] on div "Location Inclusions:" at bounding box center [153, 265] width 307 height 319
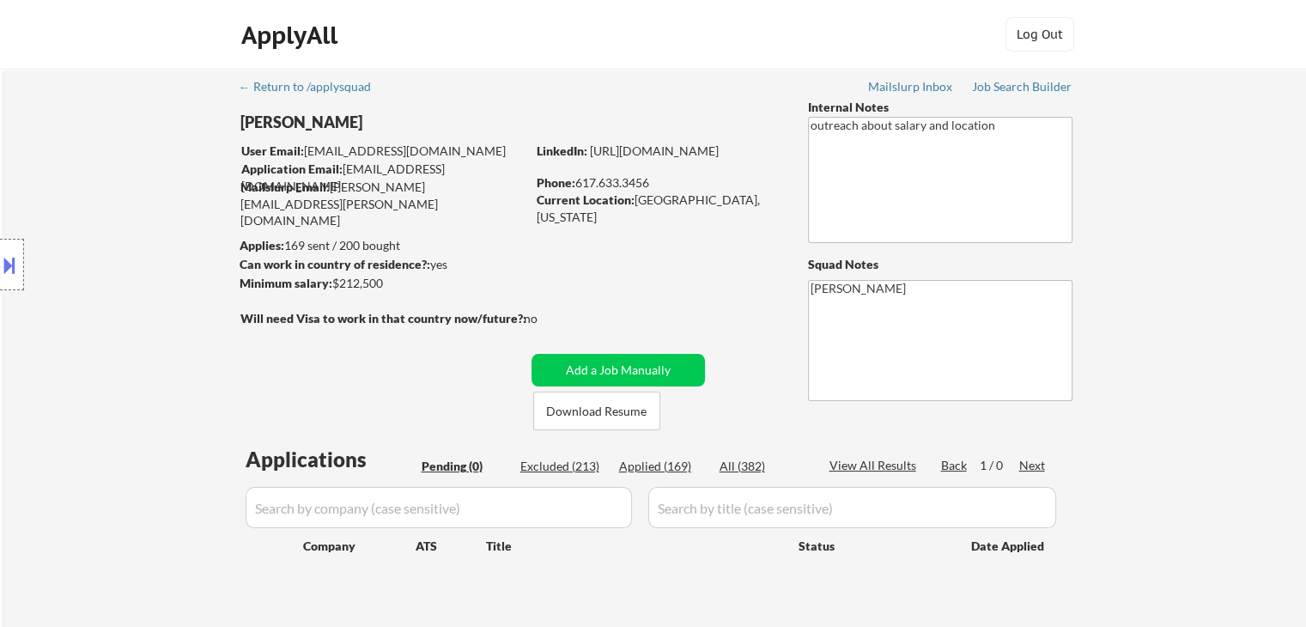
scroll to position [172, 0]
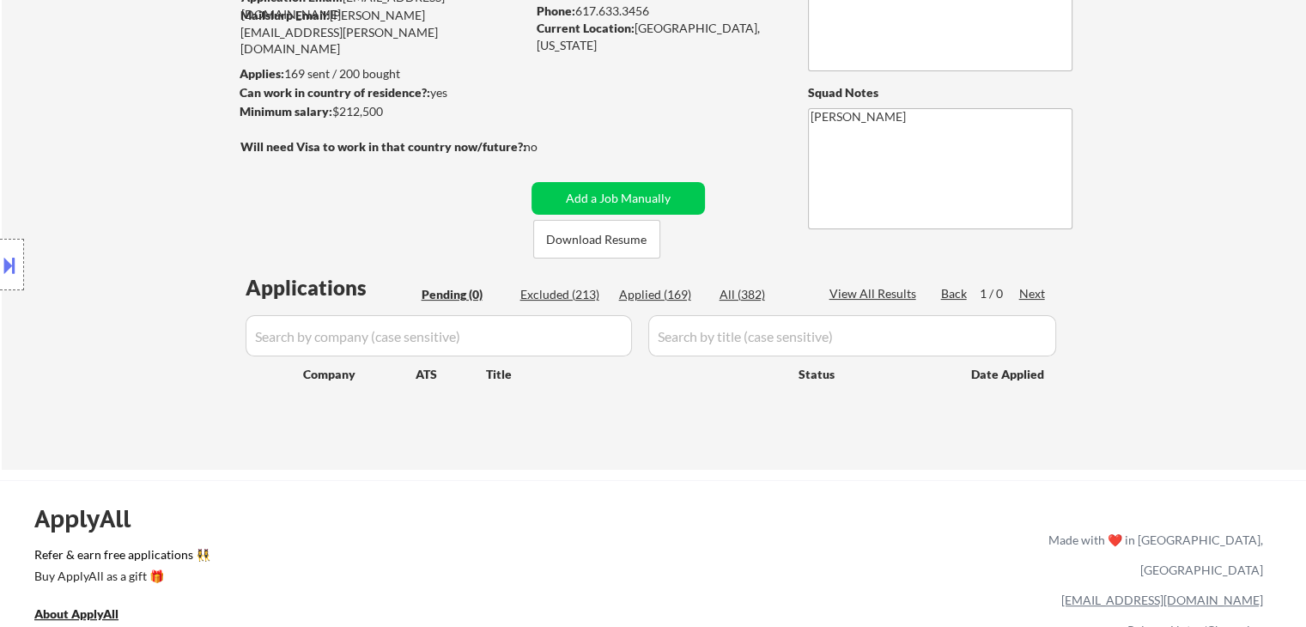
click at [172, 204] on div "Location Inclusions:" at bounding box center [153, 265] width 307 height 319
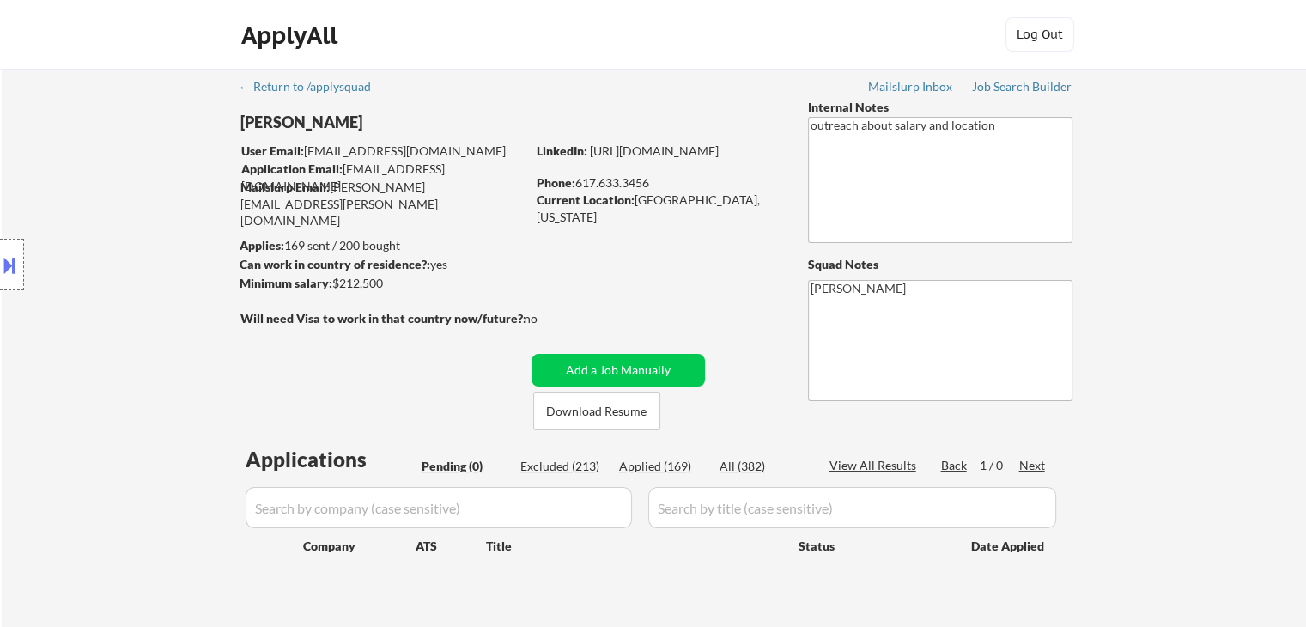
click at [172, 205] on div "Location Inclusions:" at bounding box center [153, 265] width 307 height 319
click at [199, 206] on div "Location Inclusions:" at bounding box center [153, 265] width 307 height 319
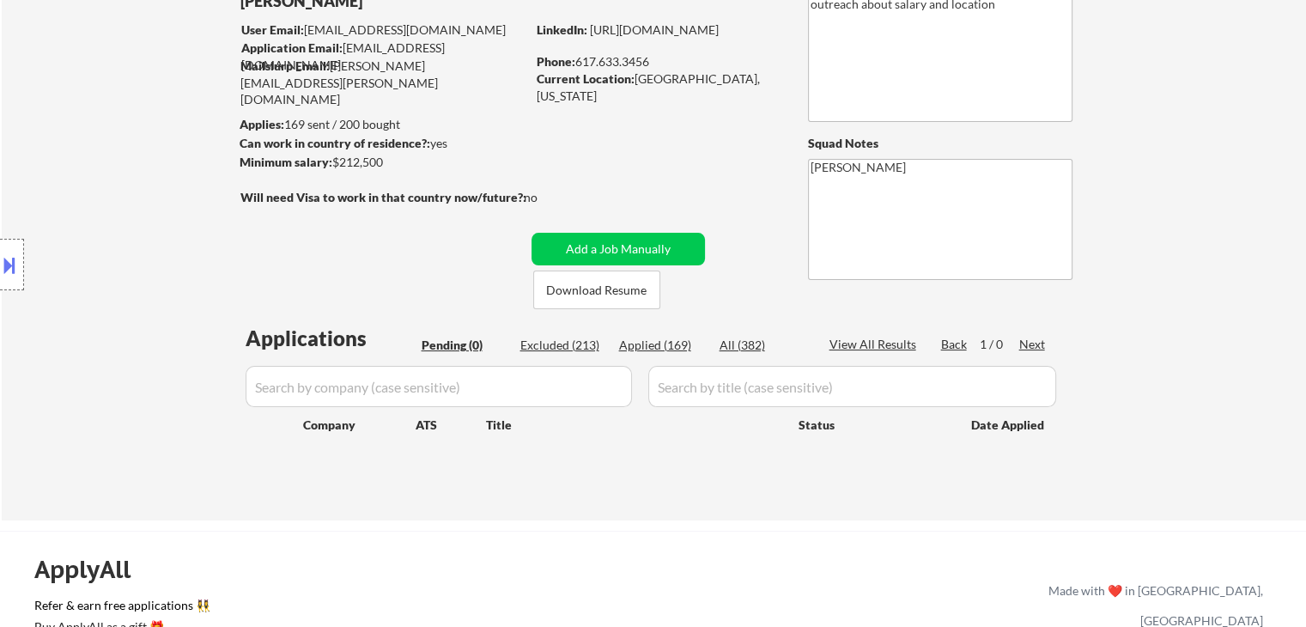
scroll to position [172, 0]
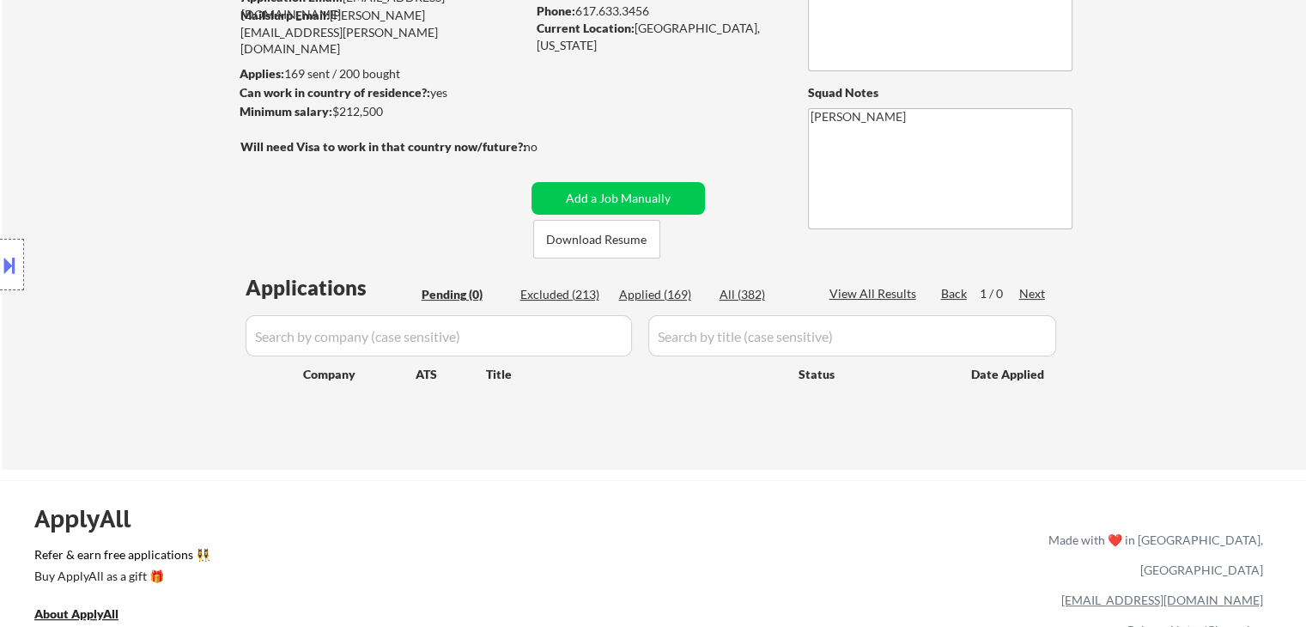
click at [184, 226] on div "Location Inclusions:" at bounding box center [153, 265] width 307 height 319
click at [185, 228] on div "Location Inclusions:" at bounding box center [153, 265] width 307 height 319
click at [182, 257] on div "Location Inclusions:" at bounding box center [153, 265] width 307 height 319
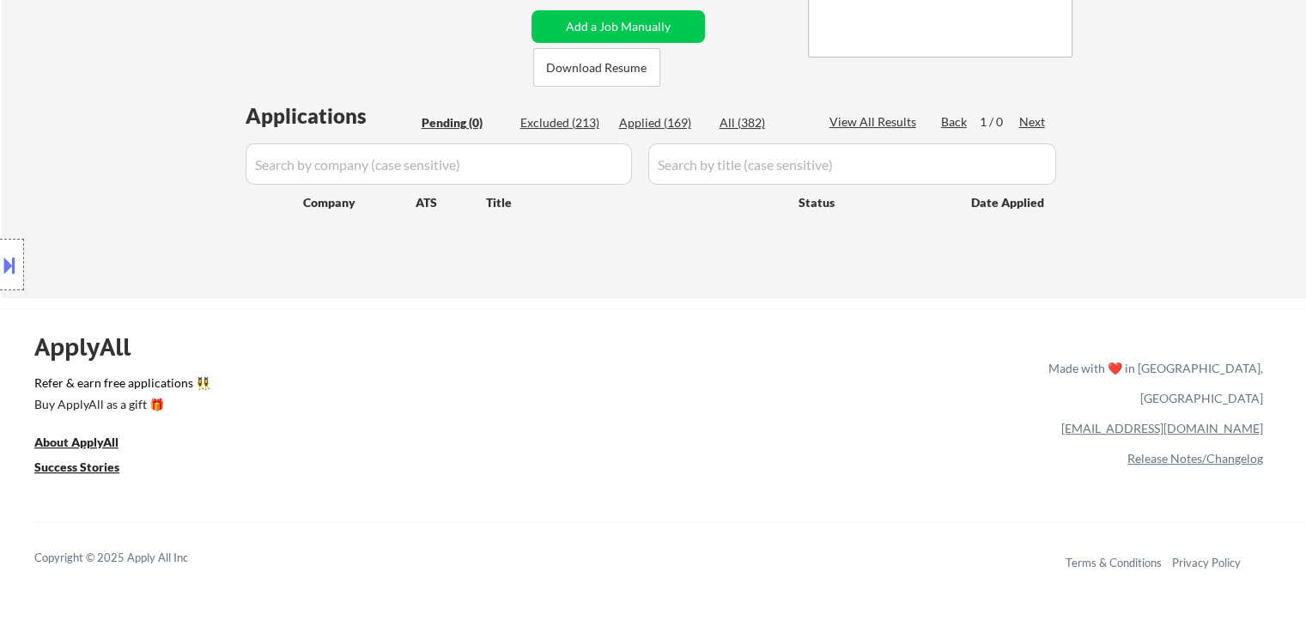
scroll to position [86, 0]
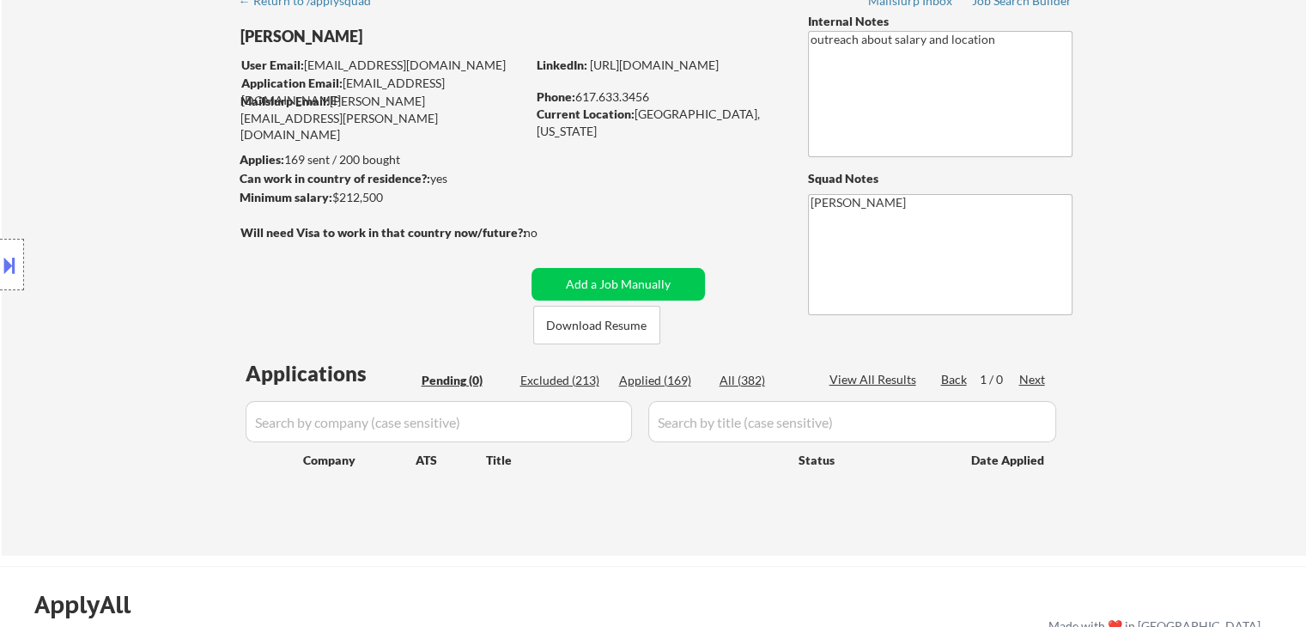
click at [161, 245] on div "Location Inclusions:" at bounding box center [153, 265] width 307 height 319
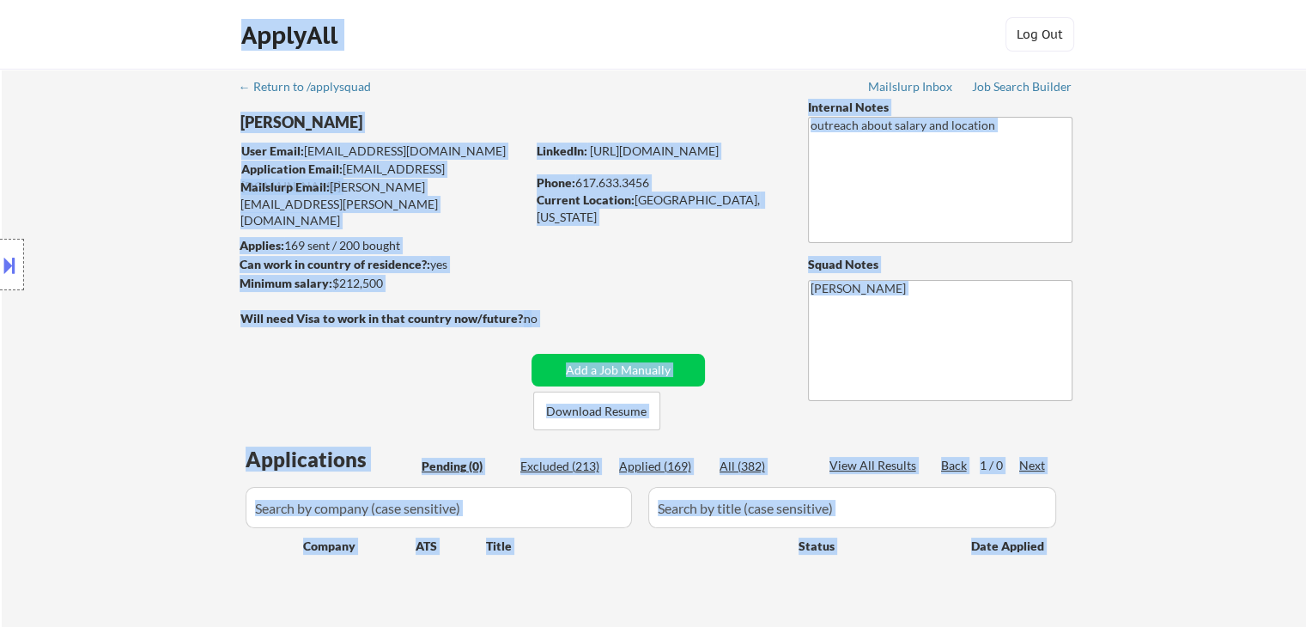
drag, startPoint x: 234, startPoint y: 318, endPoint x: 497, endPoint y: 309, distance: 263.8
click at [468, 306] on body "← Return to /applysquad Mailslurp Inbox Job Search Builder [PERSON_NAME] User E…" at bounding box center [653, 313] width 1306 height 627
click at [560, 313] on div "no" at bounding box center [548, 318] width 49 height 17
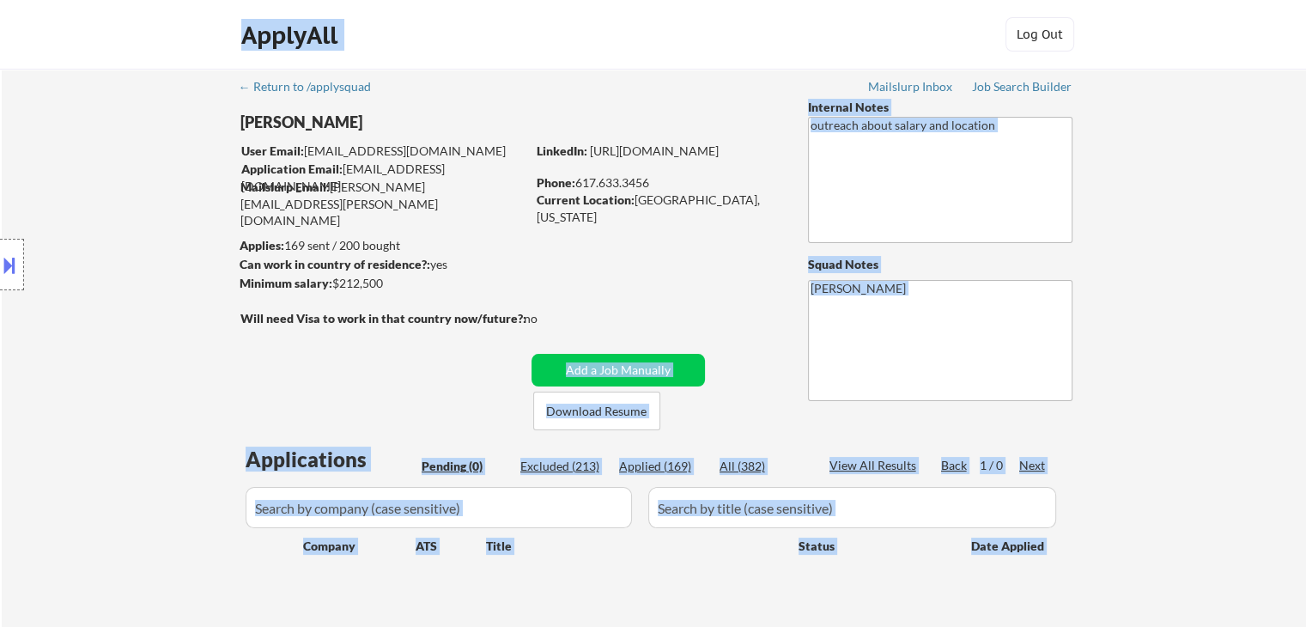
drag, startPoint x: 534, startPoint y: 322, endPoint x: 240, endPoint y: 325, distance: 294.6
click at [239, 324] on body "← Return to /applysquad Mailslurp Inbox Job Search Builder [PERSON_NAME] User E…" at bounding box center [653, 313] width 1306 height 627
click at [255, 354] on div "Location Inclusions:" at bounding box center [153, 265] width 307 height 319
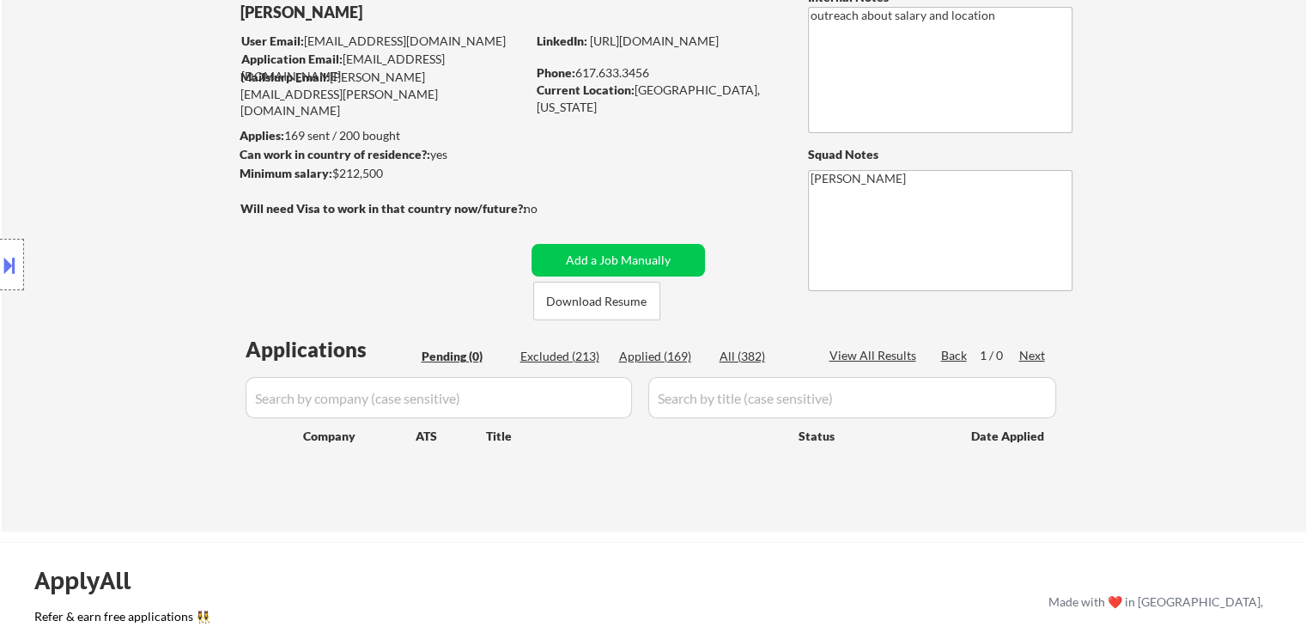
scroll to position [172, 0]
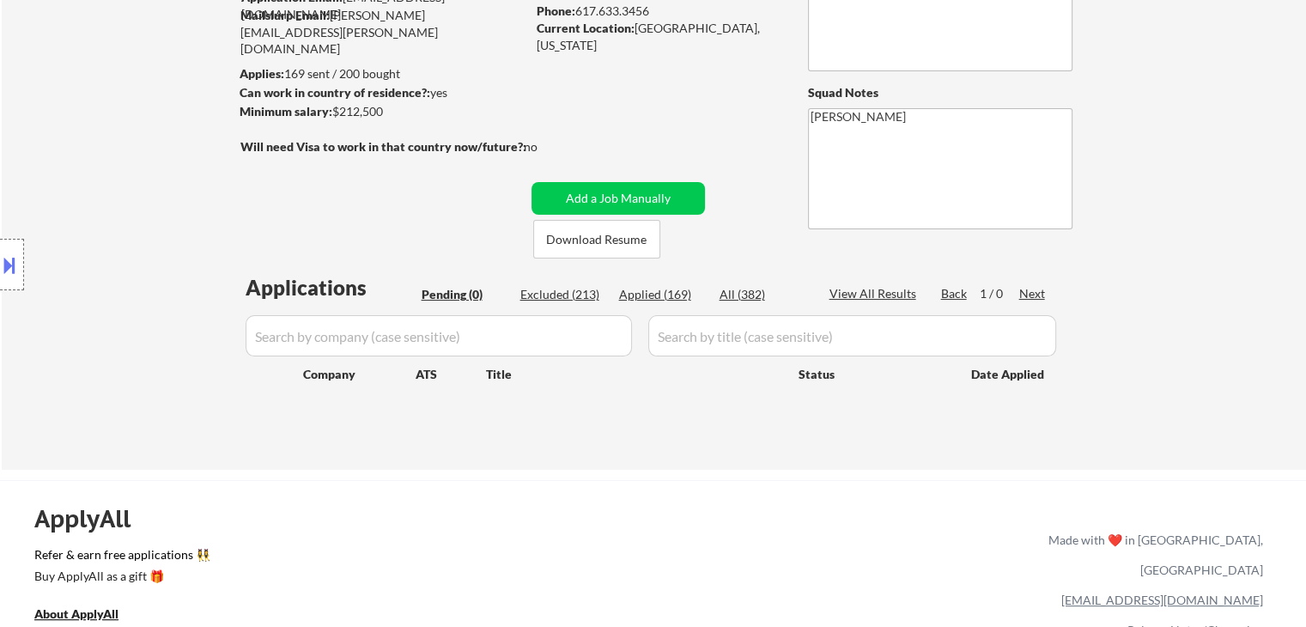
click at [211, 240] on div "Location Inclusions:" at bounding box center [153, 265] width 307 height 319
click at [200, 240] on div "Location Inclusions:" at bounding box center [153, 265] width 307 height 319
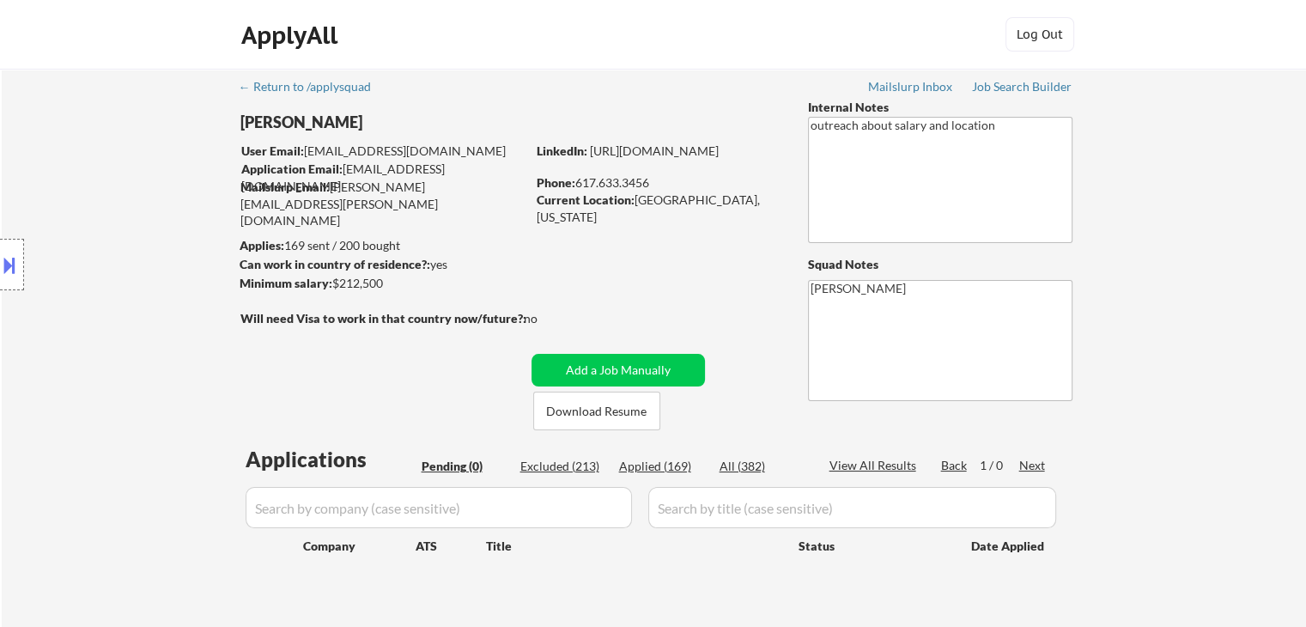
click at [210, 190] on div "Location Inclusions:" at bounding box center [153, 265] width 307 height 319
click at [172, 218] on div "Location Inclusions:" at bounding box center [153, 265] width 307 height 319
click at [143, 226] on div "Location Inclusions:" at bounding box center [153, 265] width 307 height 319
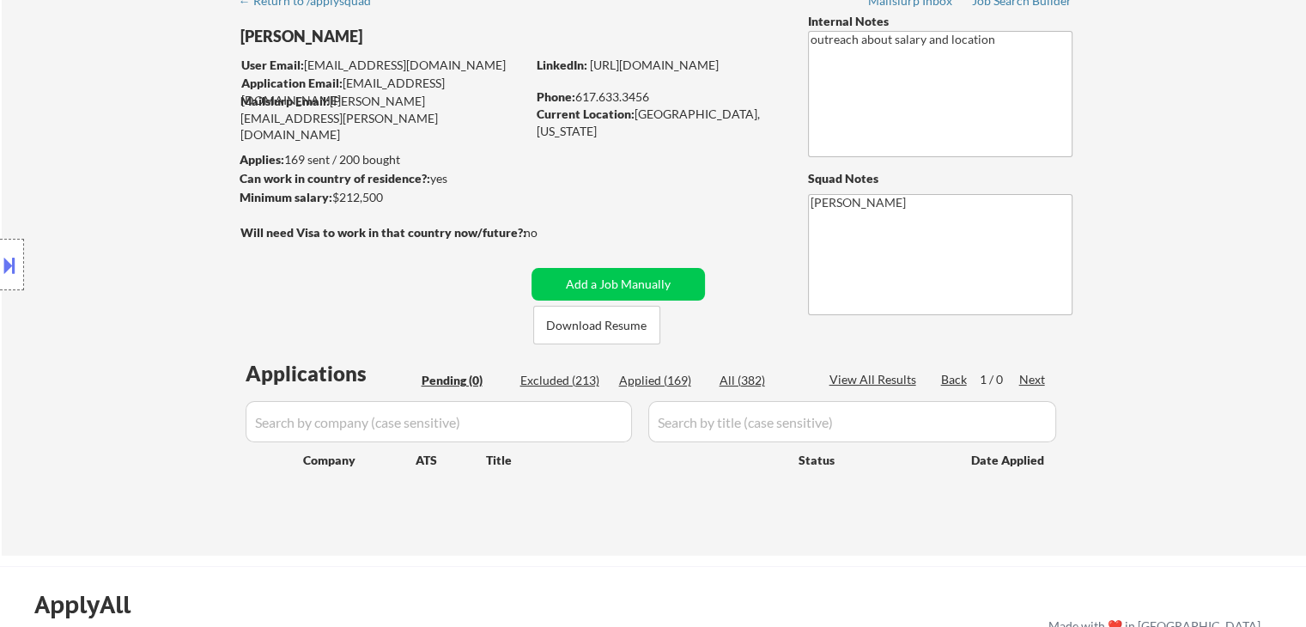
click at [136, 231] on div "Location Inclusions:" at bounding box center [153, 265] width 307 height 319
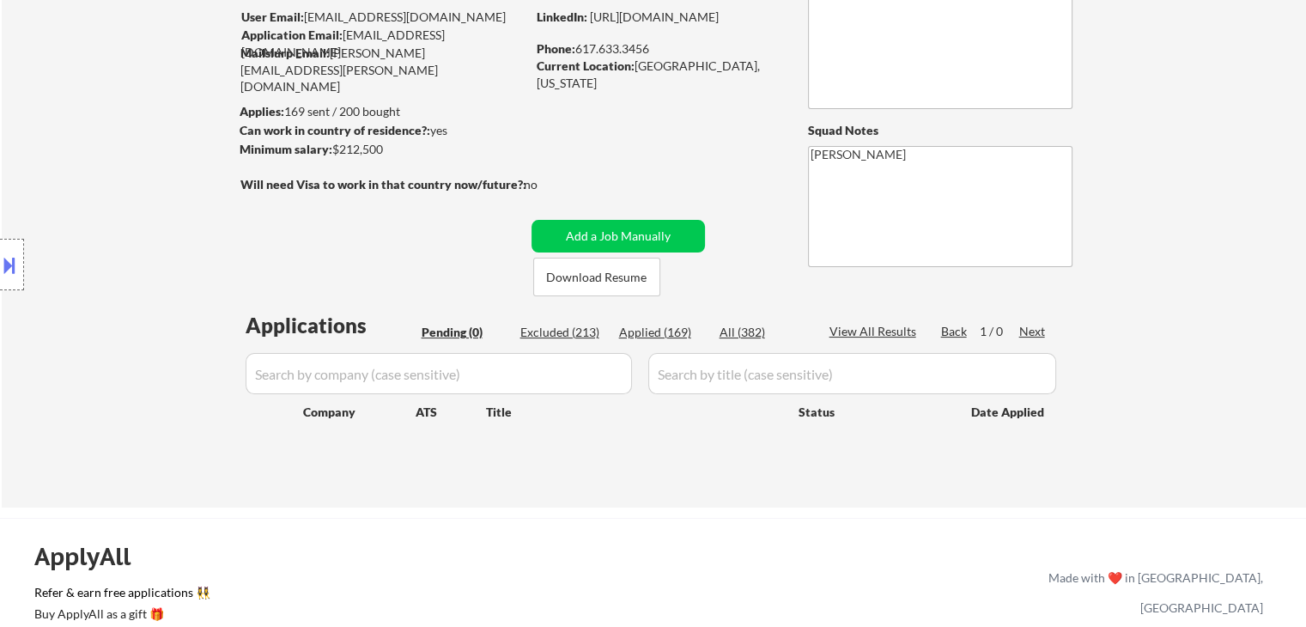
scroll to position [172, 0]
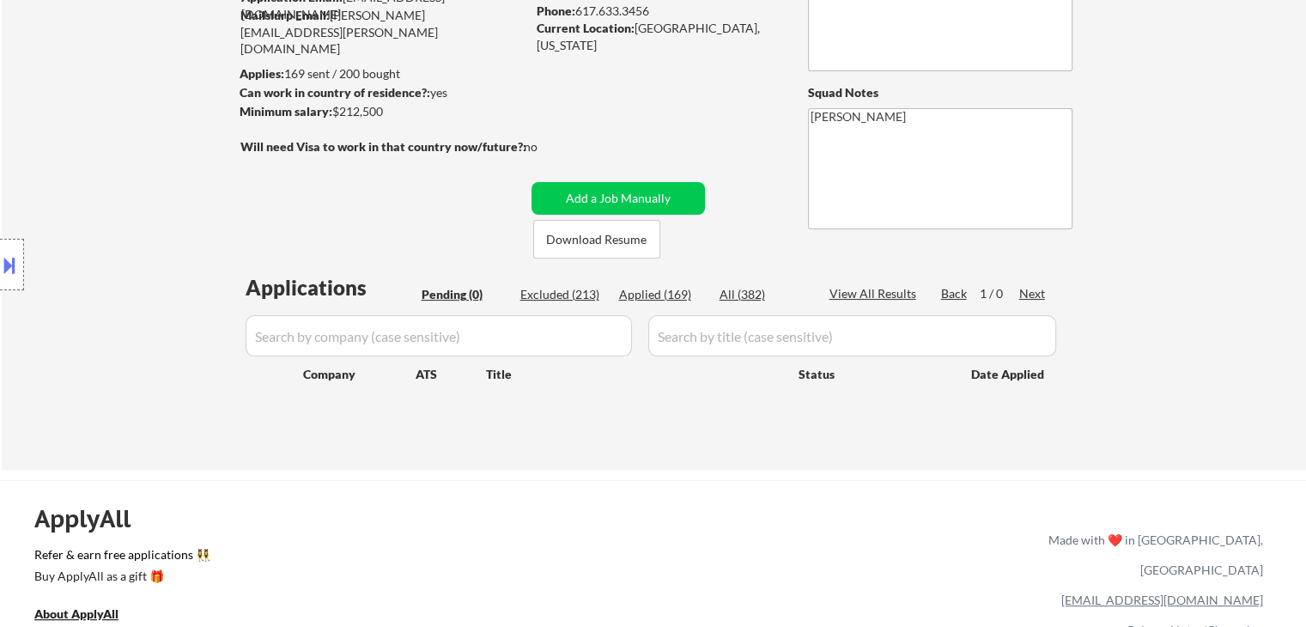
click at [140, 231] on div "Location Inclusions:" at bounding box center [153, 265] width 307 height 319
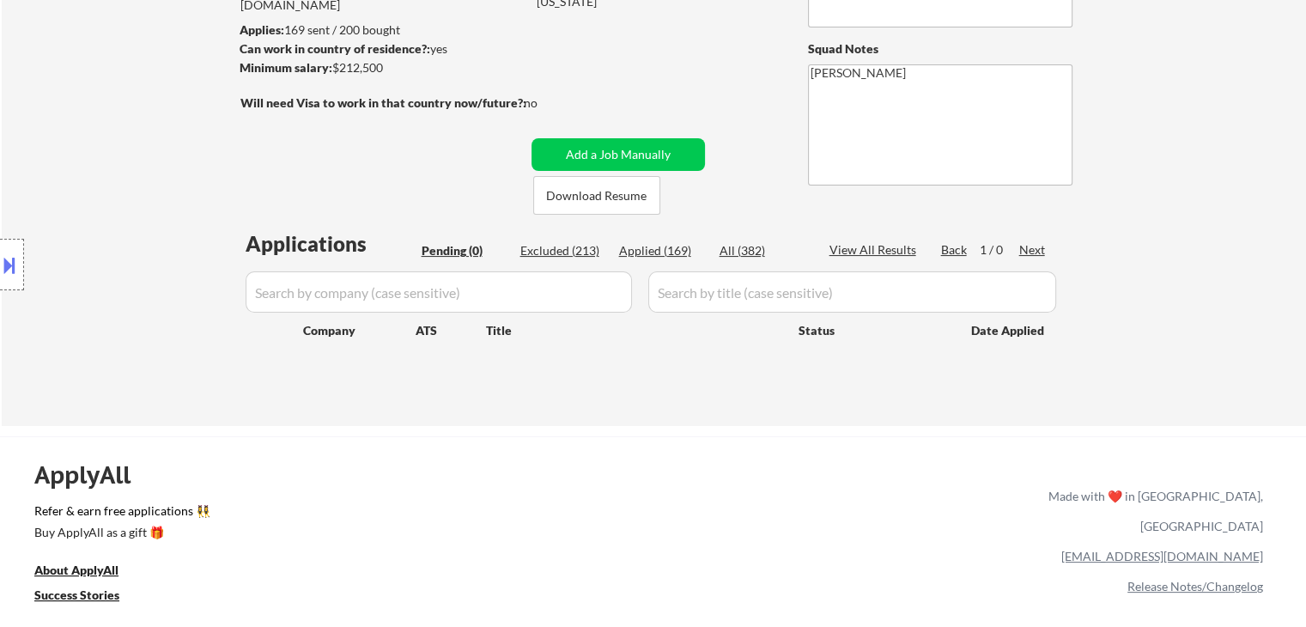
scroll to position [258, 0]
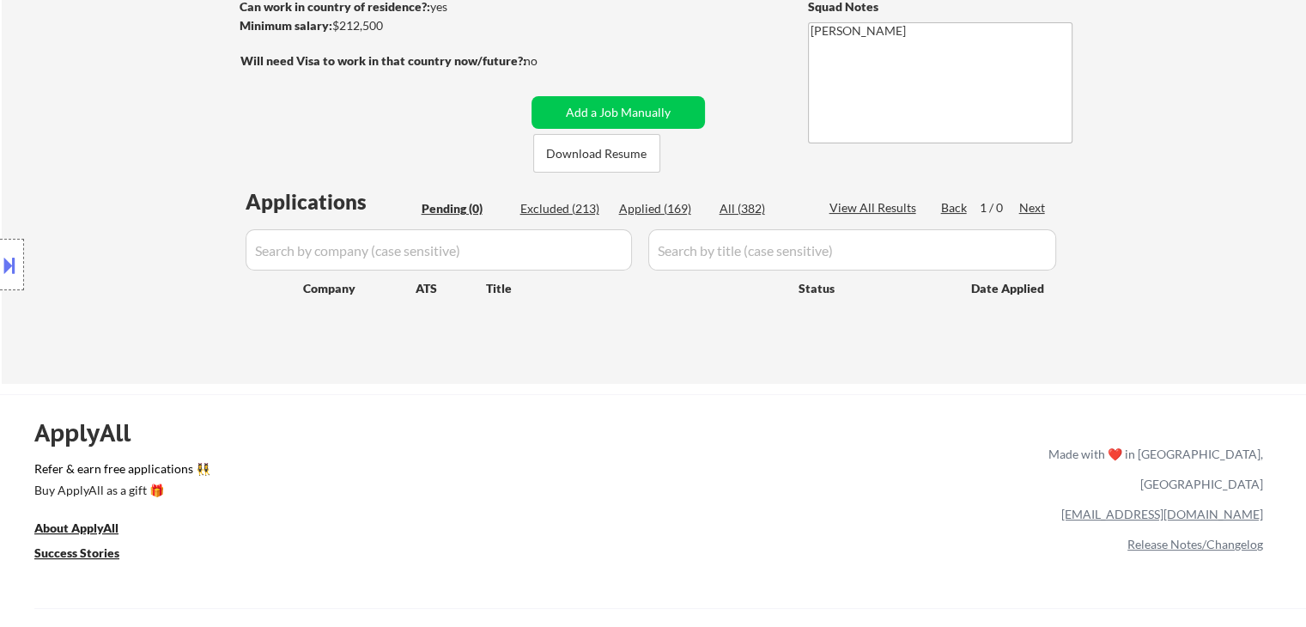
click at [131, 230] on div "Location Inclusions:" at bounding box center [153, 265] width 307 height 319
click at [130, 230] on div "Location Inclusions:" at bounding box center [153, 265] width 307 height 319
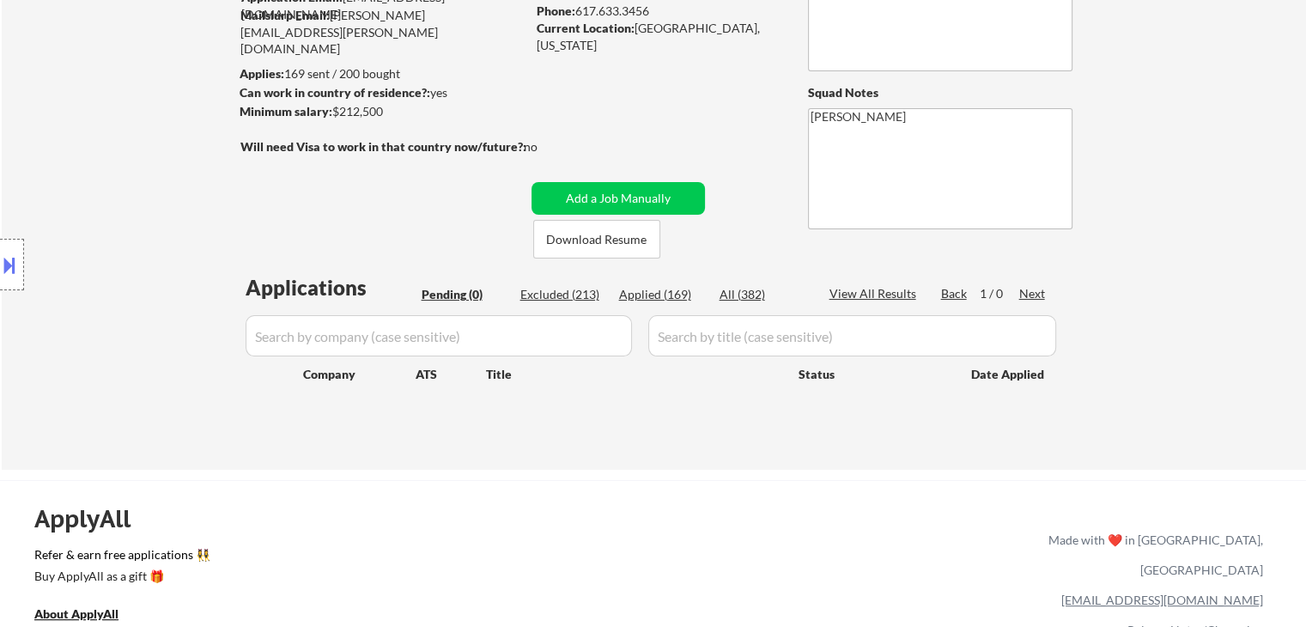
click at [130, 230] on div "Location Inclusions:" at bounding box center [153, 265] width 307 height 319
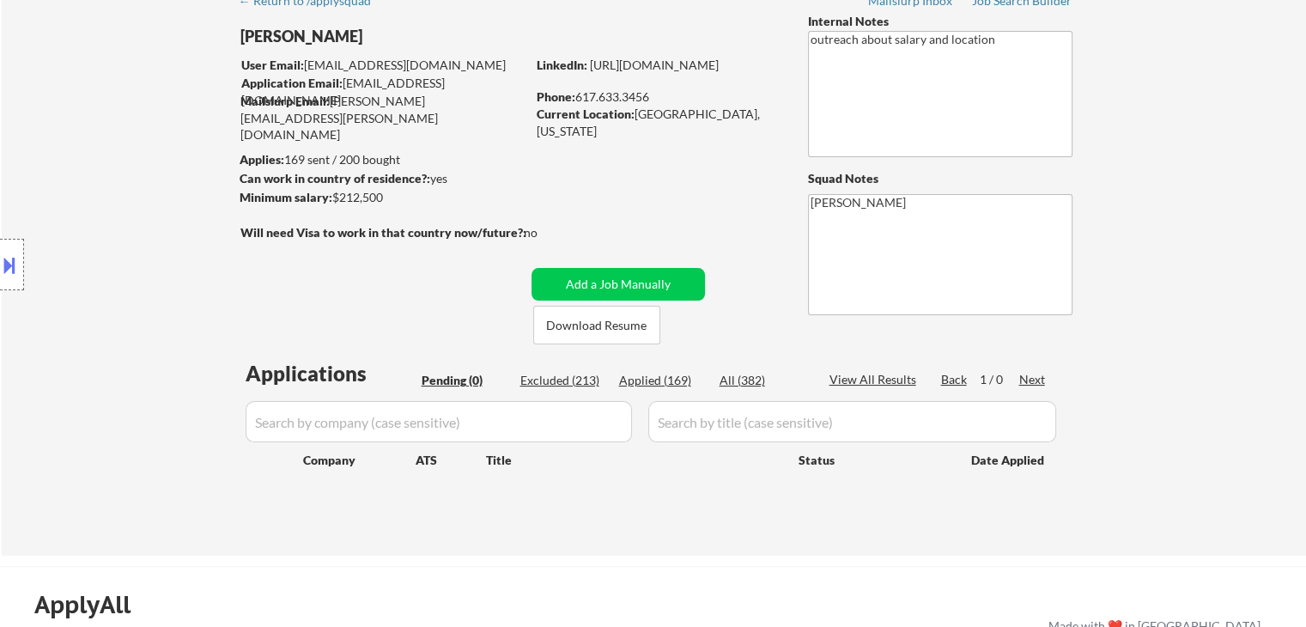
click at [130, 230] on div "Location Inclusions:" at bounding box center [153, 265] width 307 height 319
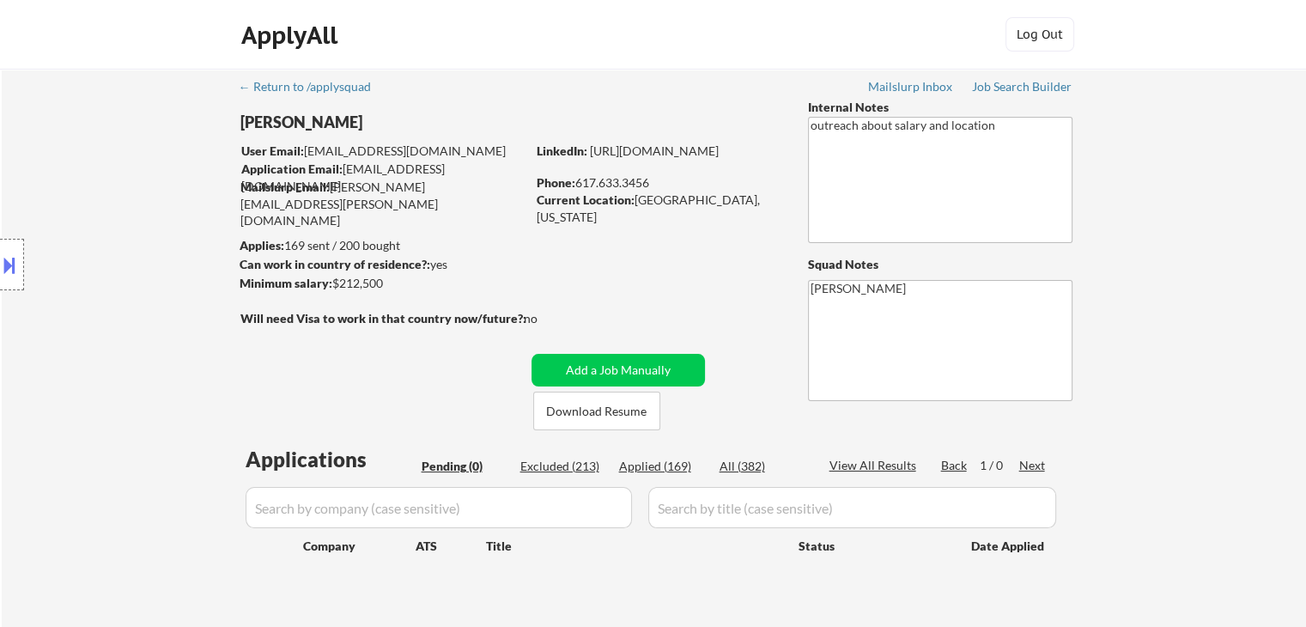
click at [117, 222] on div "Location Inclusions:" at bounding box center [153, 265] width 307 height 319
click at [122, 262] on div "Location Inclusions:" at bounding box center [153, 265] width 307 height 319
click at [149, 272] on div "Location Inclusions:" at bounding box center [153, 265] width 307 height 319
click at [189, 163] on div "Location Inclusions:" at bounding box center [153, 265] width 307 height 319
click at [186, 164] on div "Location Inclusions:" at bounding box center [153, 265] width 307 height 319
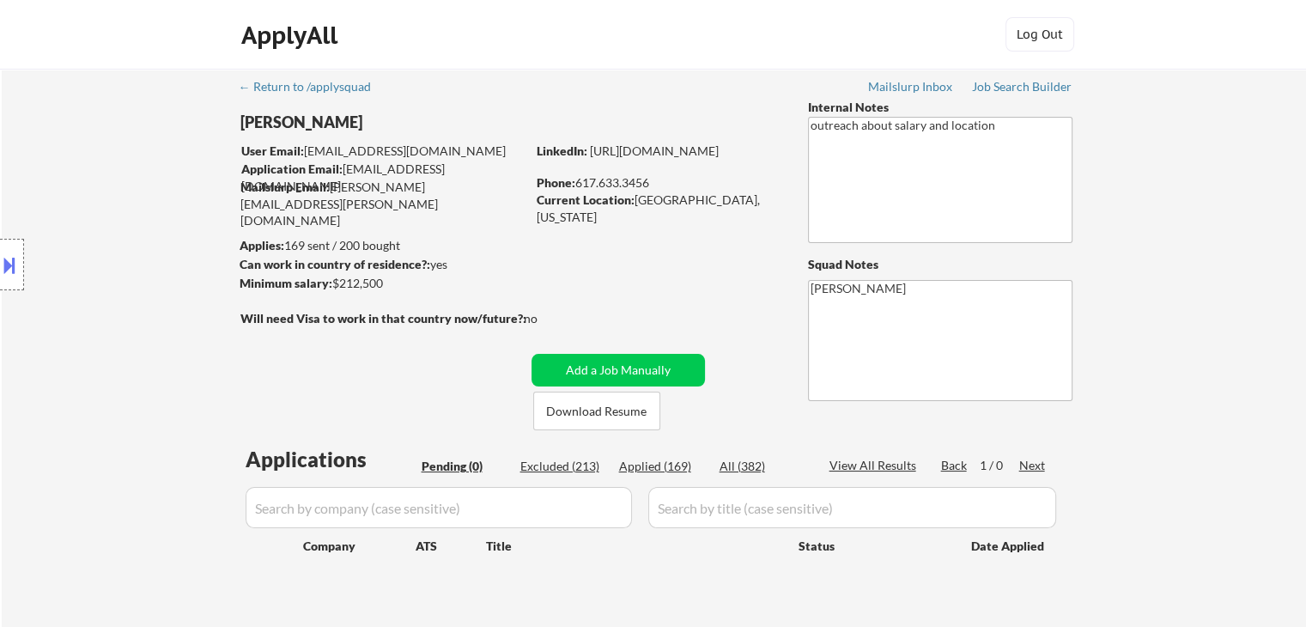
click at [186, 165] on div "Location Inclusions:" at bounding box center [153, 265] width 307 height 319
click at [186, 166] on div "Location Inclusions:" at bounding box center [153, 265] width 307 height 319
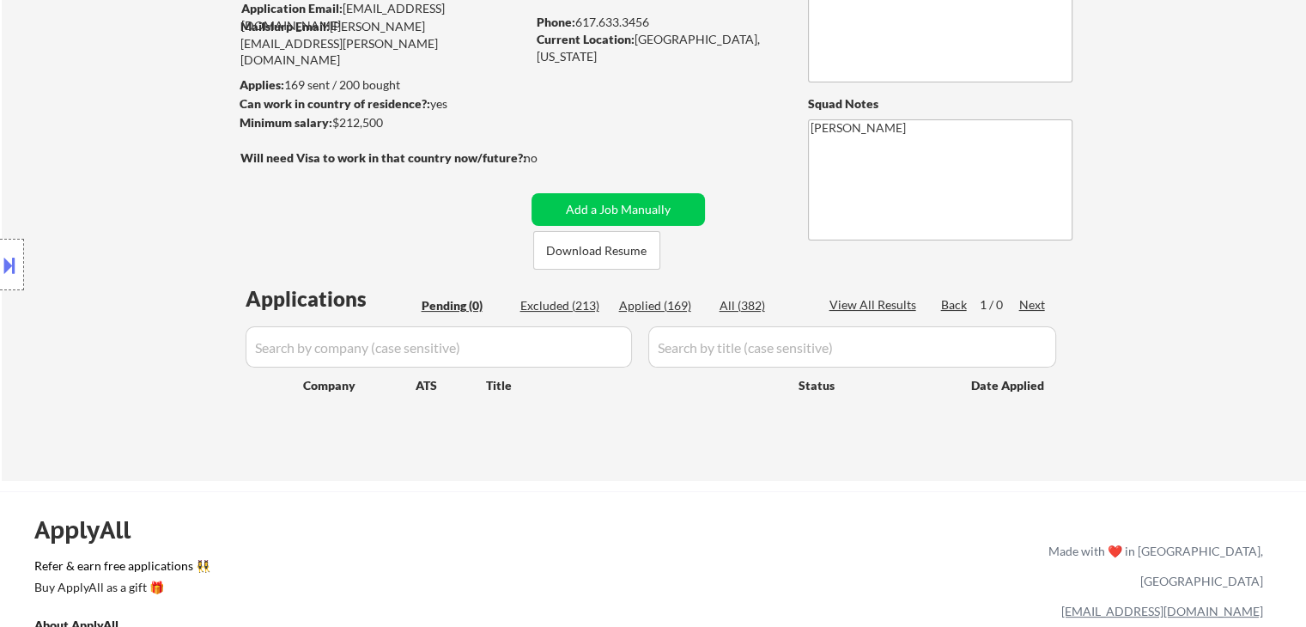
scroll to position [172, 0]
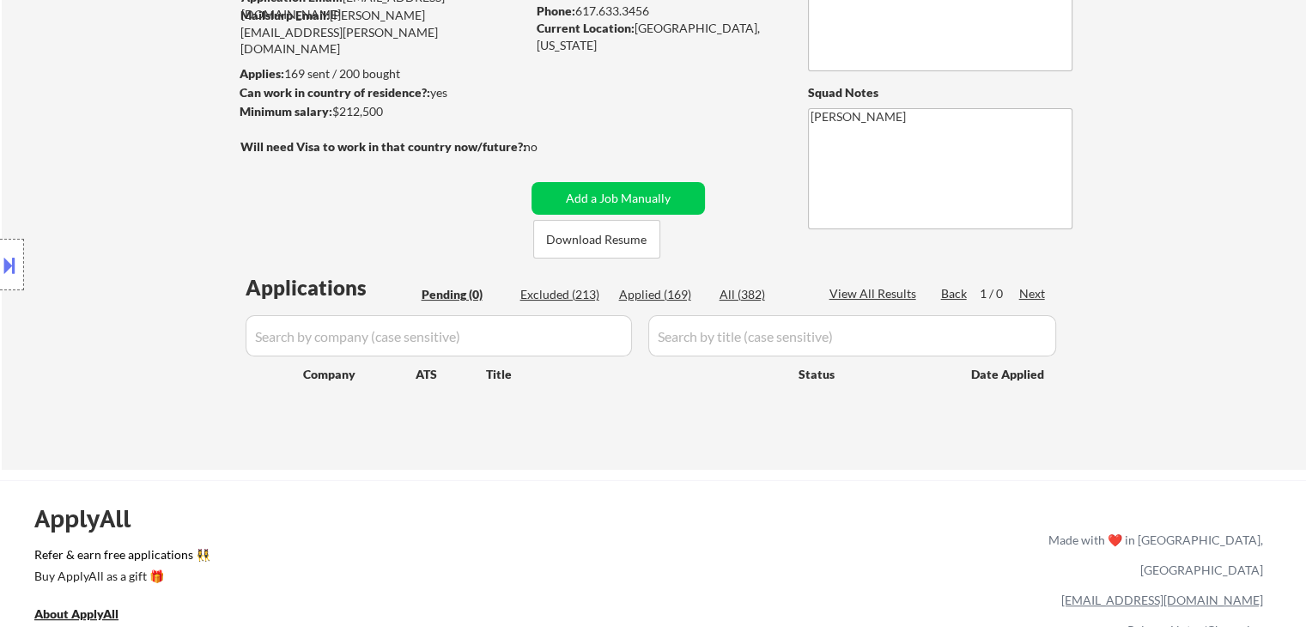
click at [187, 166] on div "Location Inclusions:" at bounding box center [153, 265] width 307 height 319
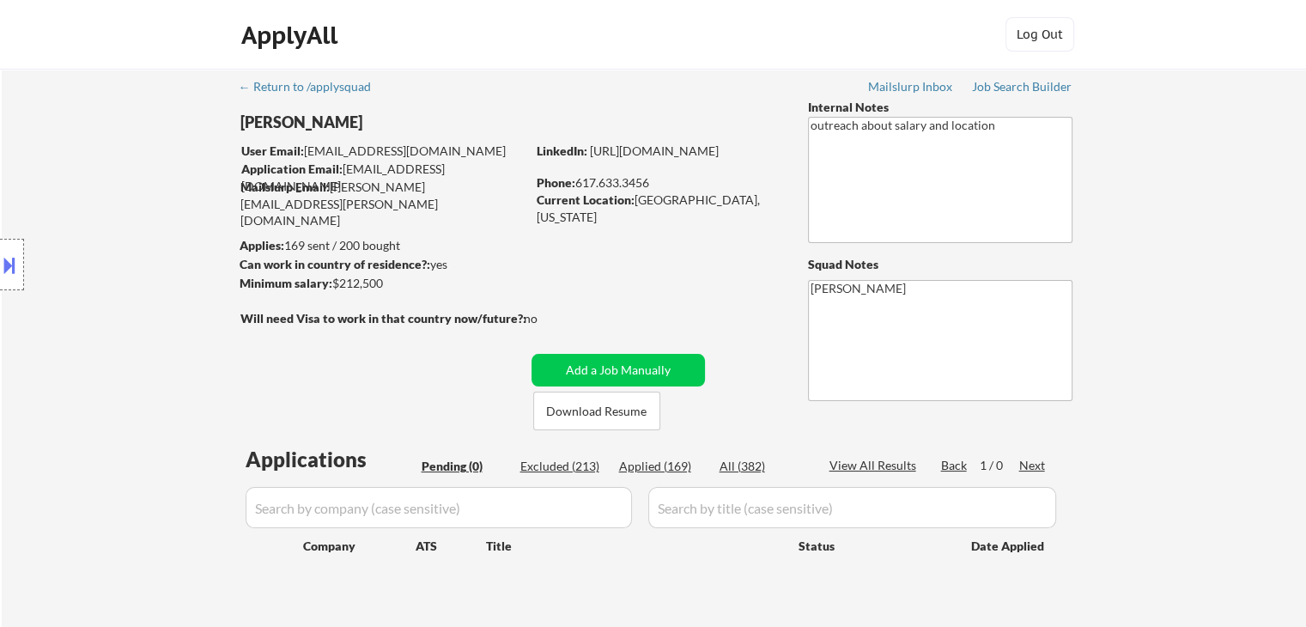
click at [186, 166] on div "Location Inclusions:" at bounding box center [153, 265] width 307 height 319
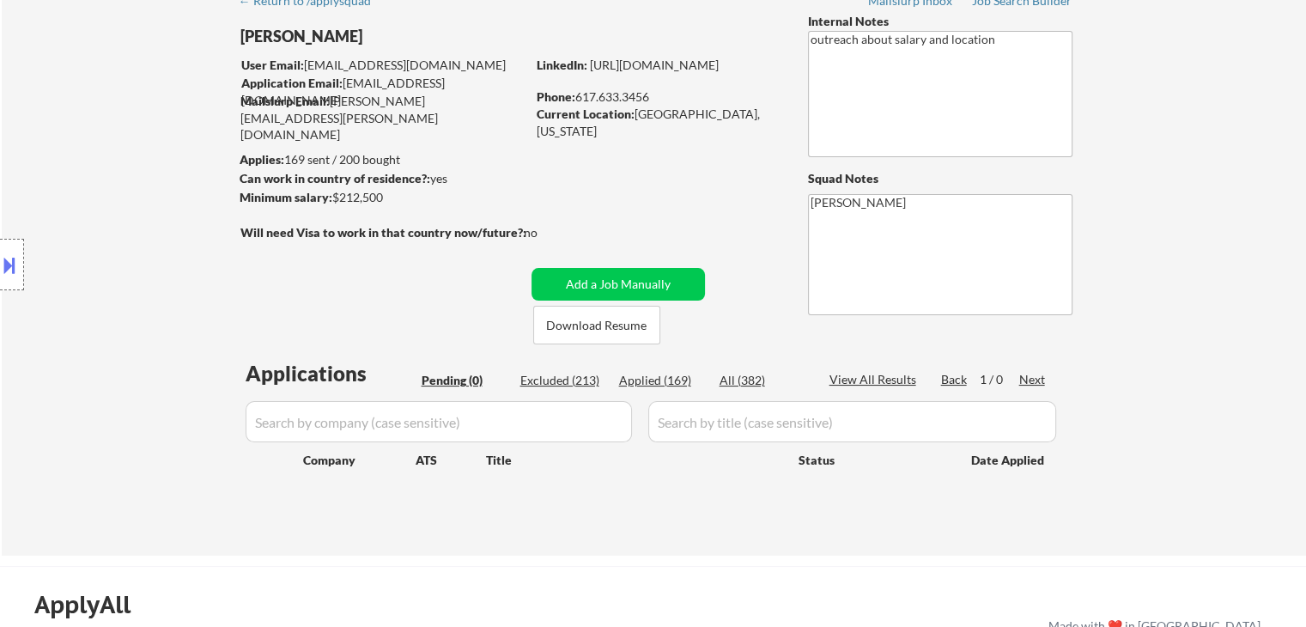
click at [186, 167] on div "Location Inclusions:" at bounding box center [153, 265] width 307 height 319
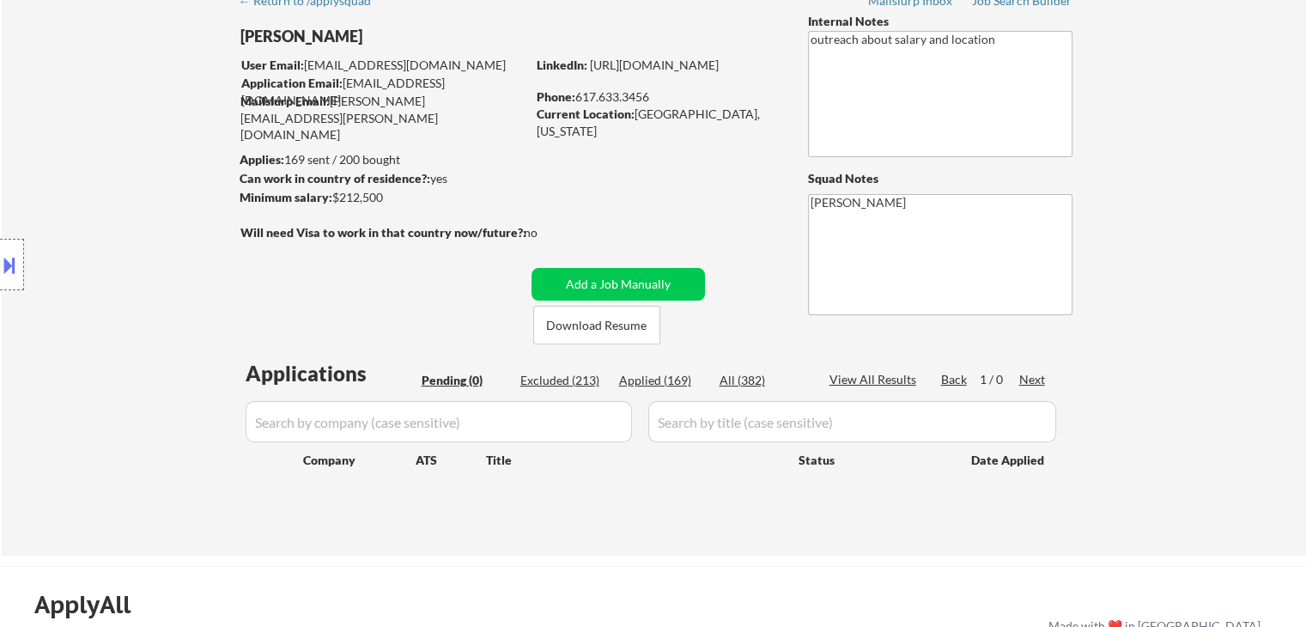
click at [186, 168] on div "Location Inclusions:" at bounding box center [153, 265] width 307 height 319
click at [190, 169] on div "Location Inclusions:" at bounding box center [153, 265] width 307 height 319
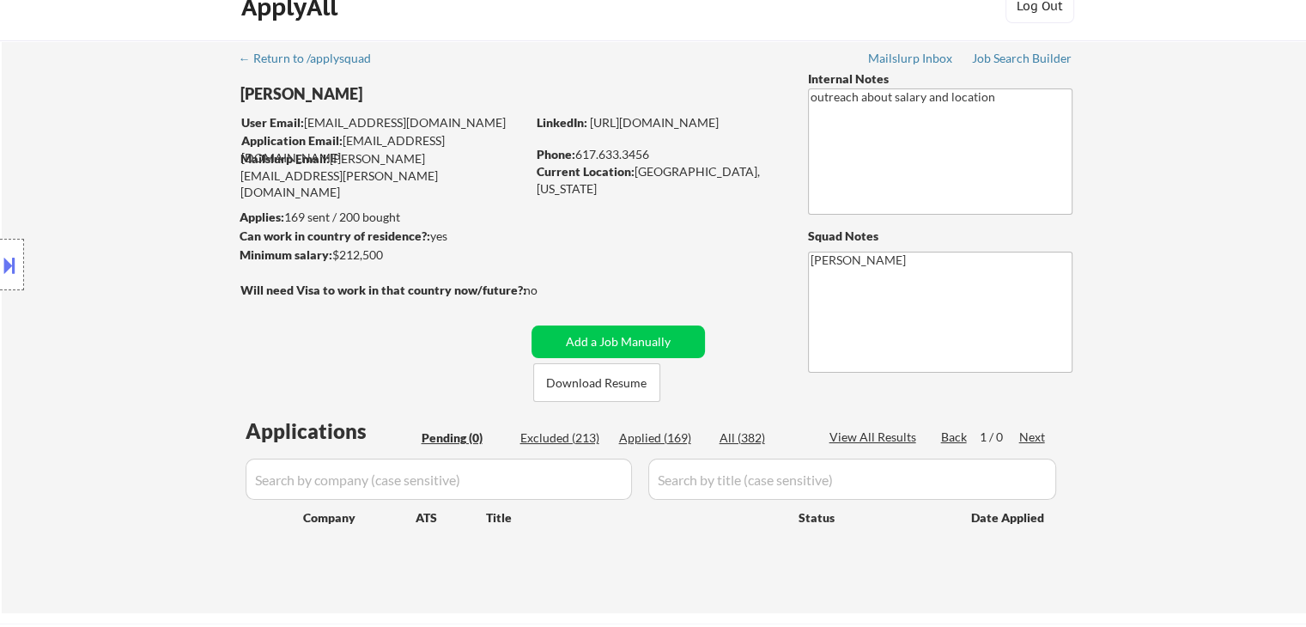
scroll to position [0, 0]
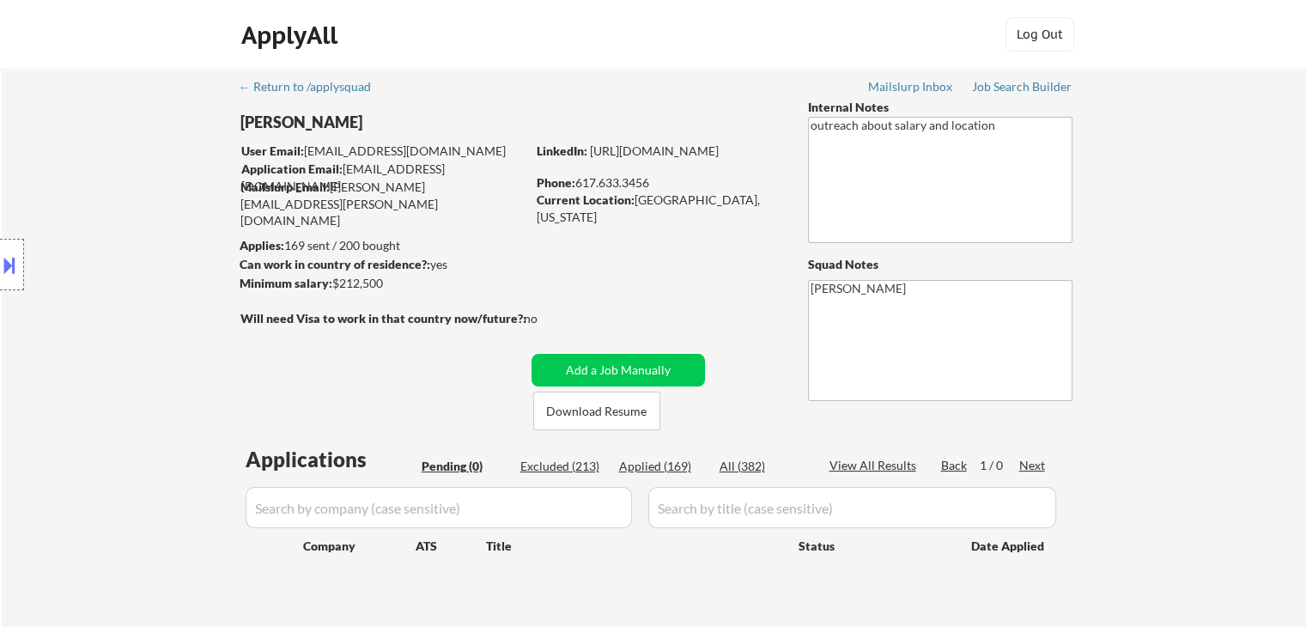
click at [190, 171] on div "Location Inclusions:" at bounding box center [153, 265] width 307 height 319
click at [190, 172] on div "Location Inclusions:" at bounding box center [153, 265] width 307 height 319
click at [190, 173] on div "Location Inclusions:" at bounding box center [153, 265] width 307 height 319
click at [167, 210] on div "Location Inclusions:" at bounding box center [153, 265] width 307 height 319
click at [202, 280] on div "Location Inclusions:" at bounding box center [153, 265] width 307 height 319
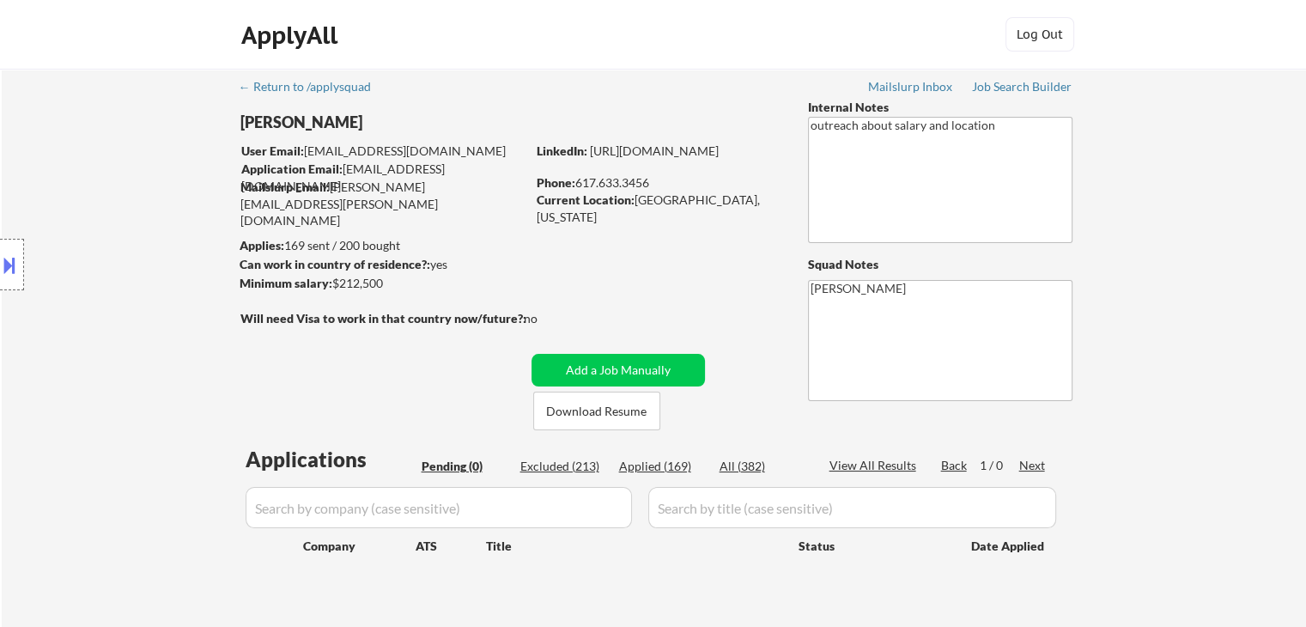
click at [202, 280] on div "Location Inclusions:" at bounding box center [153, 265] width 307 height 319
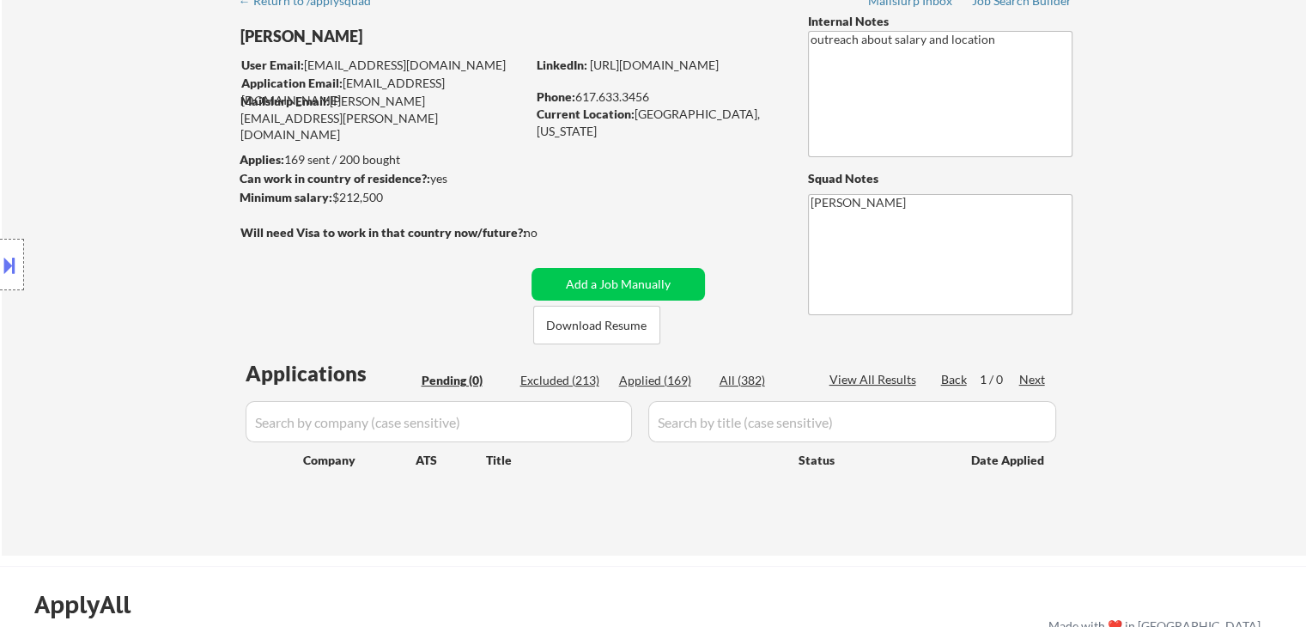
click at [200, 280] on div "Location Inclusions:" at bounding box center [153, 265] width 307 height 319
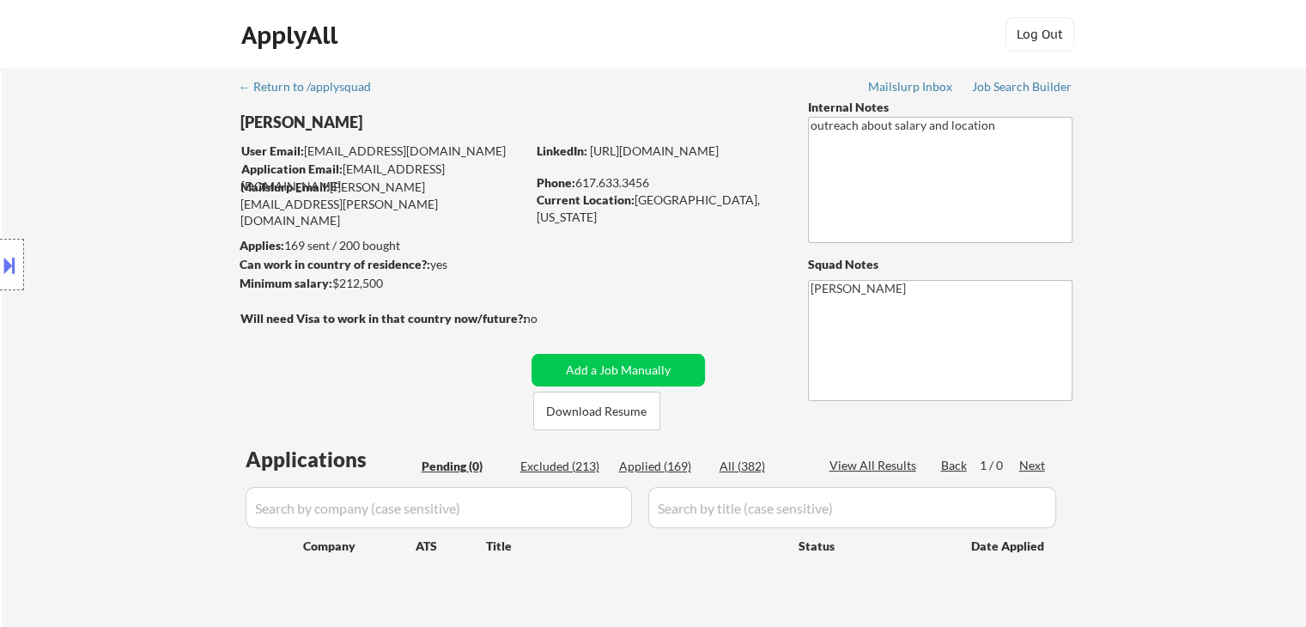
click at [200, 281] on div "Location Inclusions:" at bounding box center [153, 265] width 307 height 319
click at [200, 282] on div "Location Inclusions:" at bounding box center [153, 265] width 307 height 319
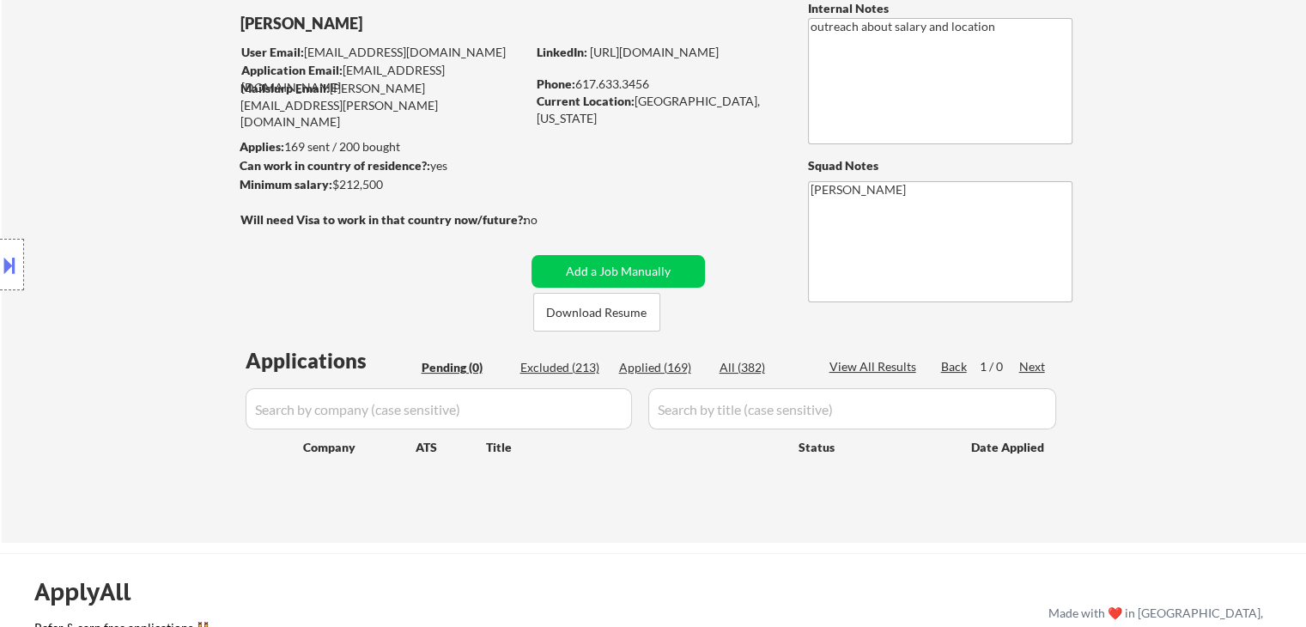
scroll to position [172, 0]
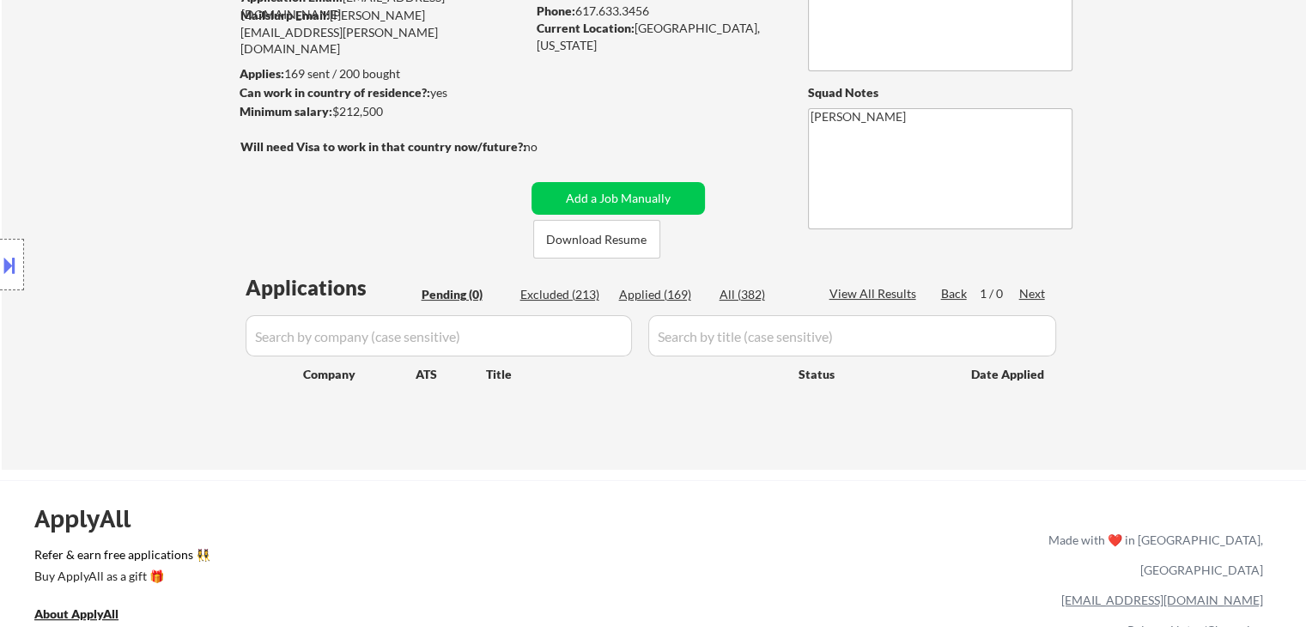
click at [202, 283] on div "Location Inclusions:" at bounding box center [153, 265] width 307 height 319
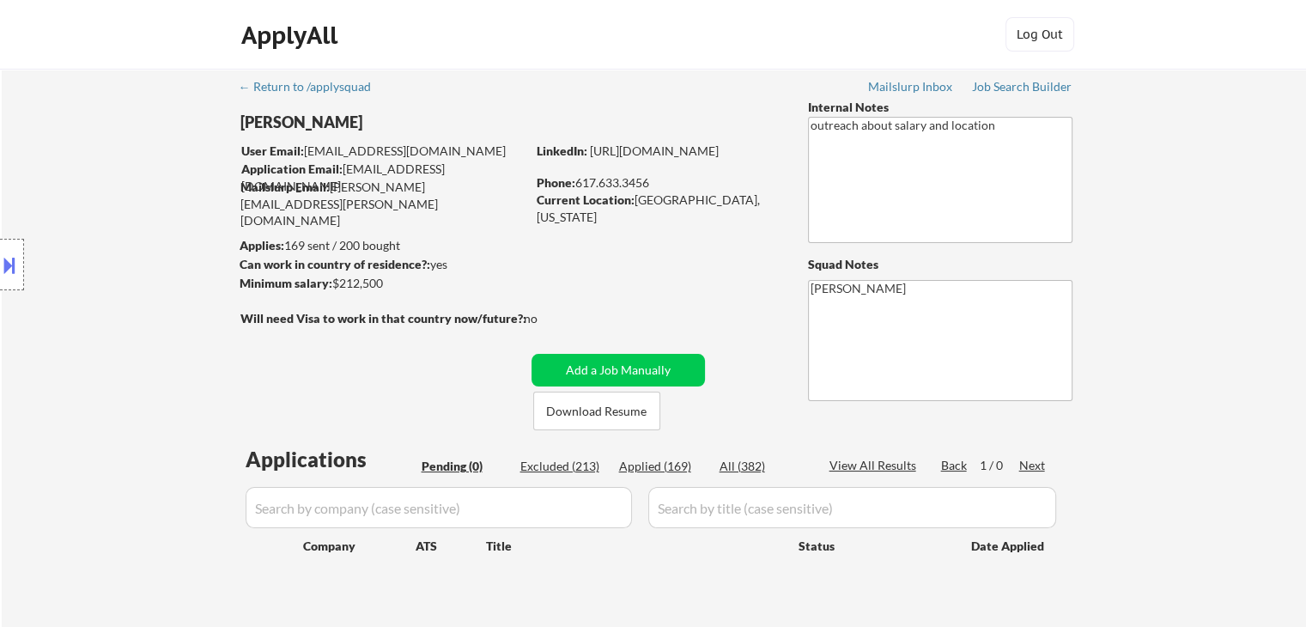
click at [203, 283] on div "Location Inclusions:" at bounding box center [153, 265] width 307 height 319
click at [166, 279] on div "Location Inclusions:" at bounding box center [153, 265] width 307 height 319
click at [150, 290] on div "Location Inclusions:" at bounding box center [153, 265] width 307 height 319
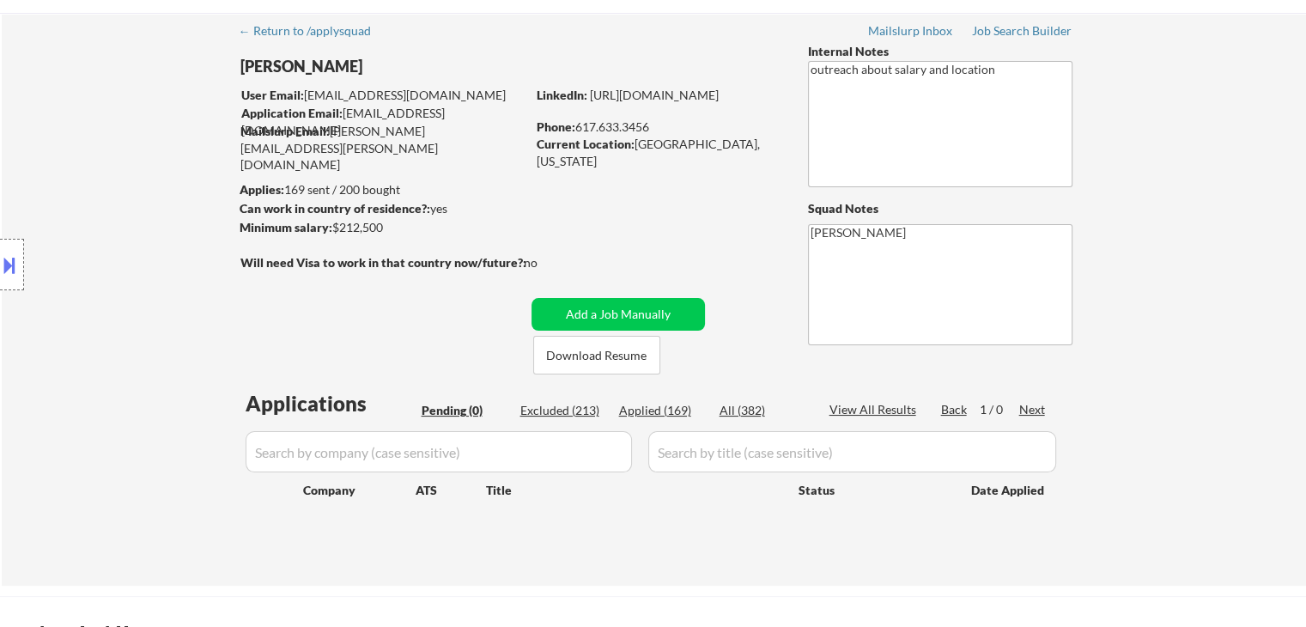
scroll to position [86, 0]
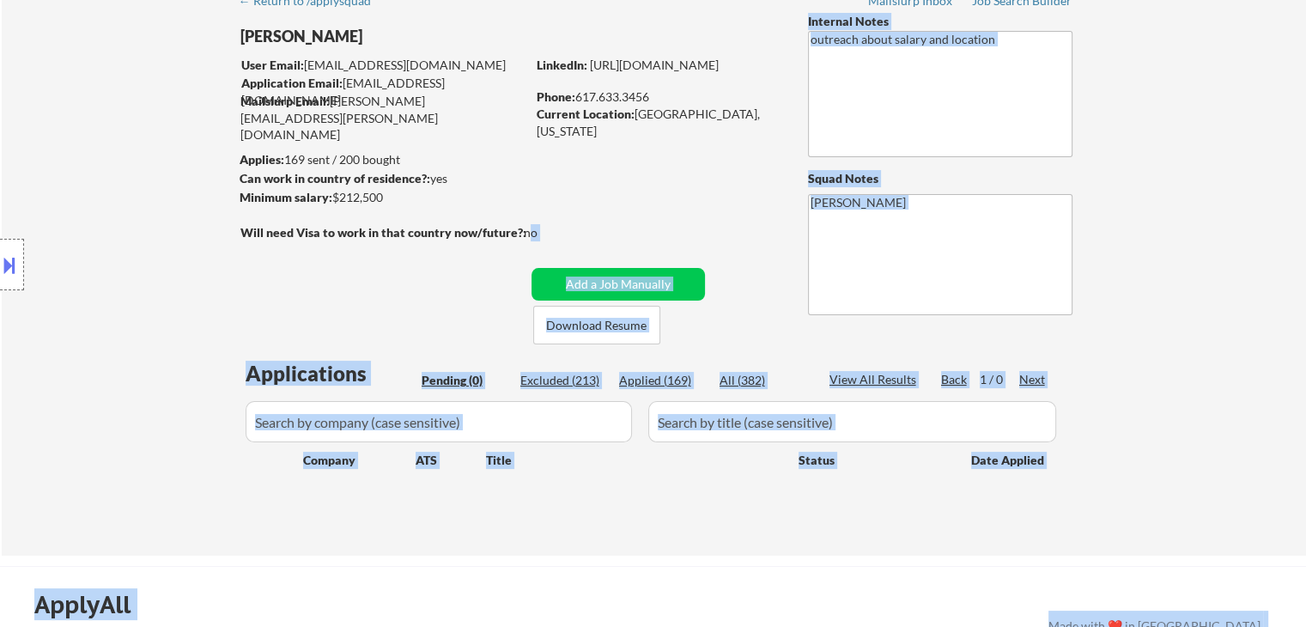
drag, startPoint x: 477, startPoint y: 235, endPoint x: 250, endPoint y: 221, distance: 228.0
click at [250, 221] on body "← Return to /applysquad Mailslurp Inbox Job Search Builder [PERSON_NAME] User E…" at bounding box center [653, 227] width 1306 height 627
click at [191, 221] on div "Location Inclusions:" at bounding box center [153, 265] width 307 height 319
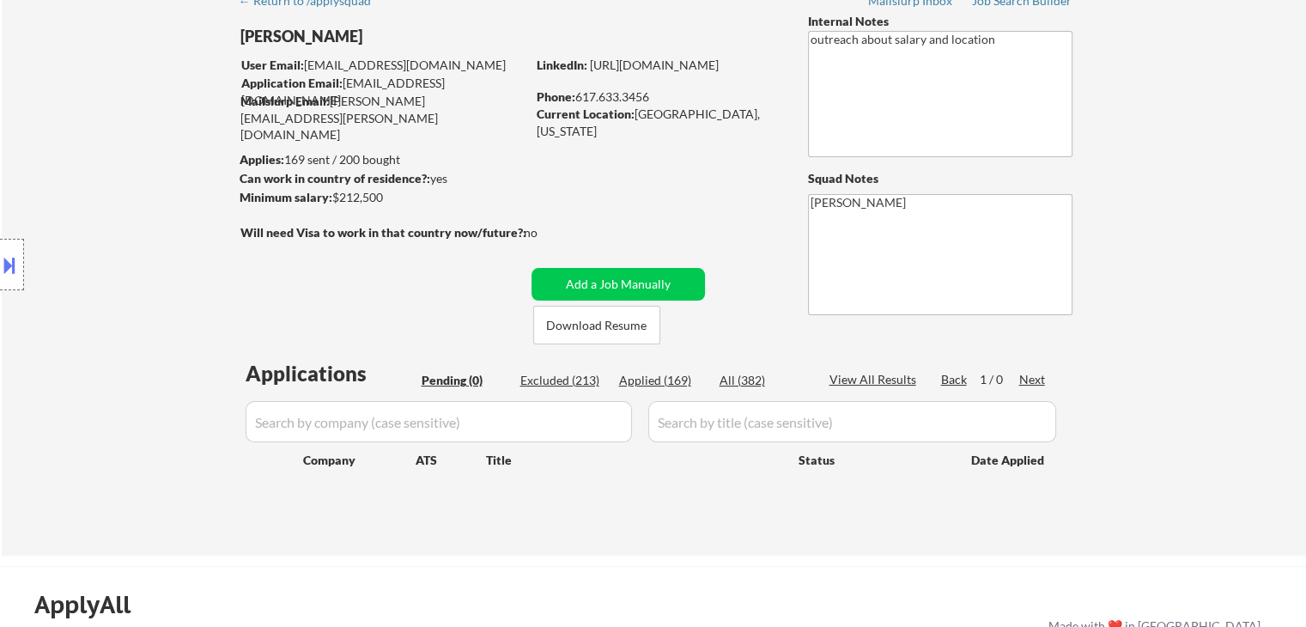
click at [172, 200] on div "Location Inclusions:" at bounding box center [153, 265] width 307 height 319
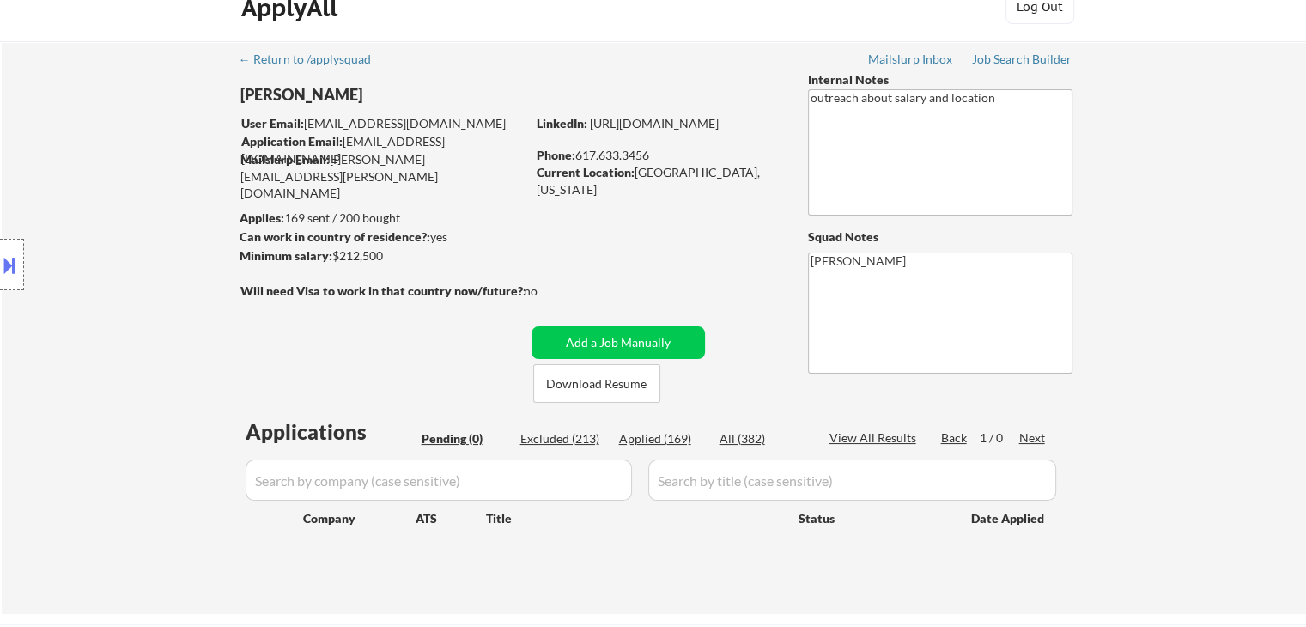
scroll to position [0, 0]
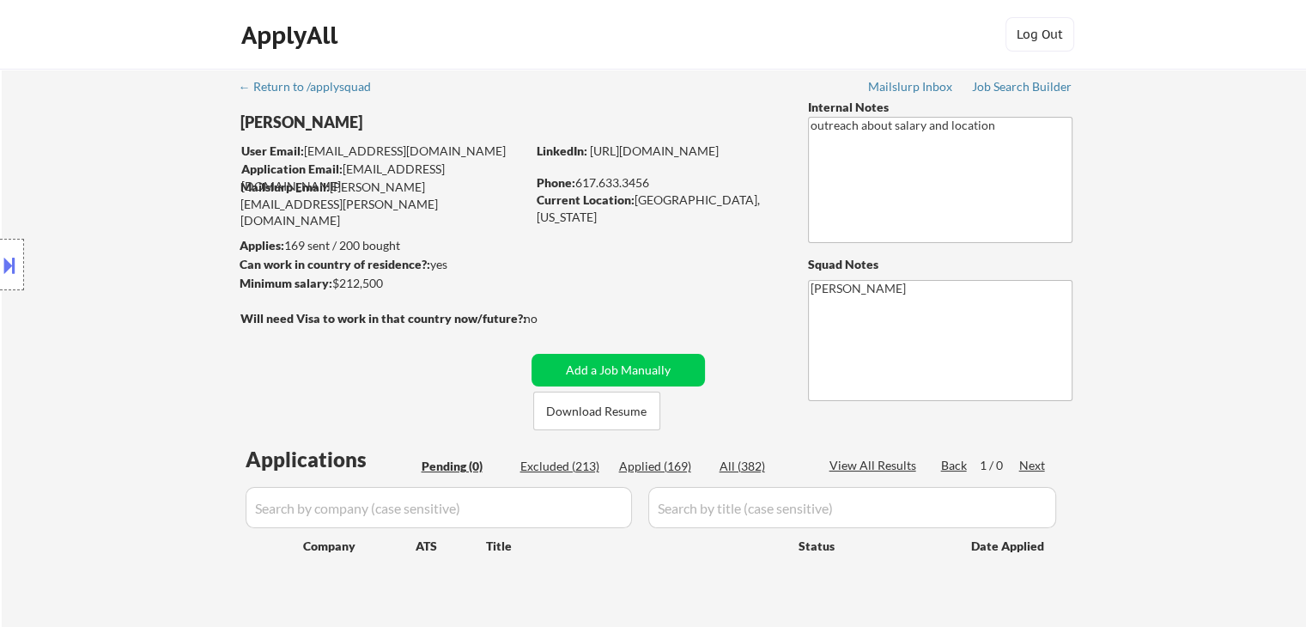
click at [174, 200] on div "Location Inclusions:" at bounding box center [153, 265] width 307 height 319
click at [175, 201] on div "Location Inclusions:" at bounding box center [153, 265] width 307 height 319
click at [178, 203] on div "Location Inclusions:" at bounding box center [153, 265] width 307 height 319
click at [167, 204] on div "Location Inclusions:" at bounding box center [153, 265] width 307 height 319
click at [165, 204] on div "Location Inclusions:" at bounding box center [153, 265] width 307 height 319
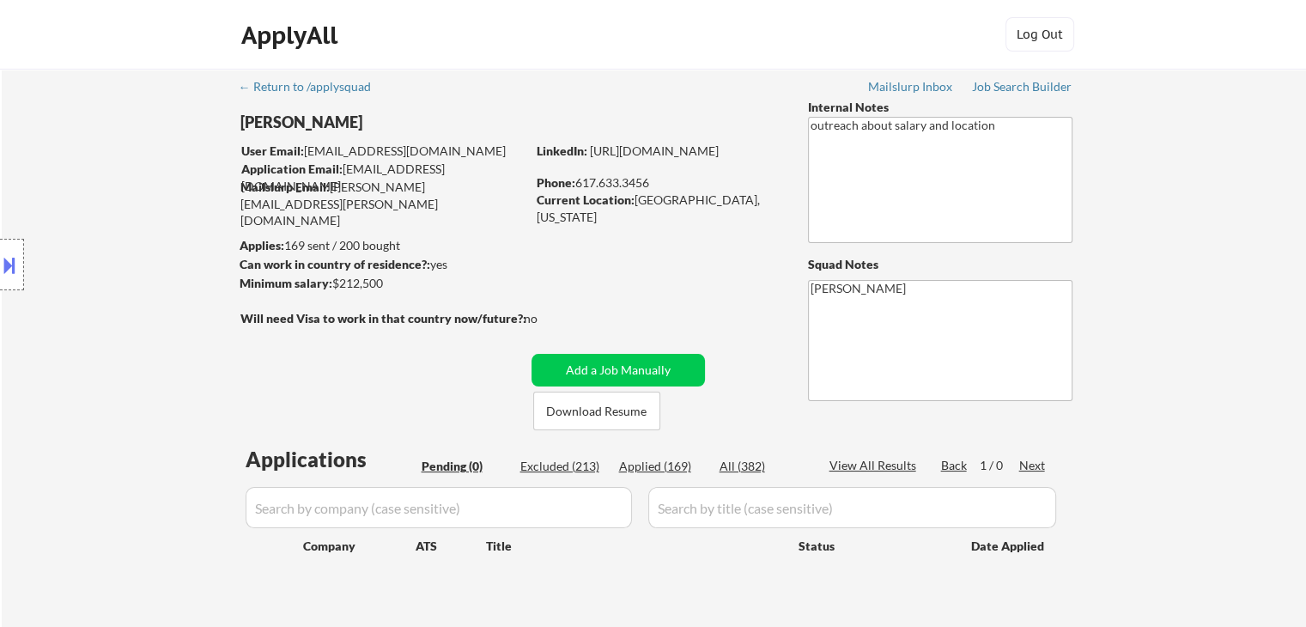
click at [165, 204] on div "Location Inclusions:" at bounding box center [153, 265] width 307 height 319
click at [160, 207] on div "Location Inclusions:" at bounding box center [153, 265] width 307 height 319
click at [155, 155] on div "Location Inclusions:" at bounding box center [153, 265] width 307 height 319
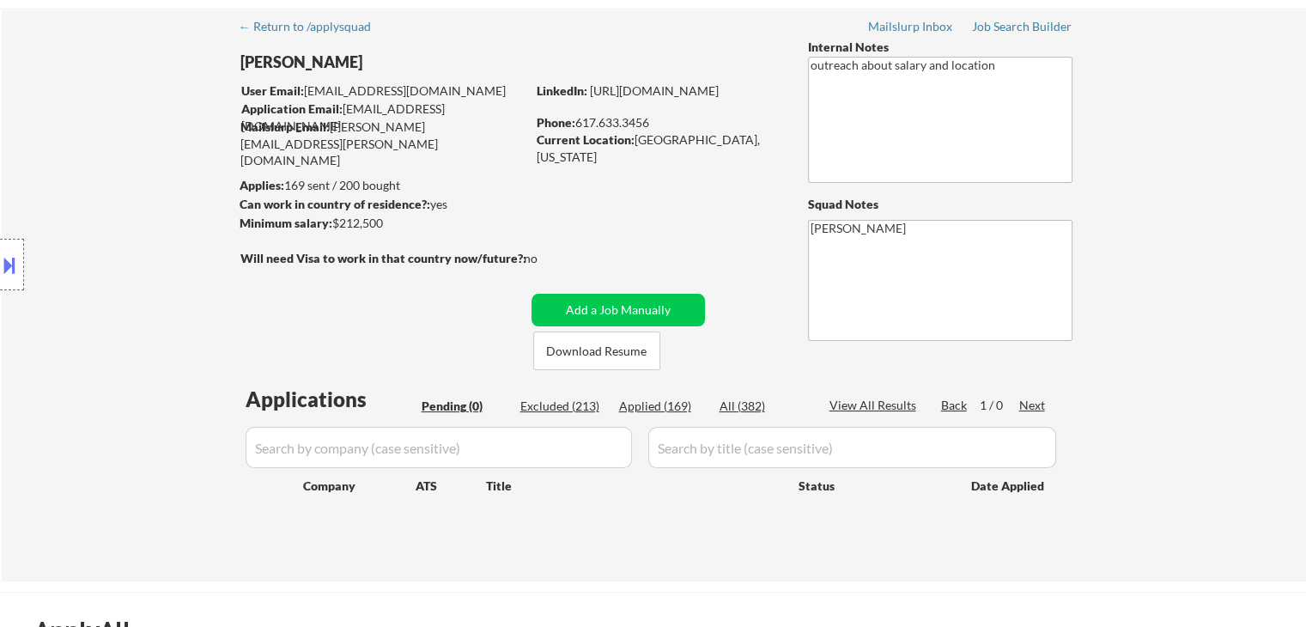
scroll to position [86, 0]
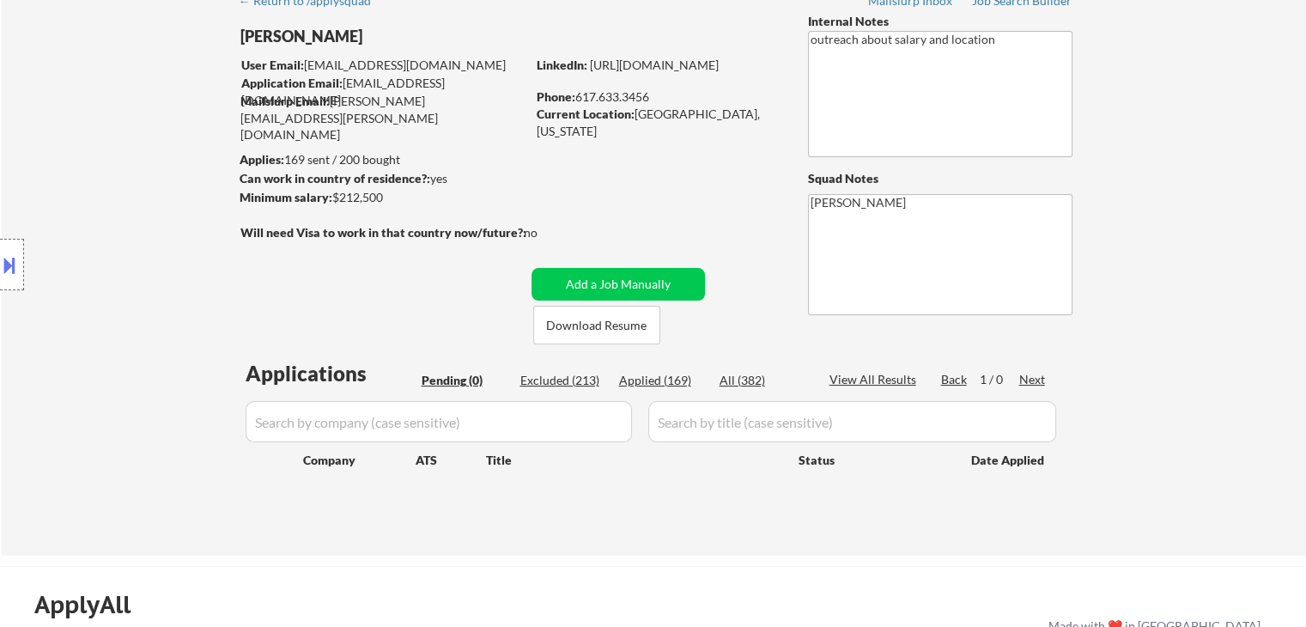
click at [131, 279] on div "Location Inclusions:" at bounding box center [153, 265] width 307 height 319
click at [155, 319] on div "Location Inclusions:" at bounding box center [153, 265] width 307 height 319
click at [153, 319] on div "Location Inclusions:" at bounding box center [153, 265] width 307 height 319
click at [185, 304] on div "Location Inclusions:" at bounding box center [153, 265] width 307 height 319
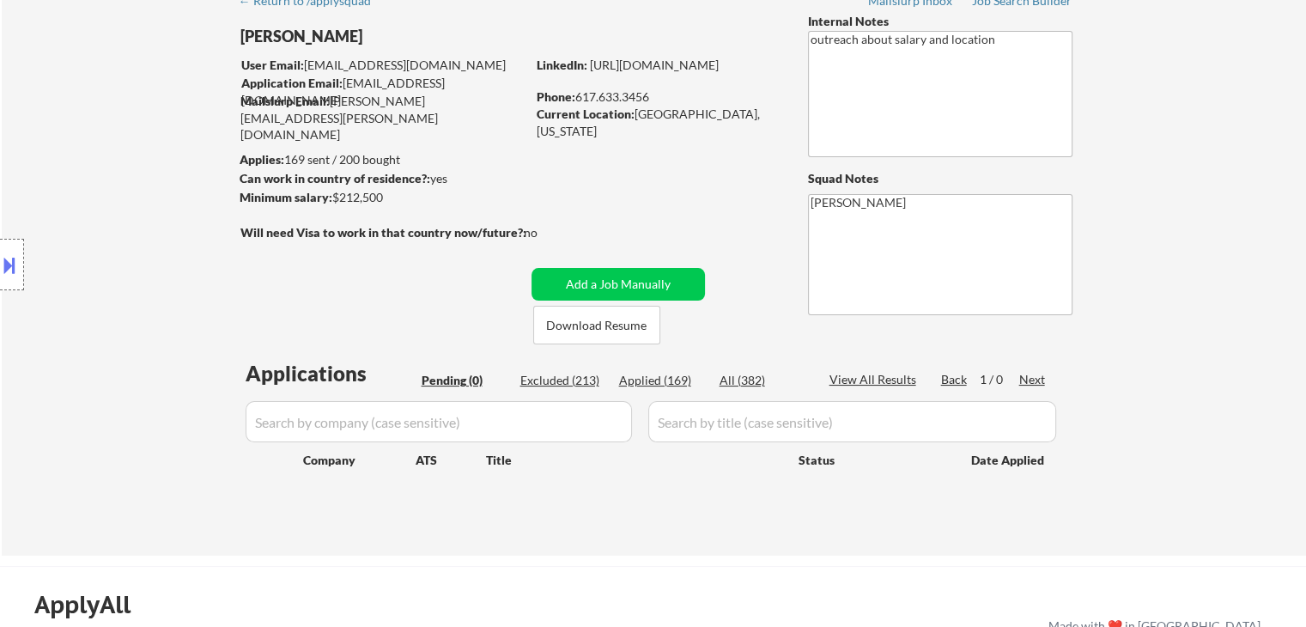
click at [210, 362] on div "Location Inclusions:" at bounding box center [153, 265] width 307 height 319
click at [186, 341] on div "Location Inclusions:" at bounding box center [153, 265] width 307 height 319
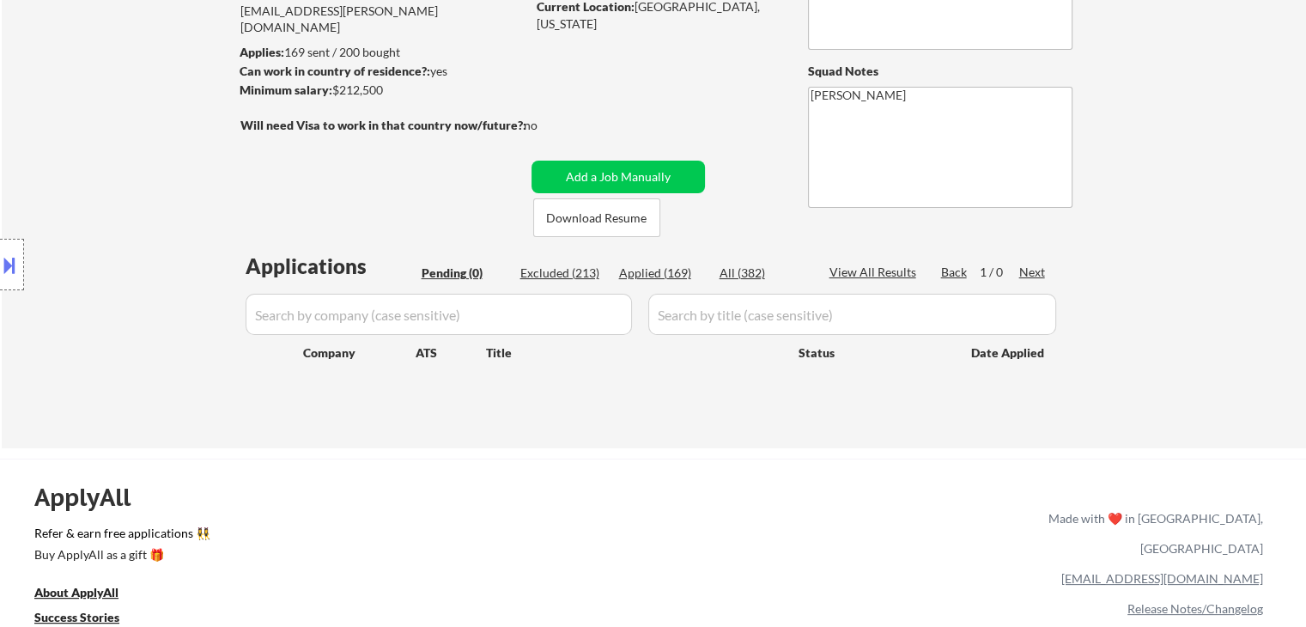
scroll to position [343, 0]
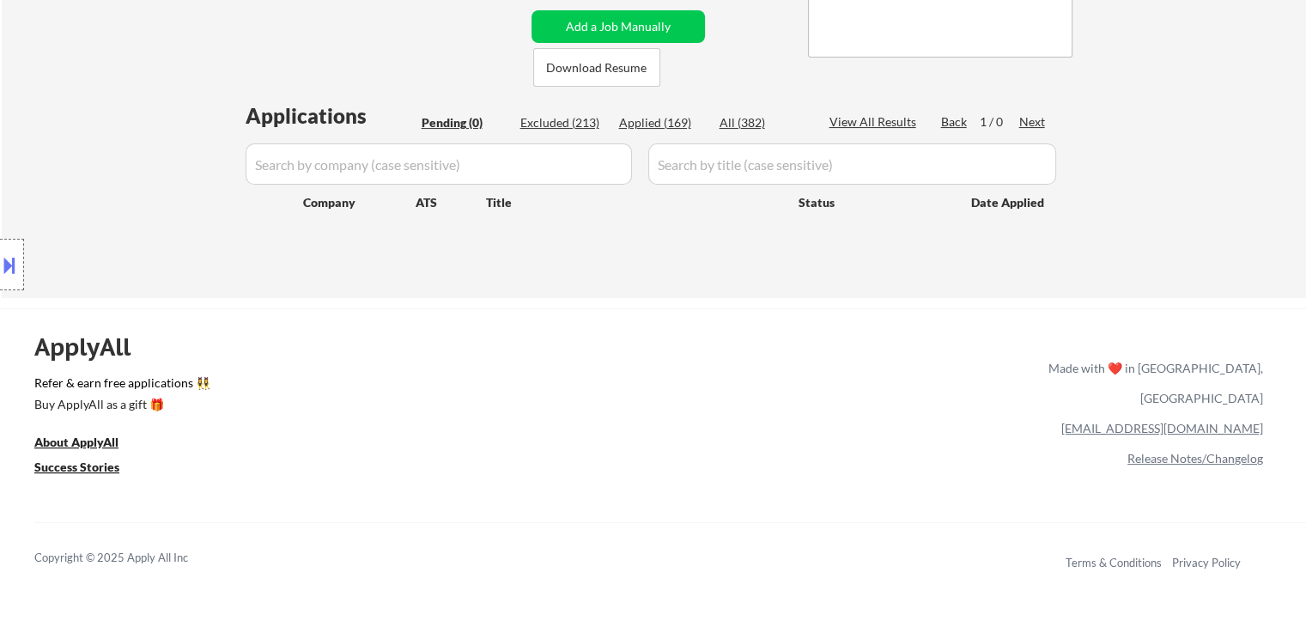
click at [119, 224] on div "Location Inclusions:" at bounding box center [153, 265] width 307 height 319
click at [120, 190] on div "Location Inclusions:" at bounding box center [153, 265] width 307 height 319
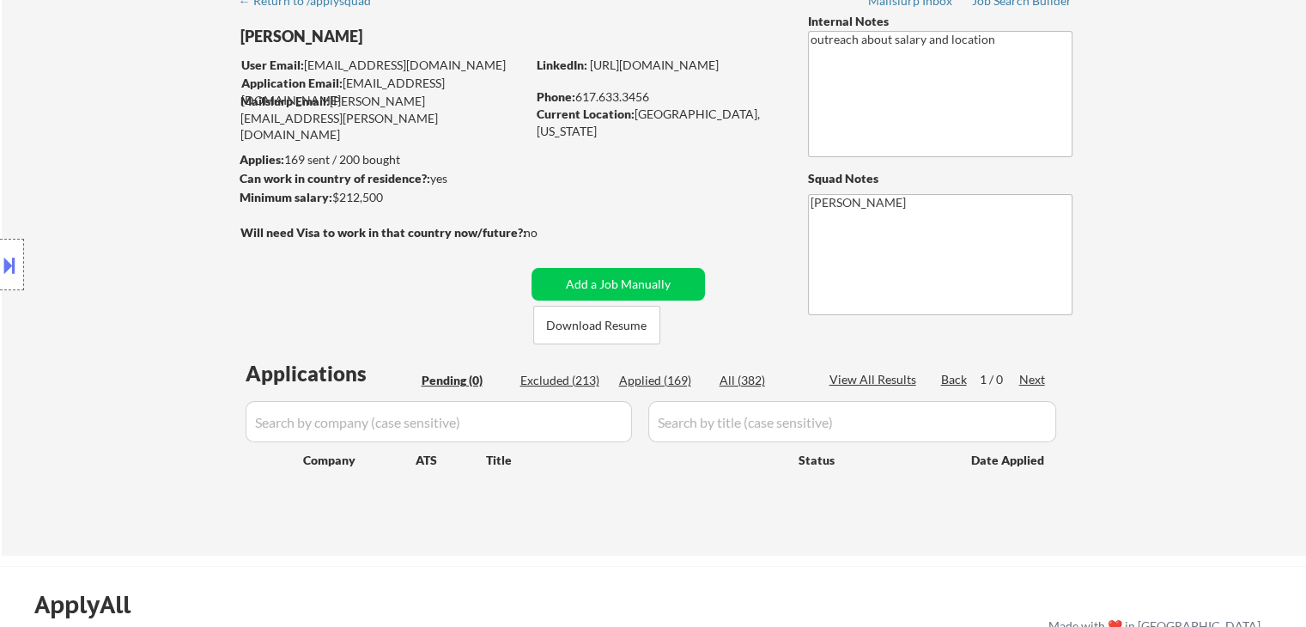
click at [112, 191] on div "Location Inclusions:" at bounding box center [153, 265] width 307 height 319
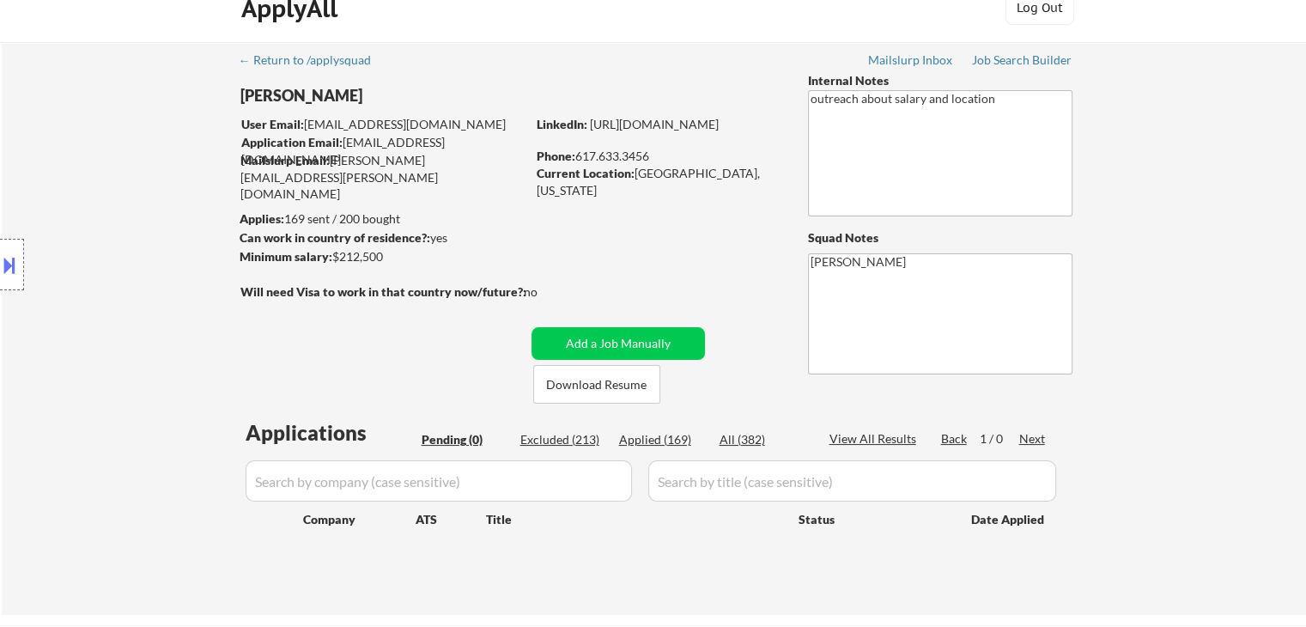
scroll to position [0, 0]
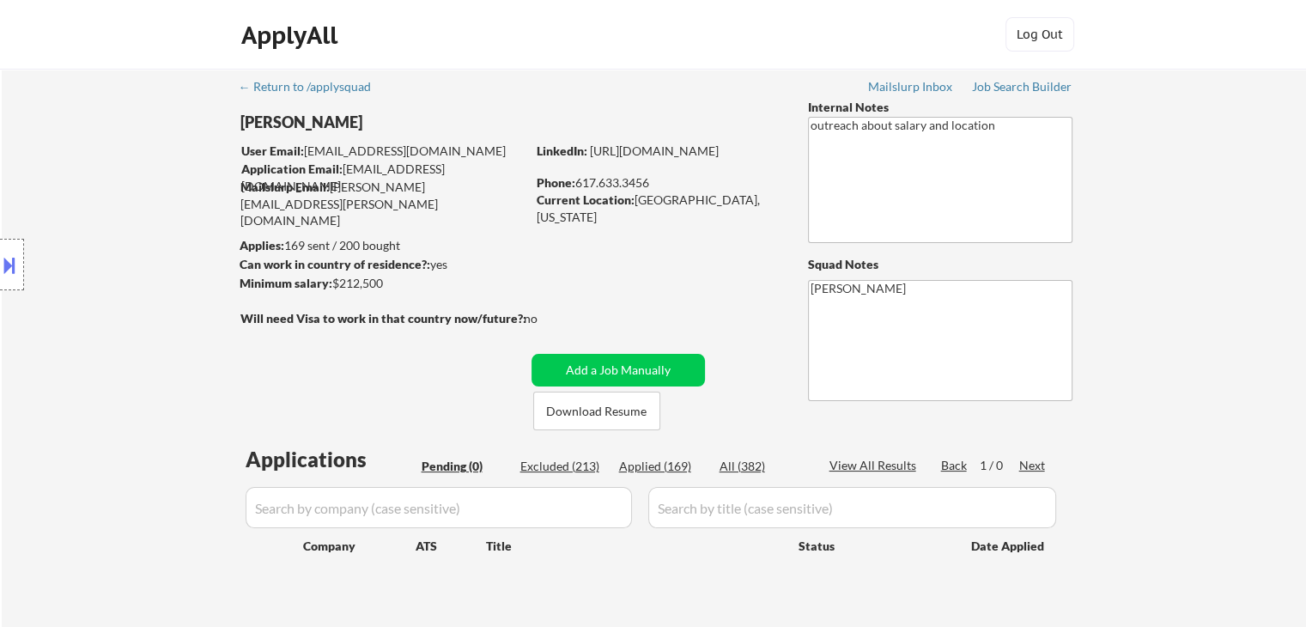
click at [112, 191] on div "Location Inclusions:" at bounding box center [153, 265] width 307 height 319
click at [112, 192] on div "Location Inclusions:" at bounding box center [153, 265] width 307 height 319
click at [112, 193] on div "Location Inclusions:" at bounding box center [153, 265] width 307 height 319
click at [113, 195] on div "Location Inclusions:" at bounding box center [153, 265] width 307 height 319
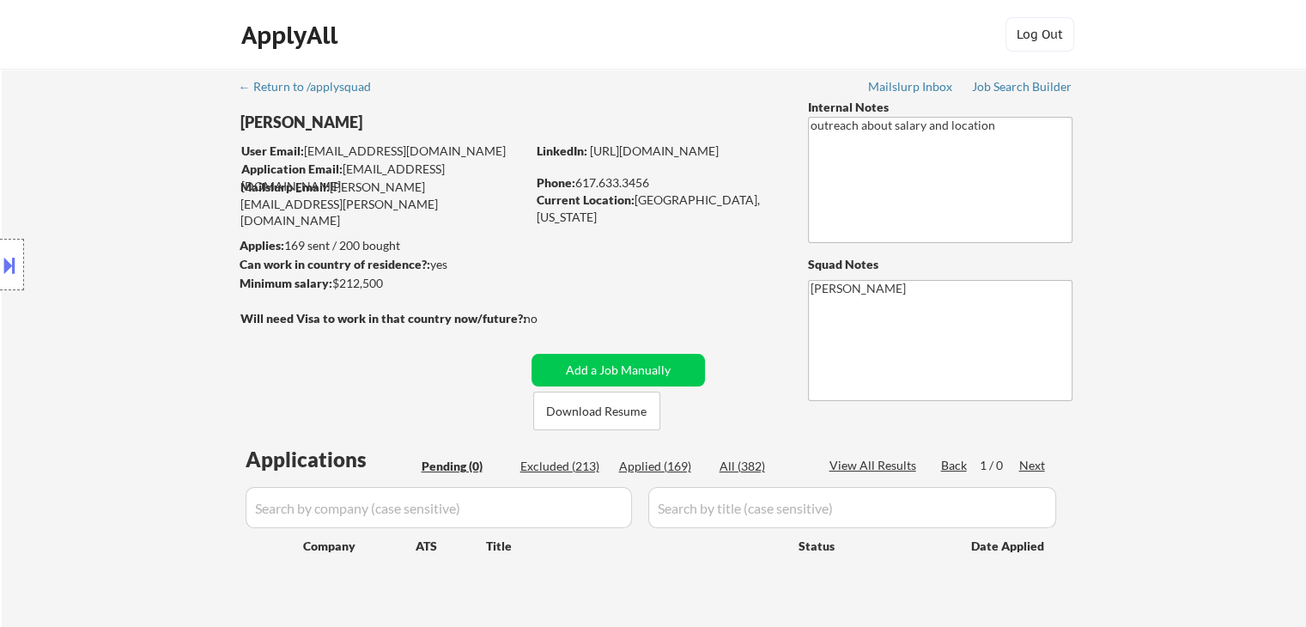
click at [113, 196] on div "Location Inclusions:" at bounding box center [153, 265] width 307 height 319
click at [113, 198] on div "Location Inclusions:" at bounding box center [153, 265] width 307 height 319
click at [113, 199] on div "Location Inclusions:" at bounding box center [153, 265] width 307 height 319
click at [113, 207] on div "Location Inclusions:" at bounding box center [153, 265] width 307 height 319
click at [113, 208] on div "Location Inclusions:" at bounding box center [153, 265] width 307 height 319
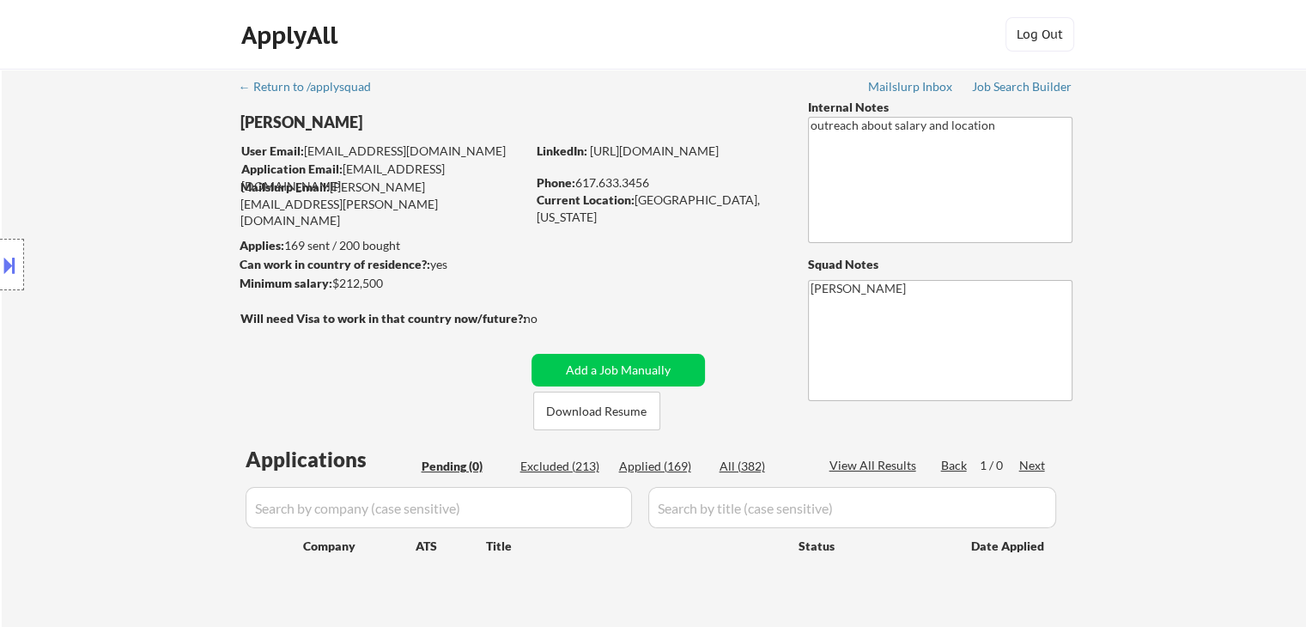
click at [113, 208] on div "Location Inclusions:" at bounding box center [153, 265] width 307 height 319
click at [40, 185] on div "Location Inclusions:" at bounding box center [153, 265] width 307 height 319
click at [150, 300] on div "Location Inclusions:" at bounding box center [153, 265] width 307 height 319
click at [144, 287] on div "Location Inclusions:" at bounding box center [153, 265] width 307 height 319
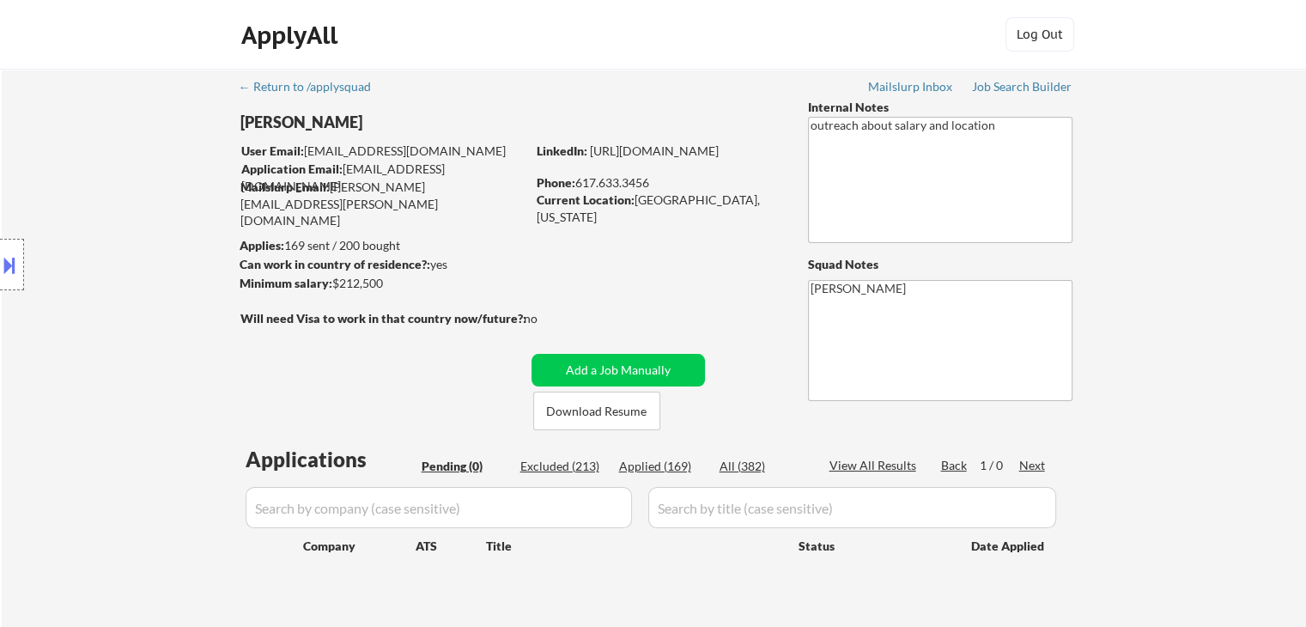
click at [136, 272] on div "Location Inclusions:" at bounding box center [153, 265] width 307 height 319
click at [135, 271] on div "Location Inclusions:" at bounding box center [153, 265] width 307 height 319
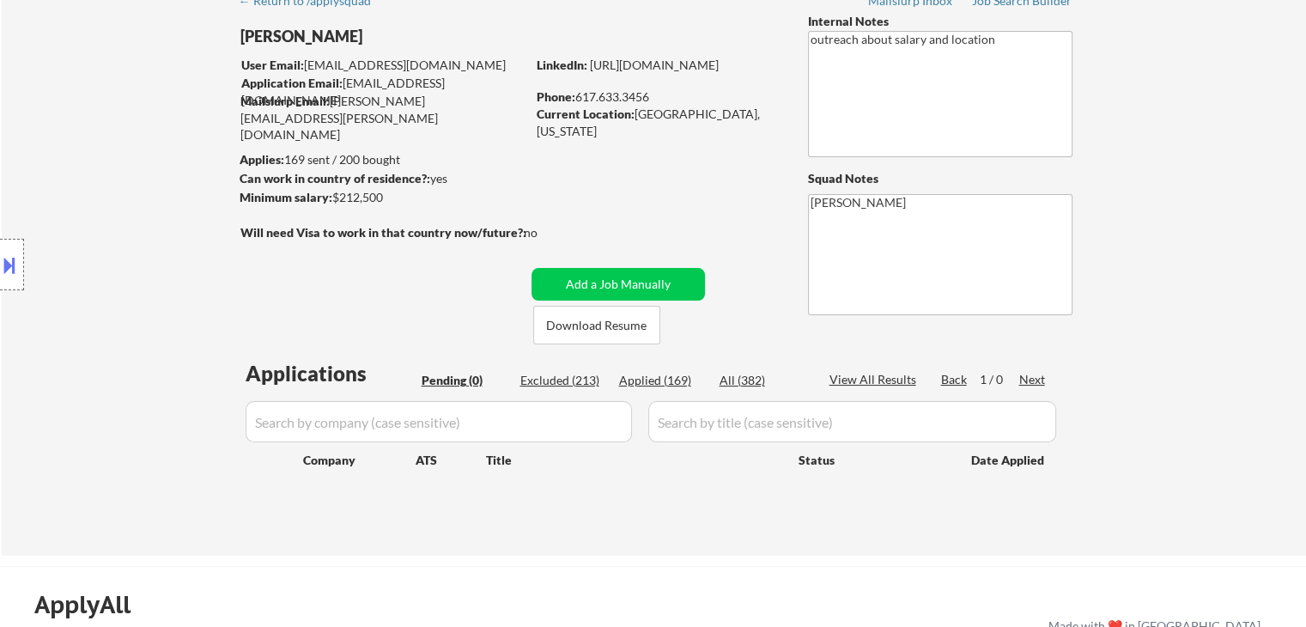
click at [135, 271] on div "Location Inclusions:" at bounding box center [153, 265] width 307 height 319
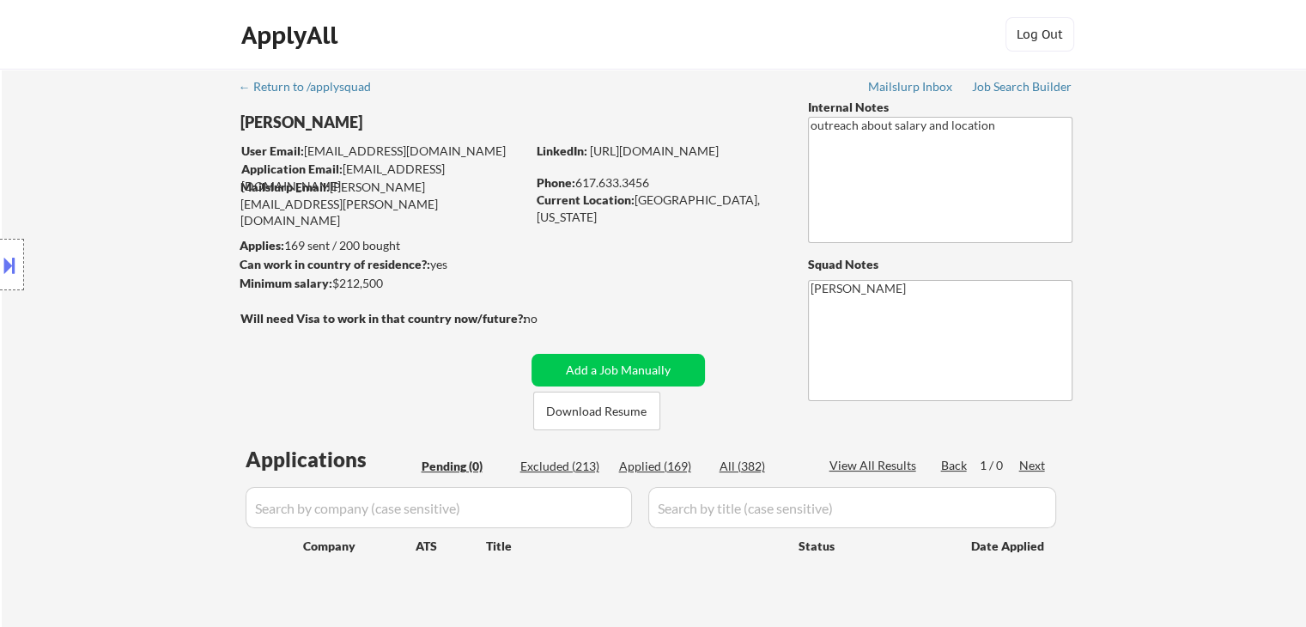
click at [136, 271] on div "Location Inclusions:" at bounding box center [153, 265] width 307 height 319
click at [137, 272] on div "Location Inclusions:" at bounding box center [153, 265] width 307 height 319
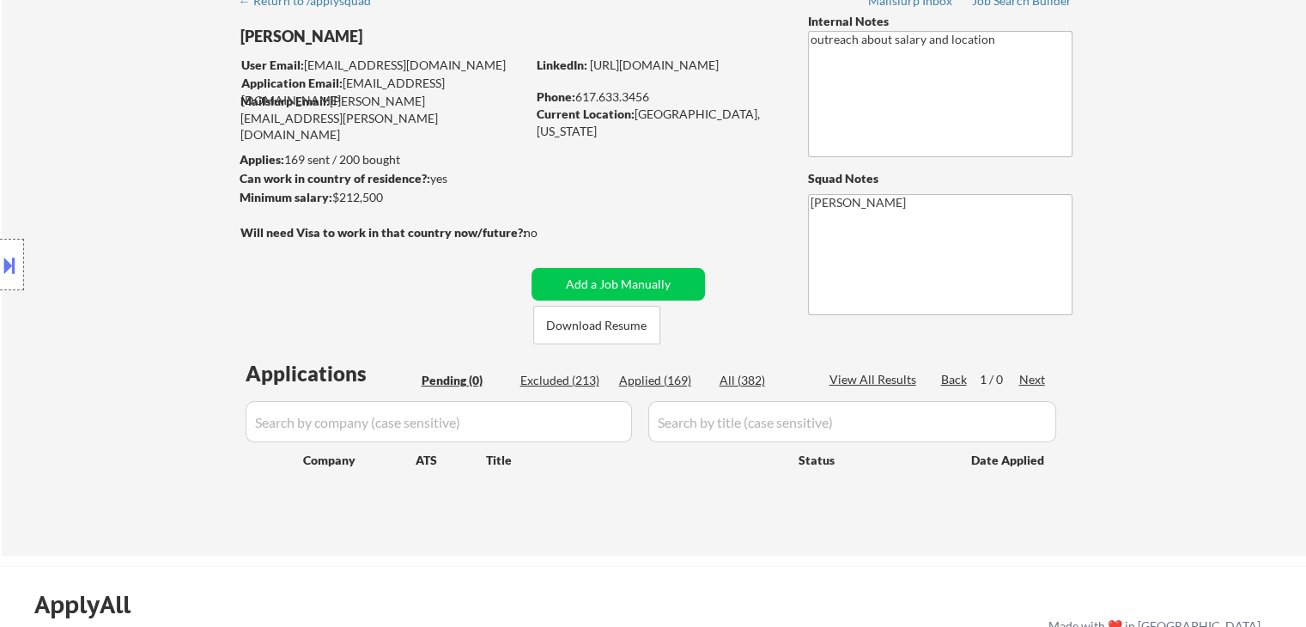
click at [161, 273] on div "Location Inclusions:" at bounding box center [153, 265] width 307 height 319
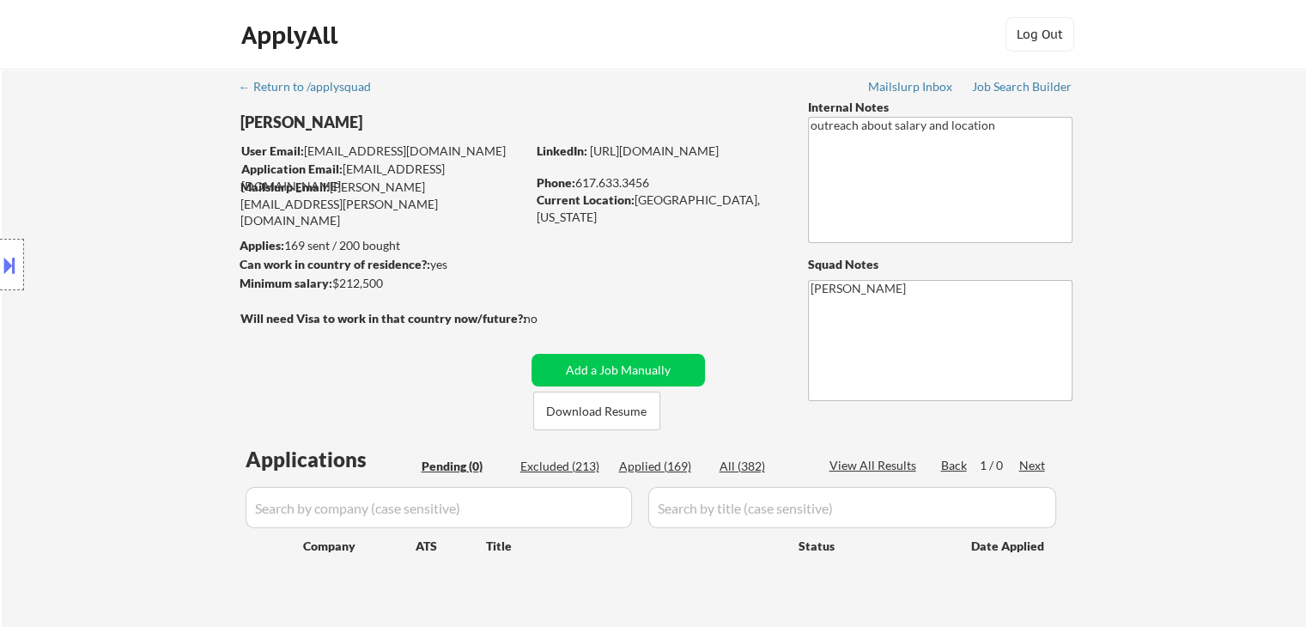
click at [162, 277] on div "Location Inclusions:" at bounding box center [153, 265] width 307 height 319
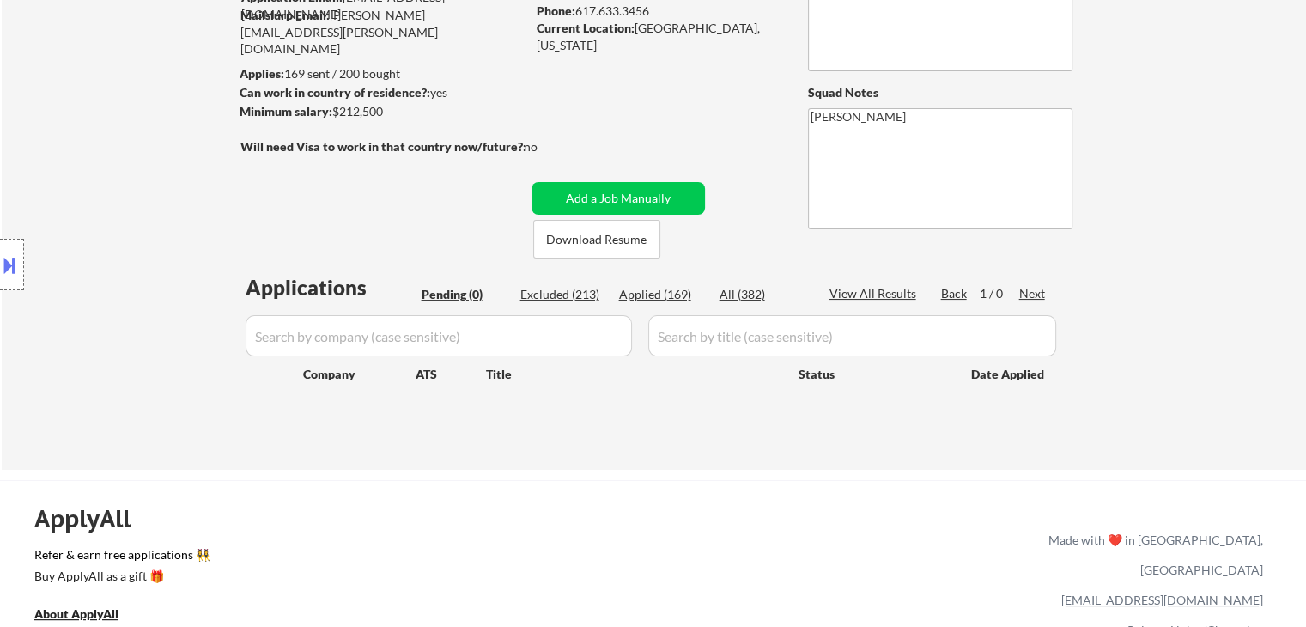
click at [162, 276] on div "Location Inclusions:" at bounding box center [153, 265] width 307 height 319
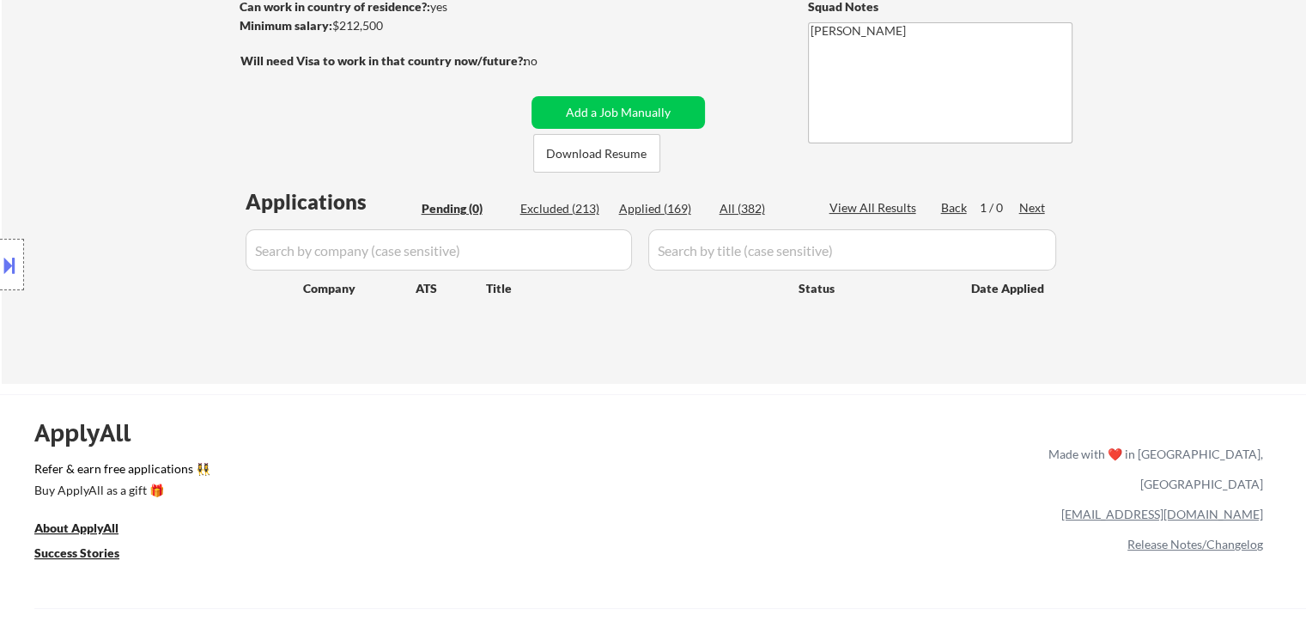
click at [161, 278] on div "Location Inclusions:" at bounding box center [153, 265] width 307 height 319
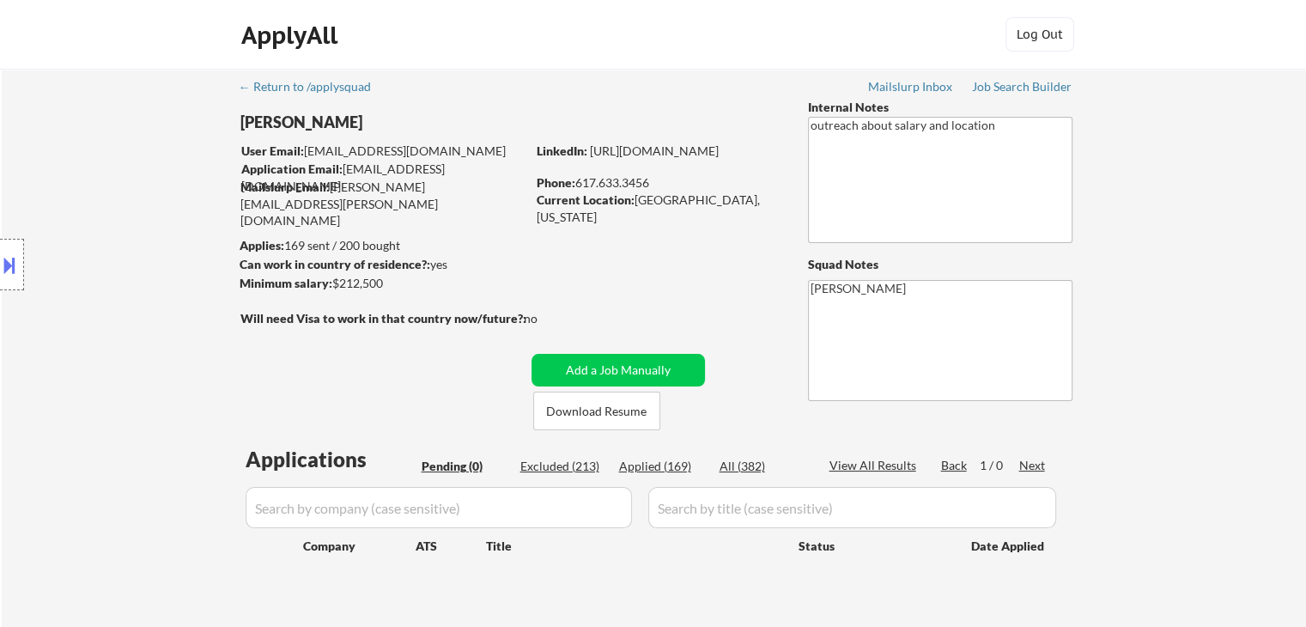
click at [145, 279] on div "Location Inclusions:" at bounding box center [153, 265] width 307 height 319
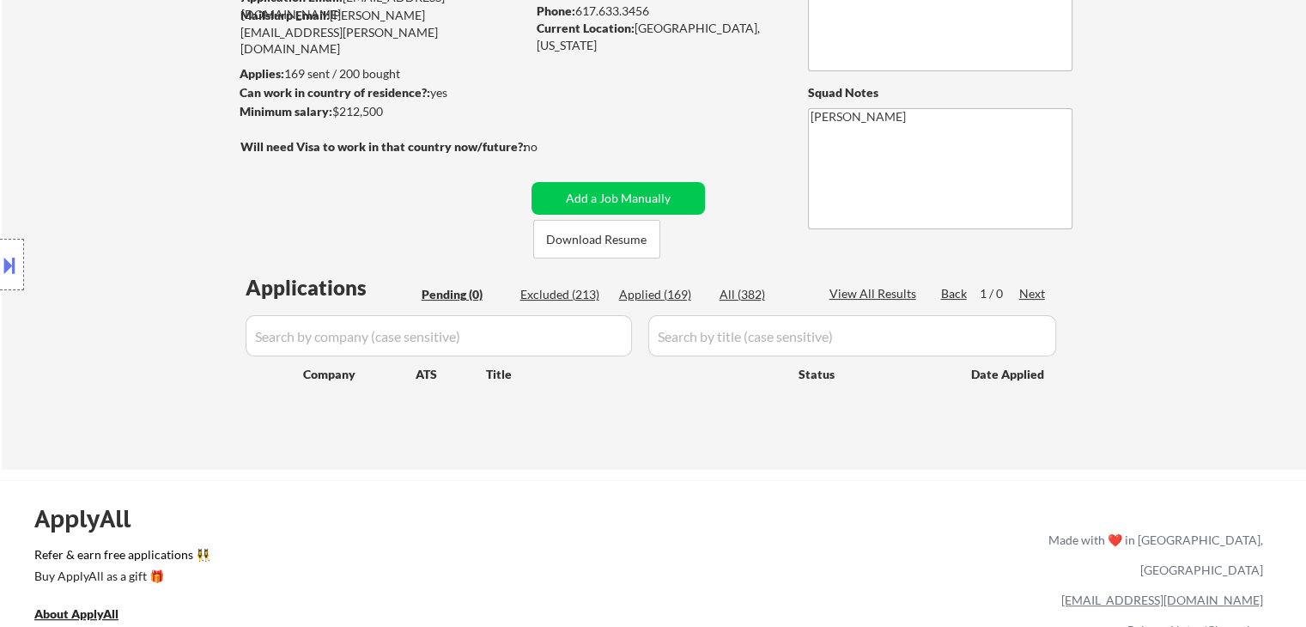
click at [143, 279] on div "Location Inclusions:" at bounding box center [153, 265] width 307 height 319
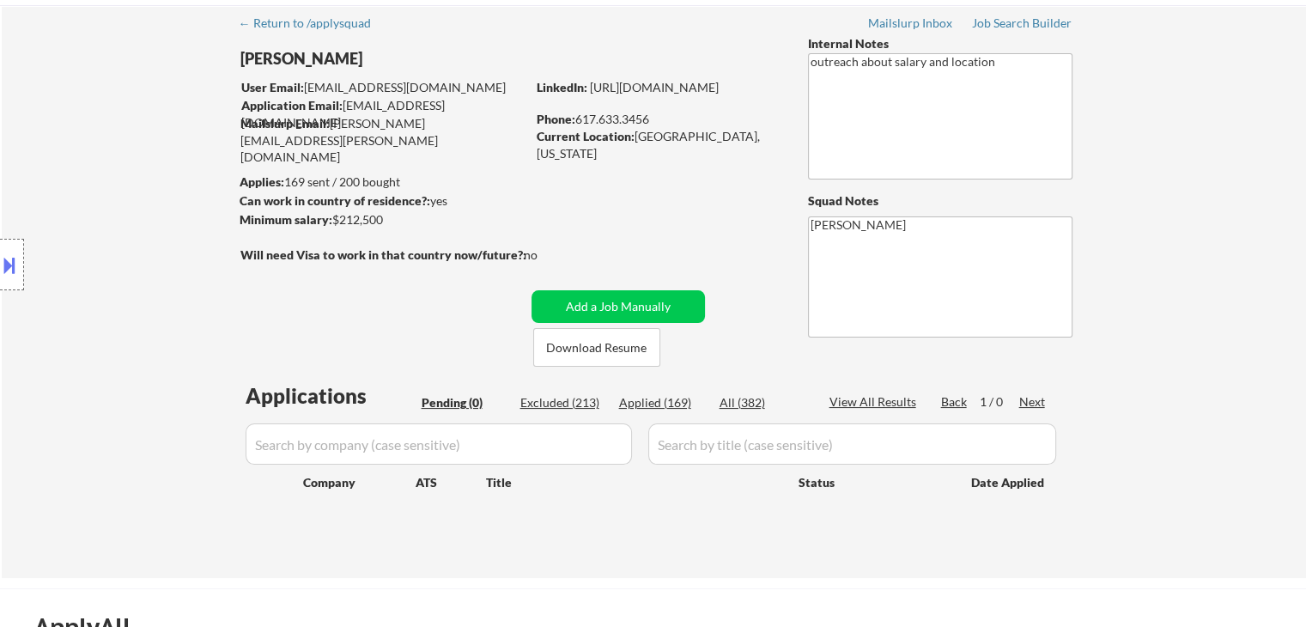
scroll to position [0, 0]
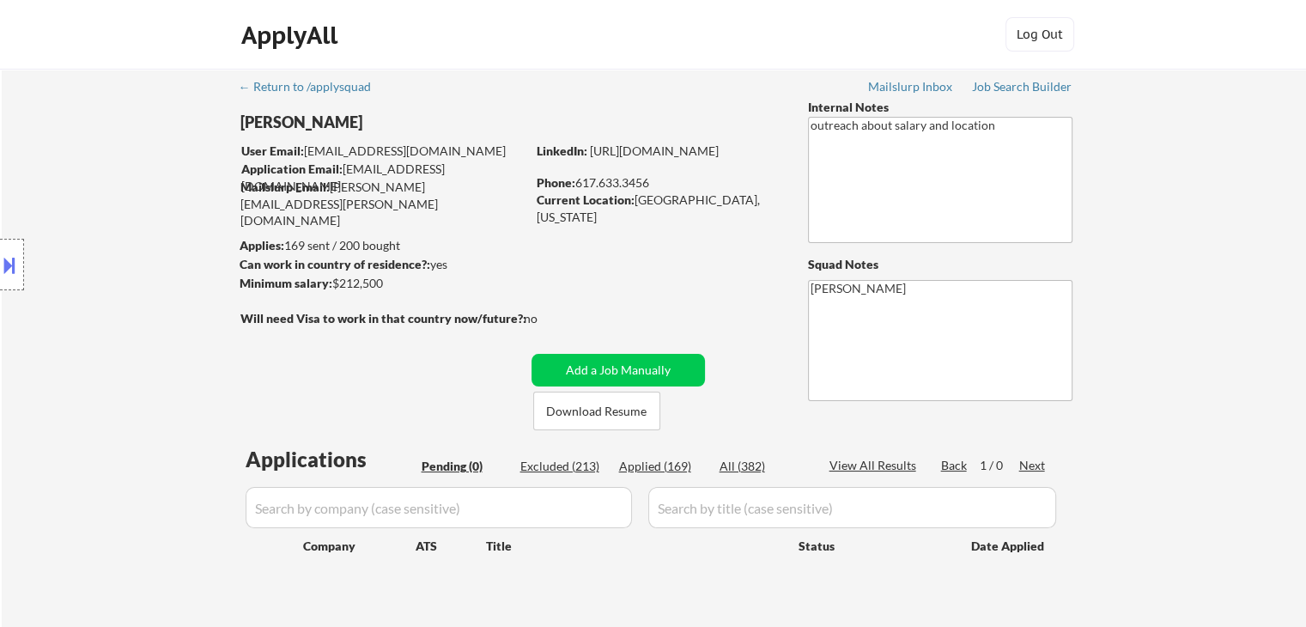
click at [149, 272] on div "Location Inclusions:" at bounding box center [153, 265] width 307 height 319
click at [151, 272] on div "Location Inclusions:" at bounding box center [153, 265] width 307 height 319
click at [153, 273] on div "Location Inclusions:" at bounding box center [153, 265] width 307 height 319
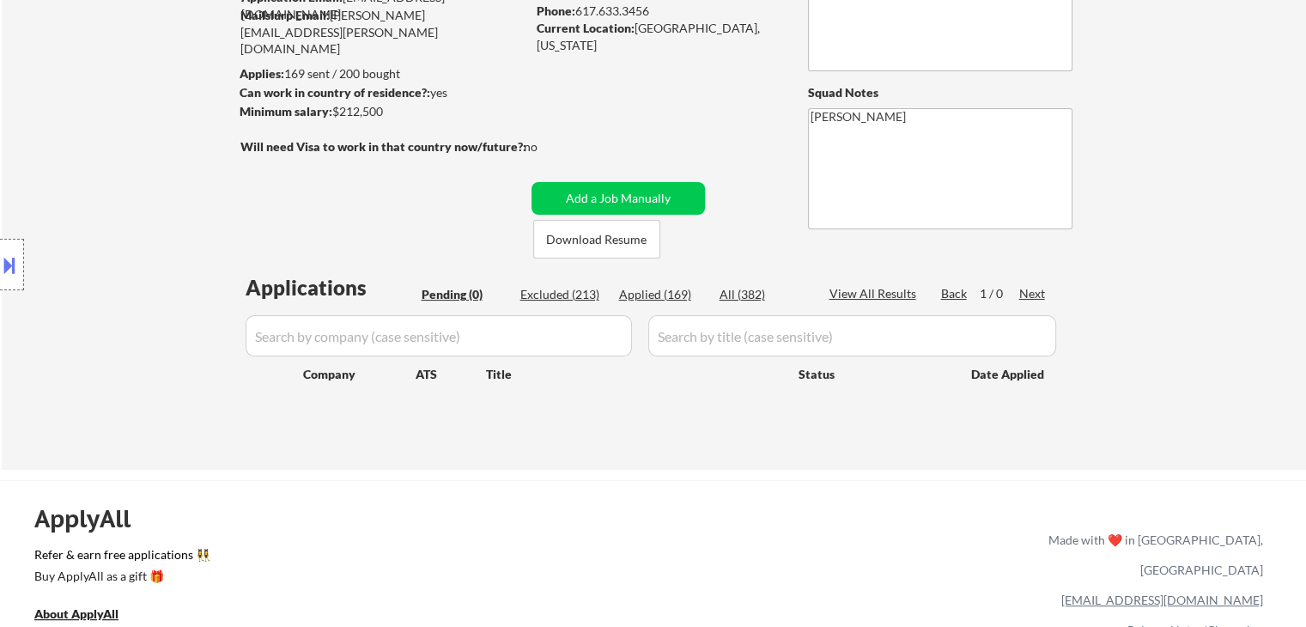
click at [145, 283] on div "Location Inclusions:" at bounding box center [153, 265] width 307 height 319
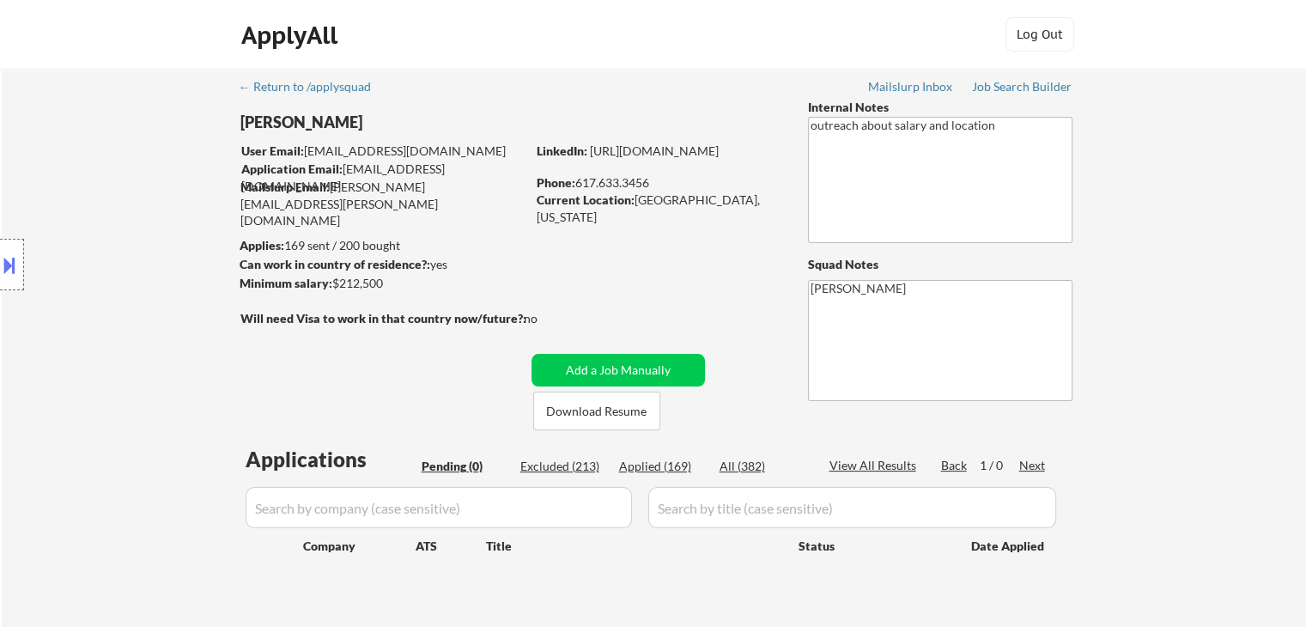
click at [0, 111] on div "Location Inclusions:" at bounding box center [153, 265] width 307 height 319
